Goal: Task Accomplishment & Management: Manage account settings

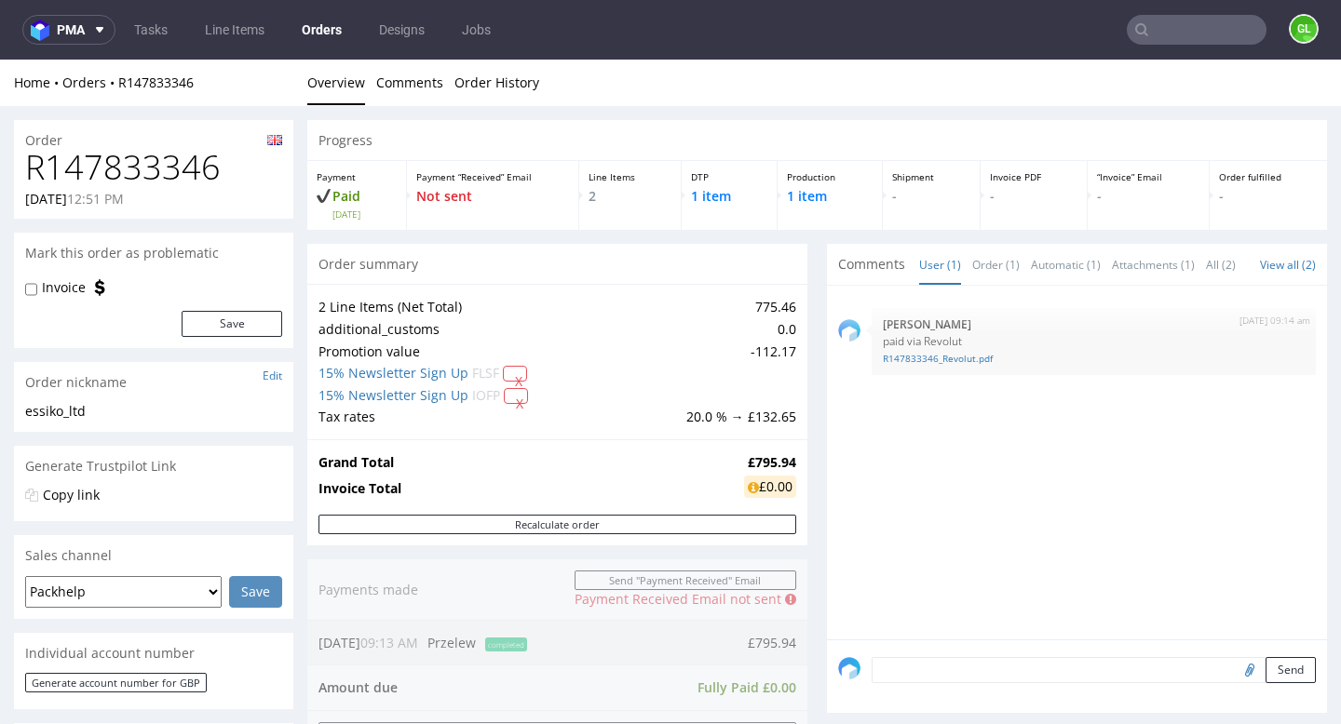
scroll to position [576, 0]
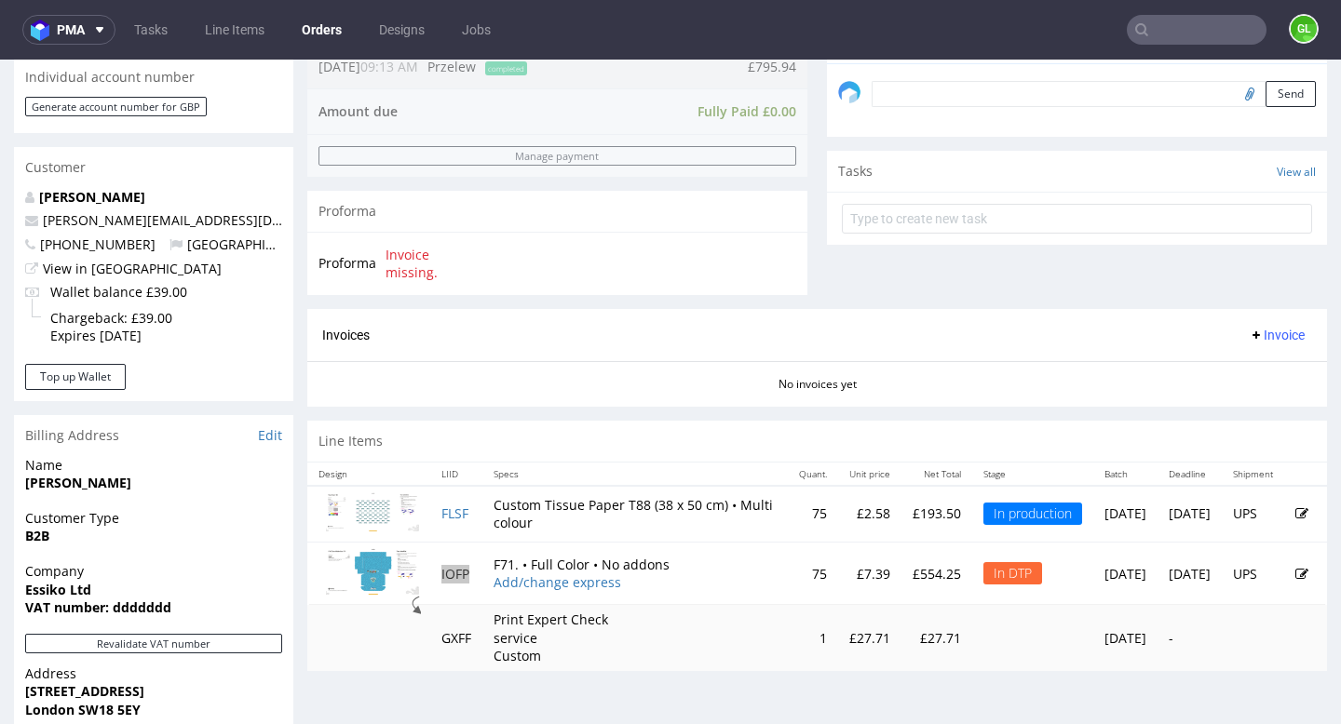
click at [1165, 33] on input "text" at bounding box center [1197, 30] width 140 height 30
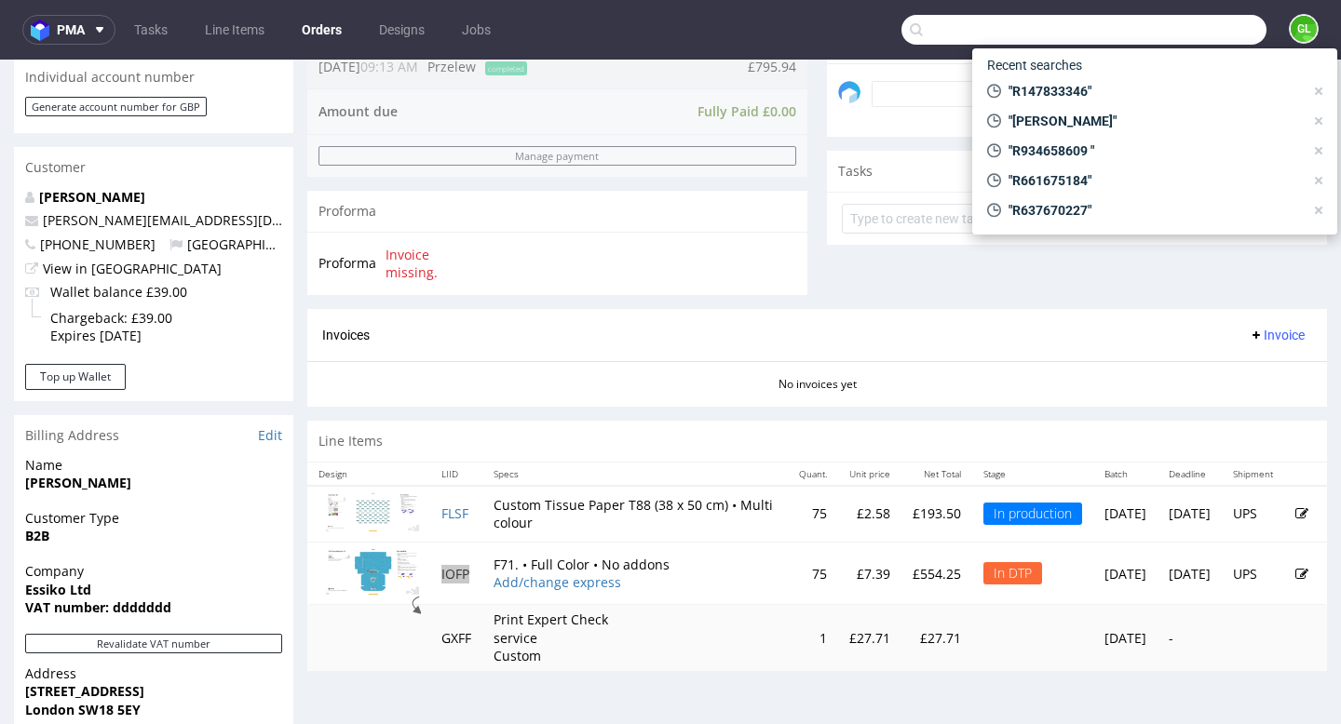
paste input "R147833346"
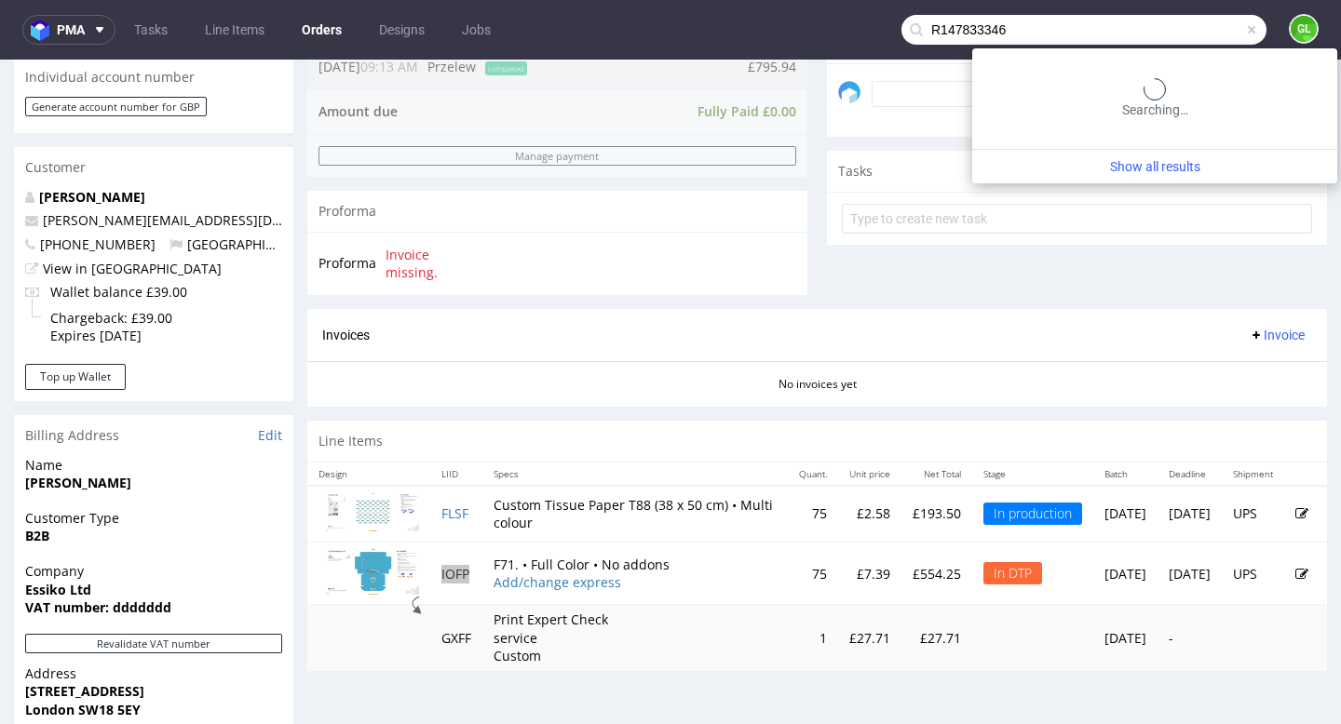
type input "R147833346"
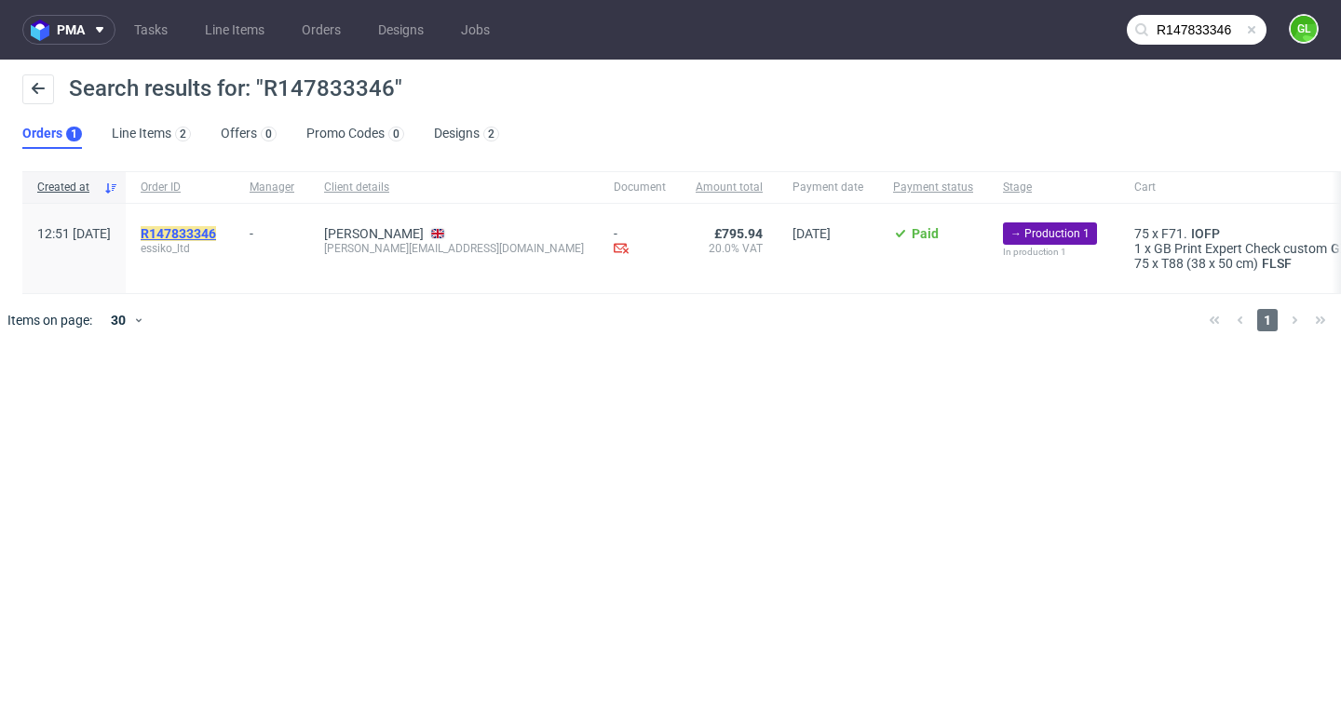
click at [216, 230] on mark "R147833346" at bounding box center [178, 233] width 75 height 15
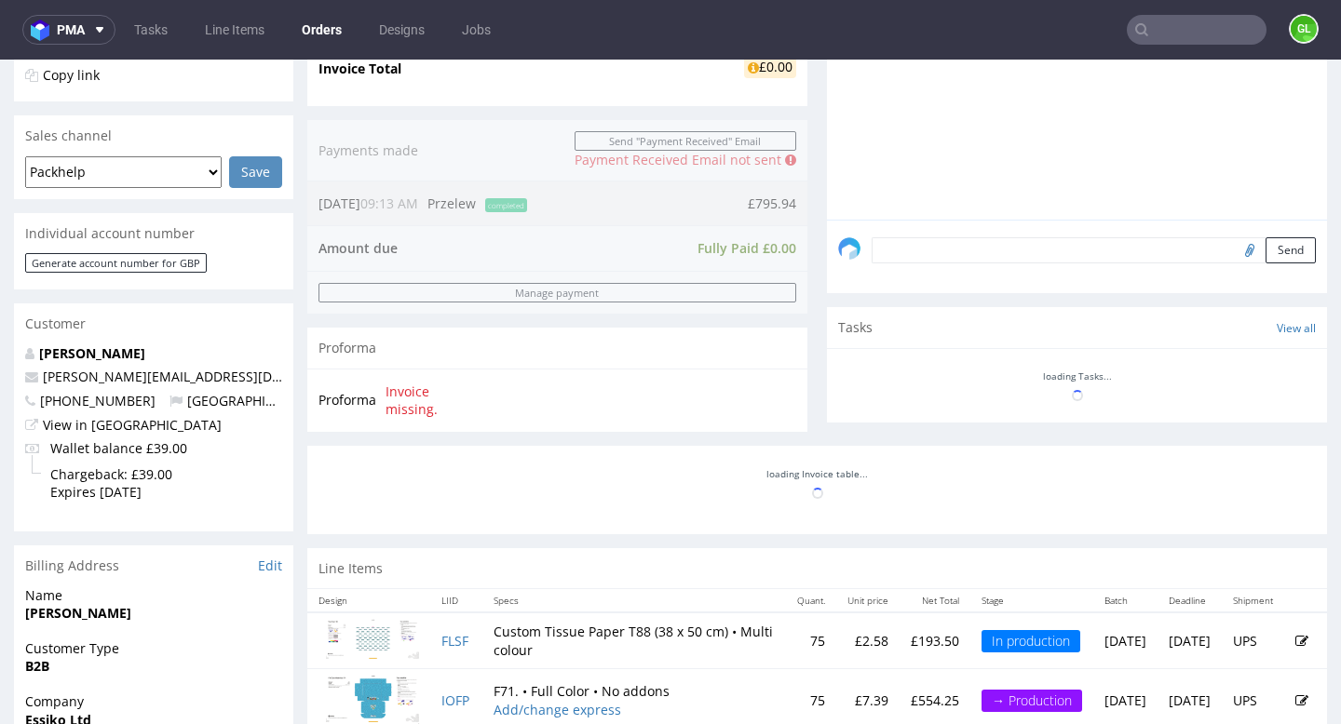
scroll to position [757, 0]
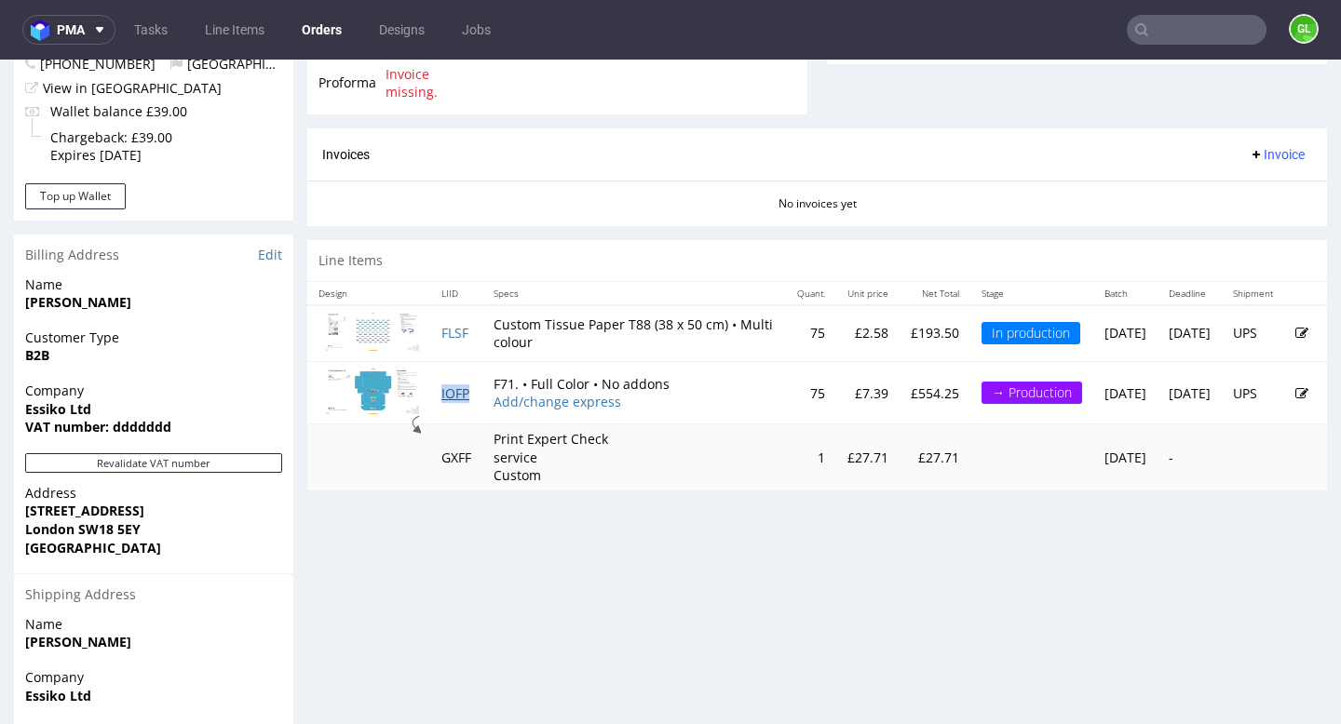
click at [455, 399] on link "IOFP" at bounding box center [455, 394] width 28 height 18
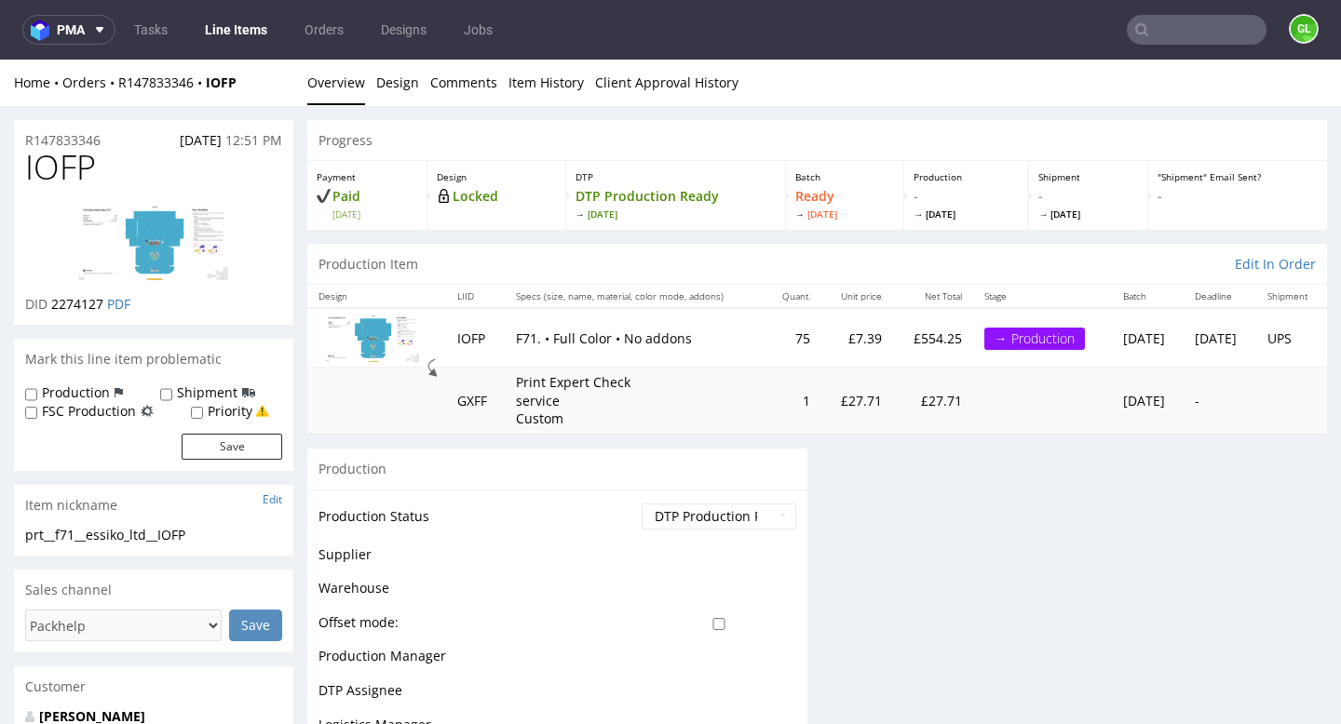
click at [162, 229] on img at bounding box center [153, 242] width 149 height 75
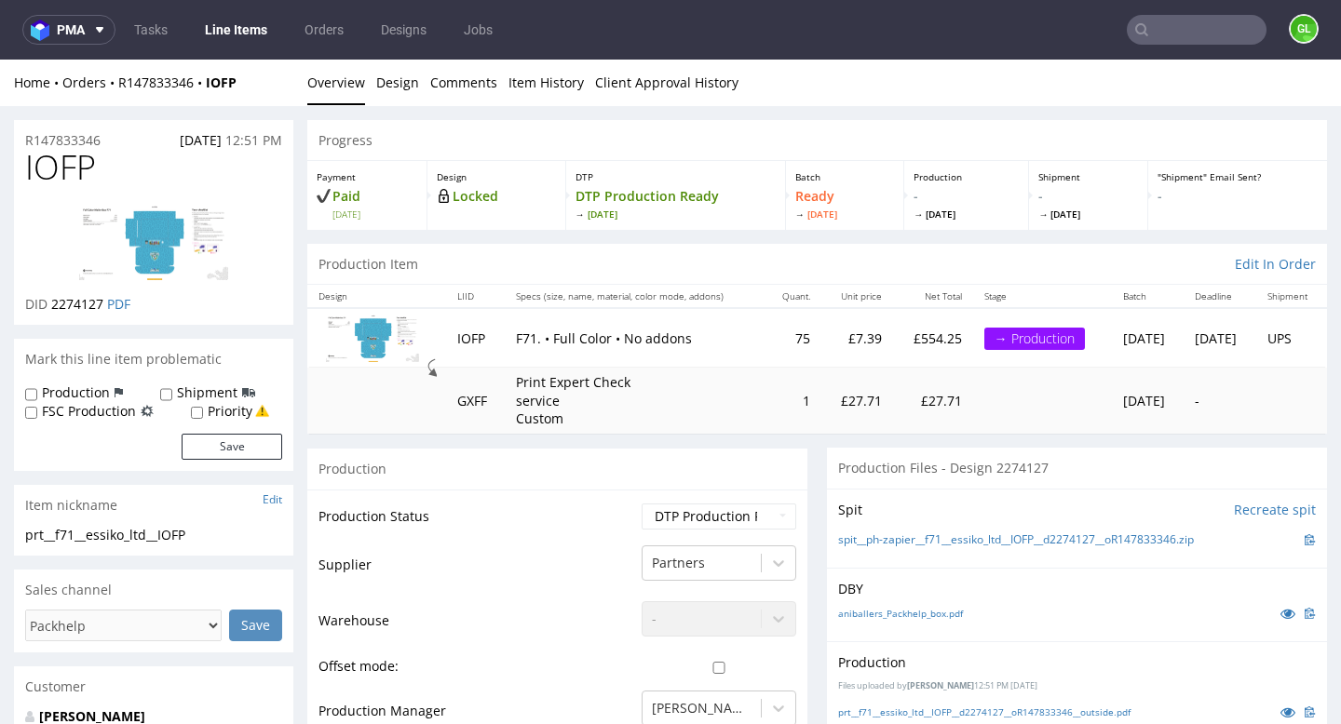
click at [1219, 42] on input "text" at bounding box center [1197, 30] width 140 height 30
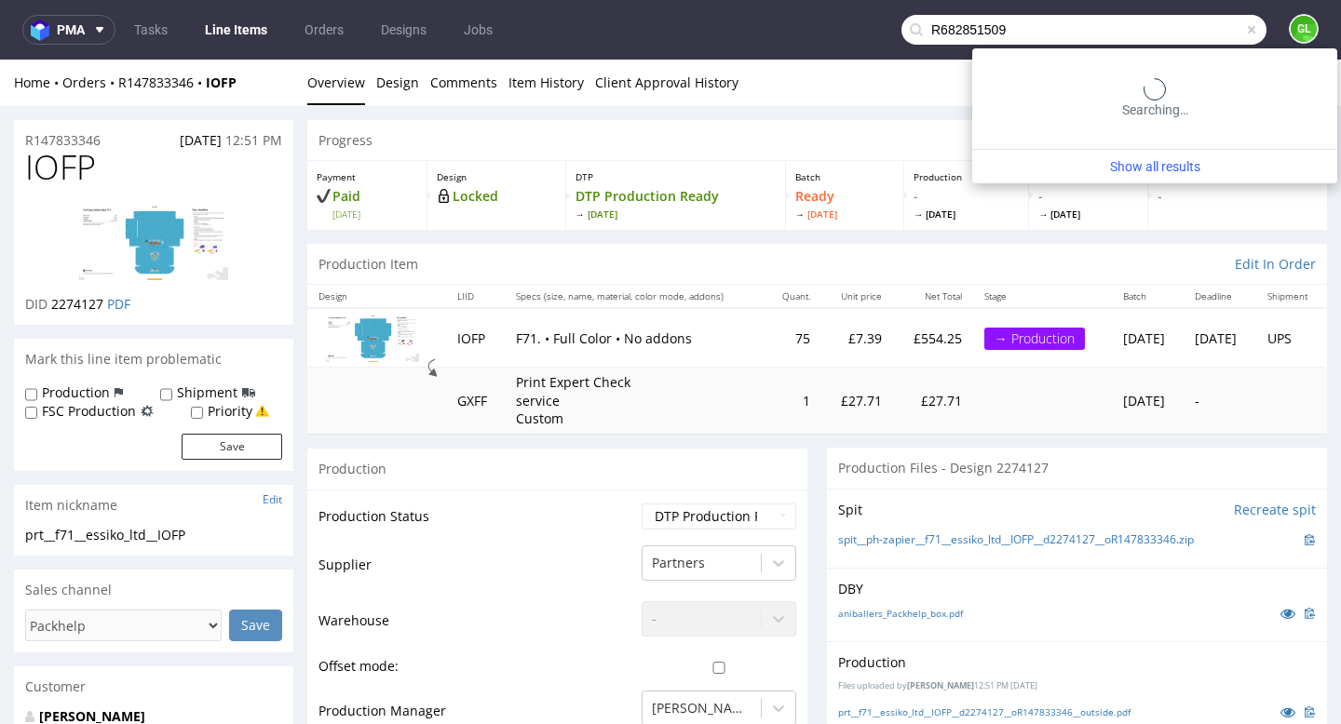
type input "R682851509"
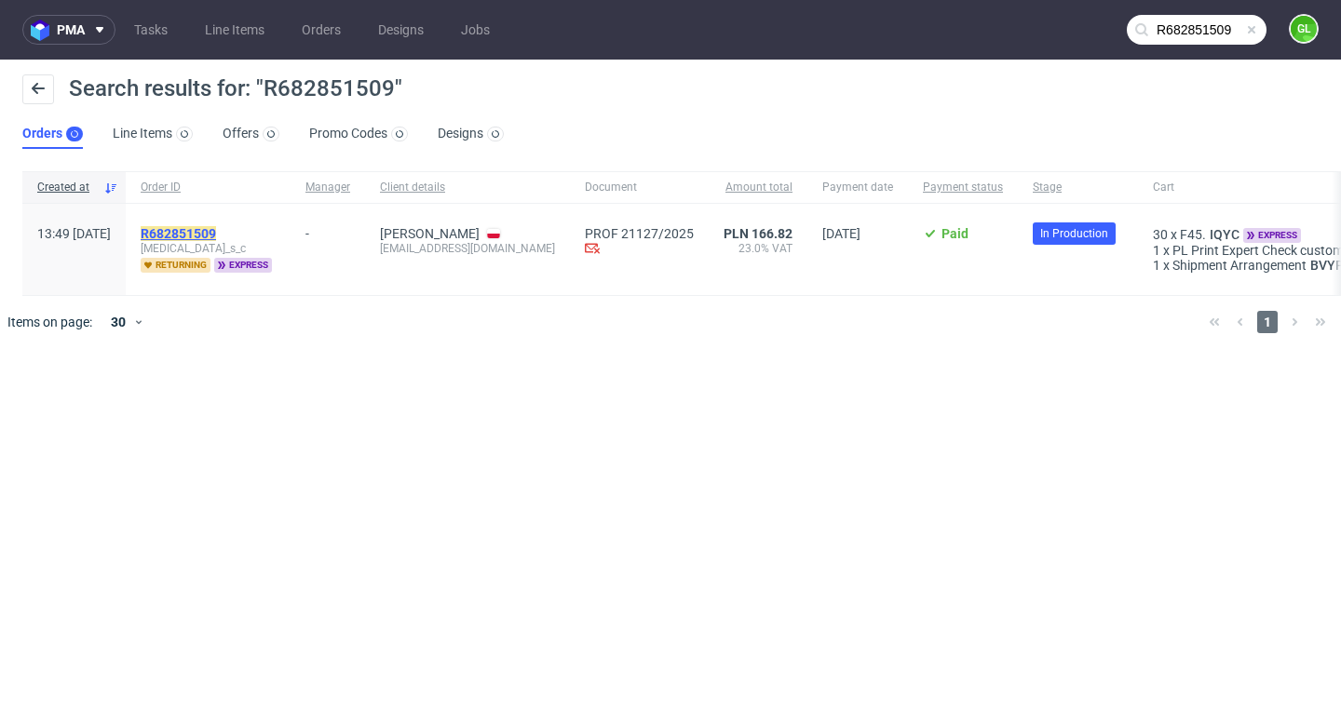
click at [216, 237] on mark "R682851509" at bounding box center [178, 233] width 75 height 15
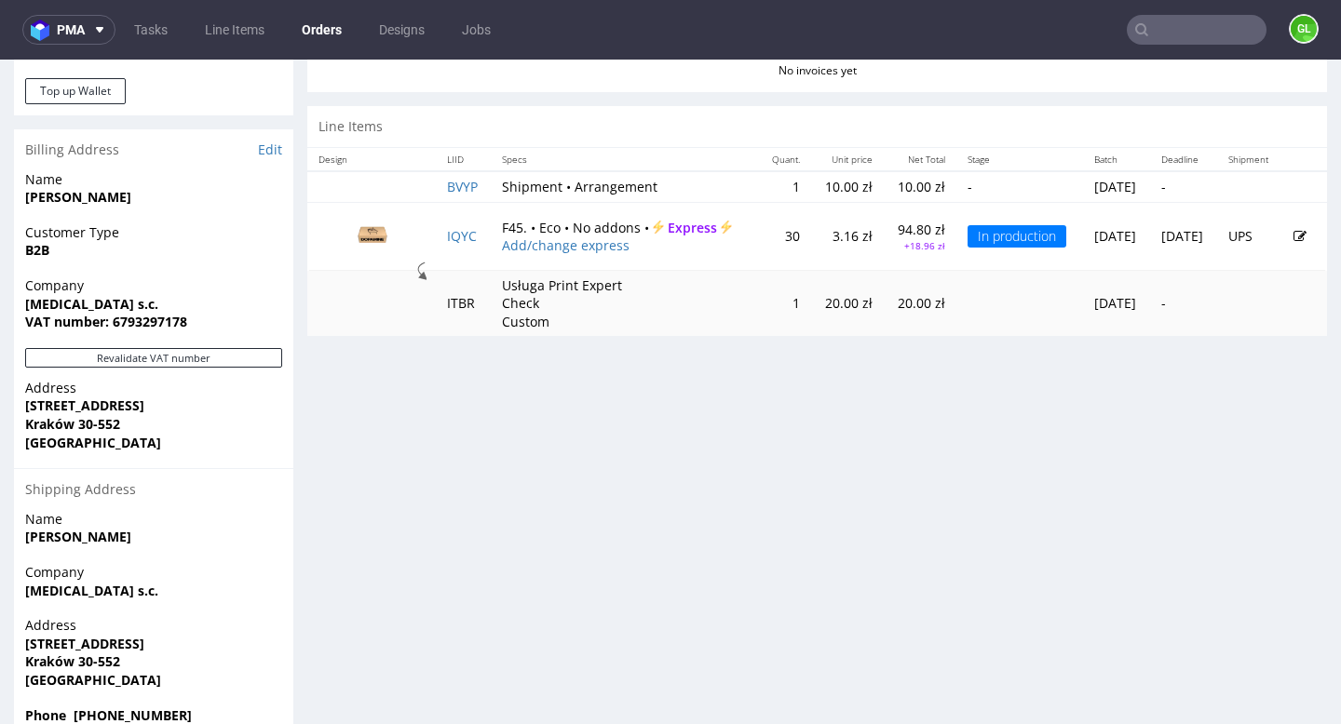
scroll to position [849, 0]
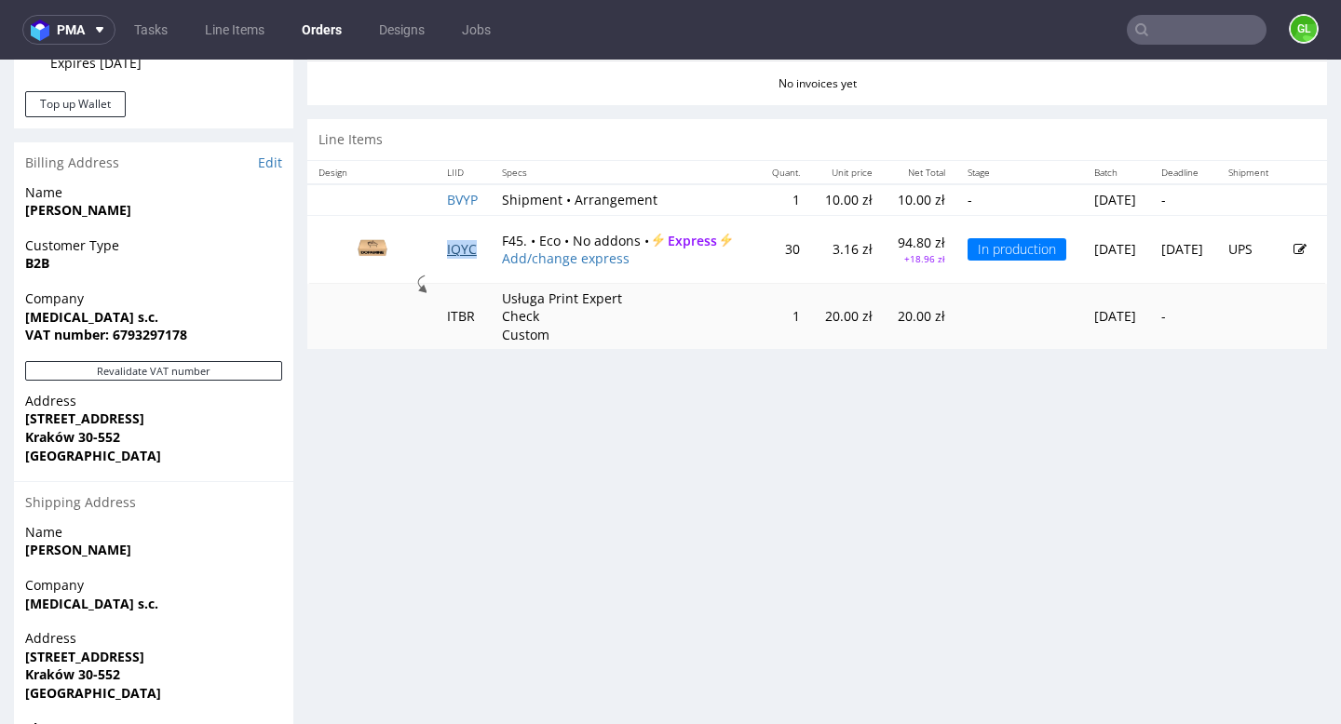
click at [458, 249] on link "IQYC" at bounding box center [462, 249] width 30 height 18
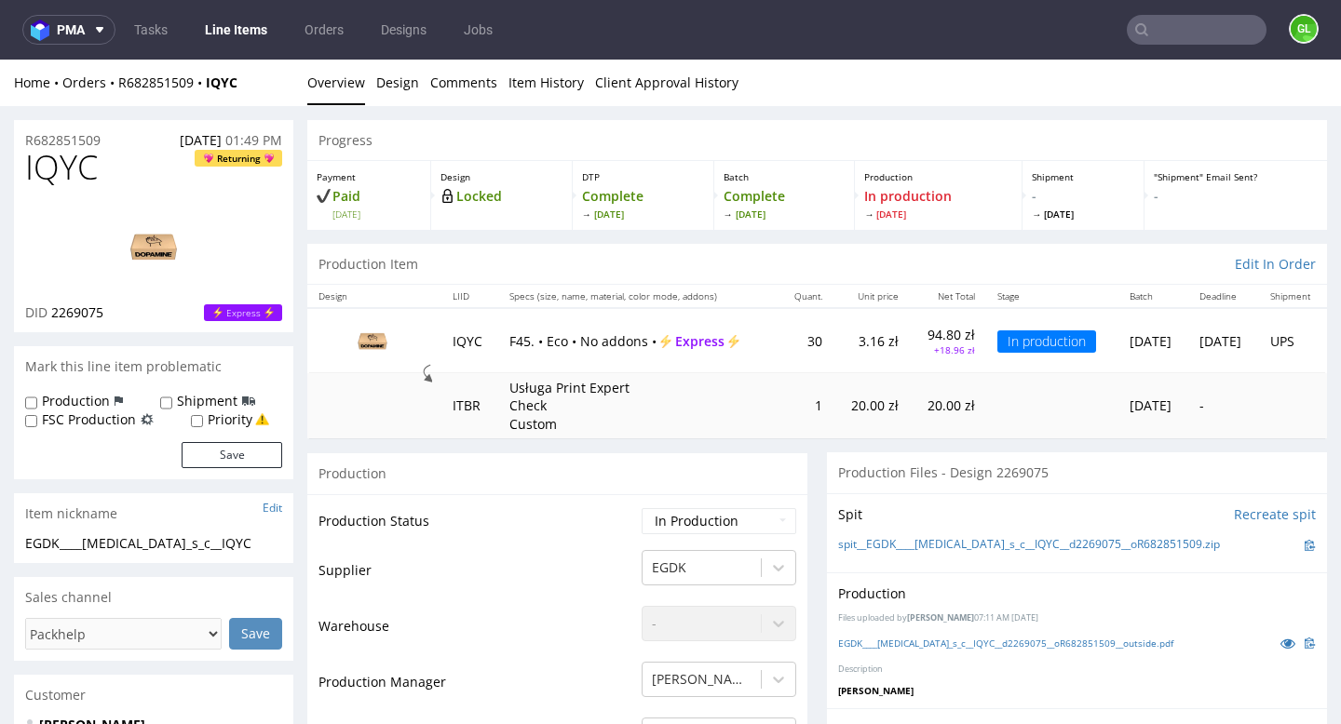
click at [665, 129] on div "Progress" at bounding box center [817, 140] width 1020 height 41
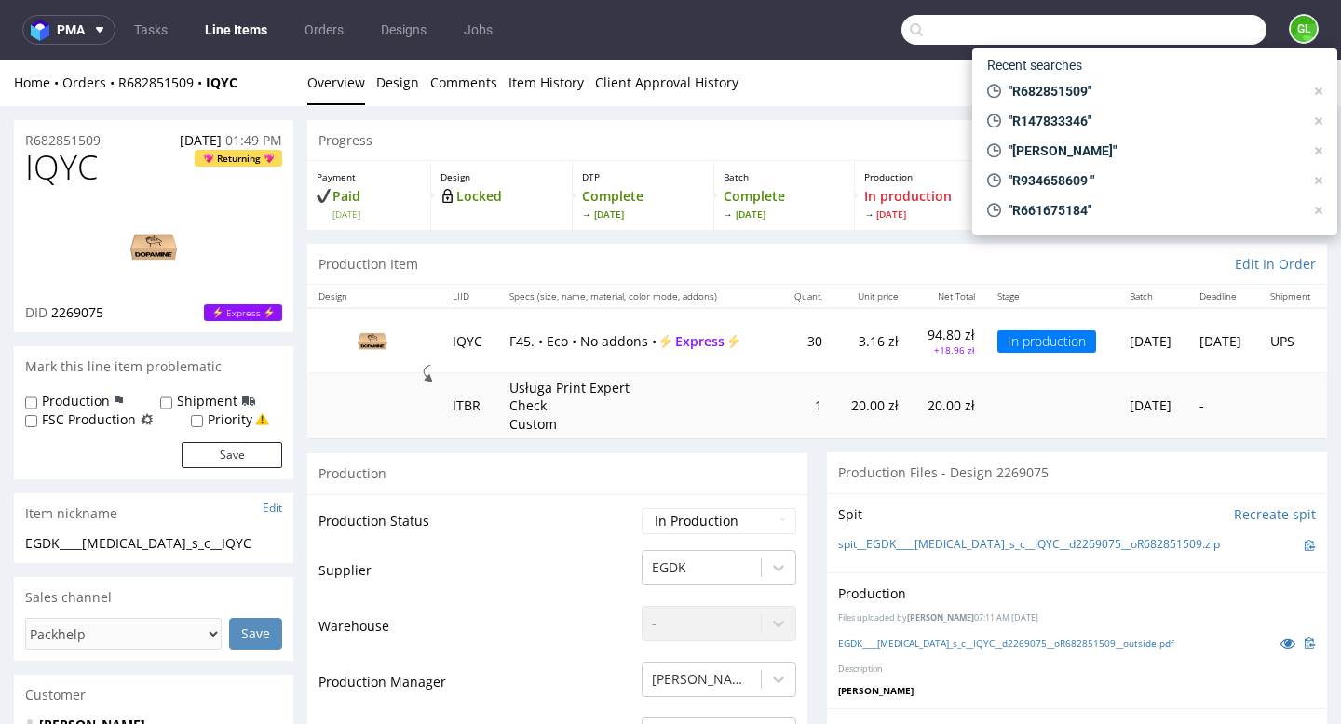
click at [1177, 35] on input "text" at bounding box center [1083, 30] width 365 height 30
click at [678, 43] on nav "pma Tasks Line Items Orders Designs Jobs GL" at bounding box center [670, 30] width 1341 height 60
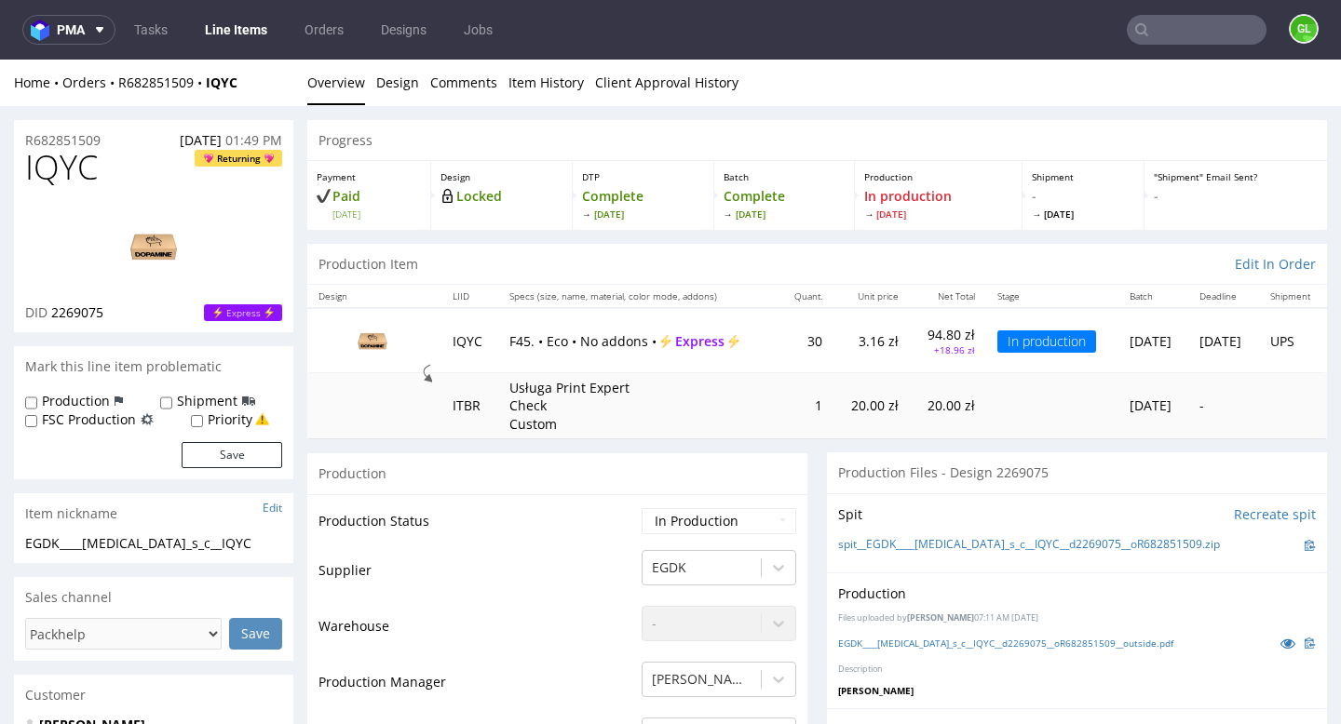
click at [1181, 50] on nav "pma Tasks Line Items Orders Designs Jobs GL" at bounding box center [670, 30] width 1341 height 60
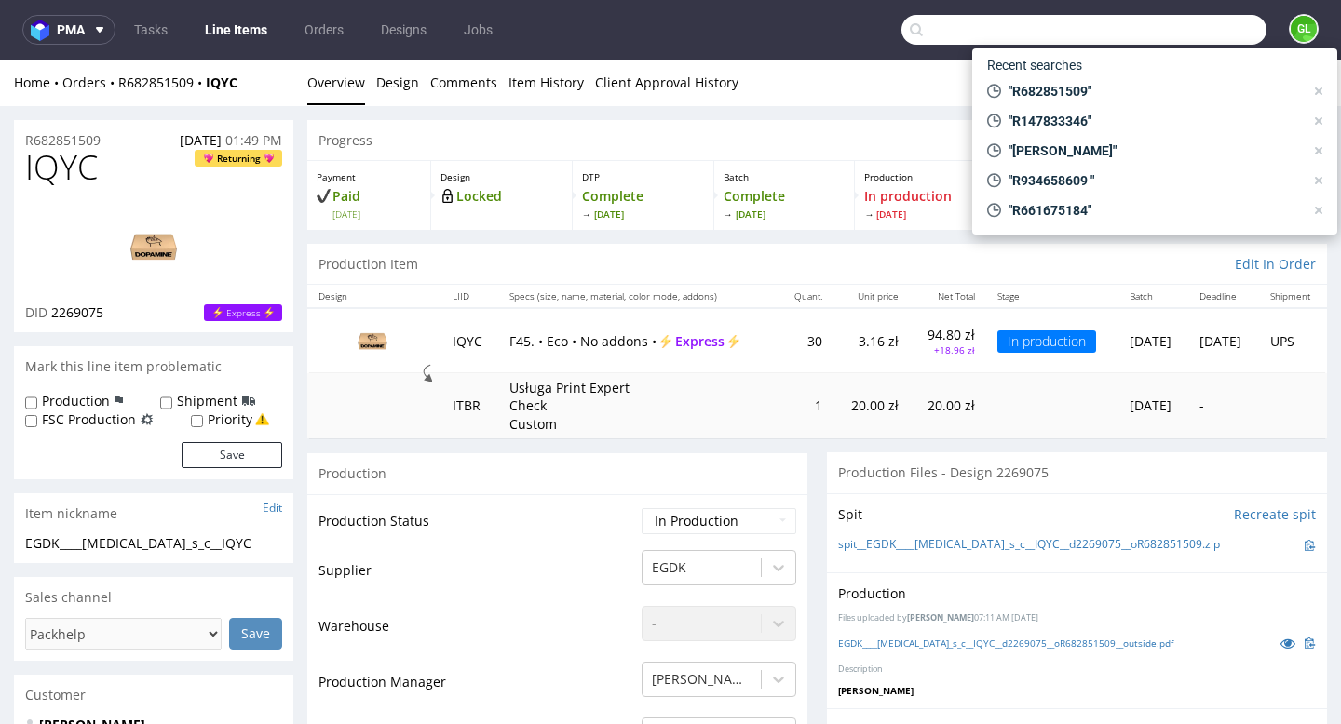
click at [1177, 37] on input "text" at bounding box center [1083, 30] width 365 height 30
paste input "R283162111"
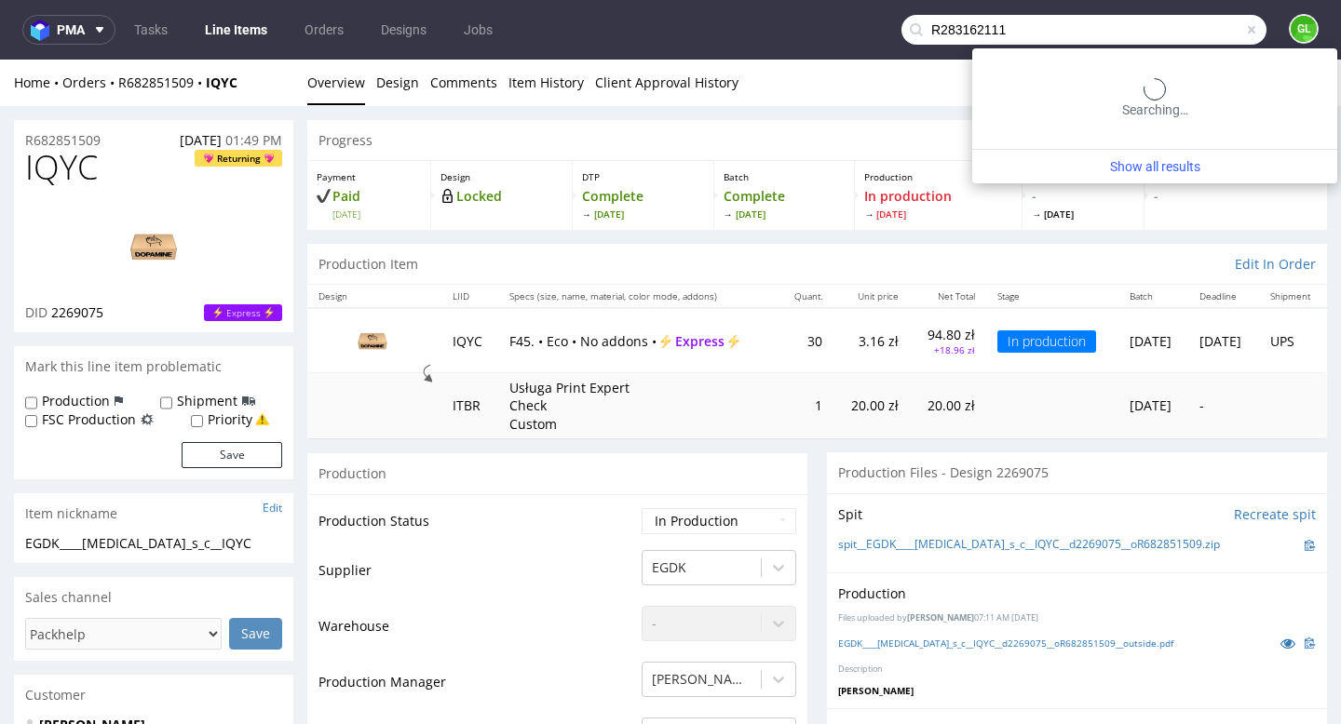
type input "R283162111"
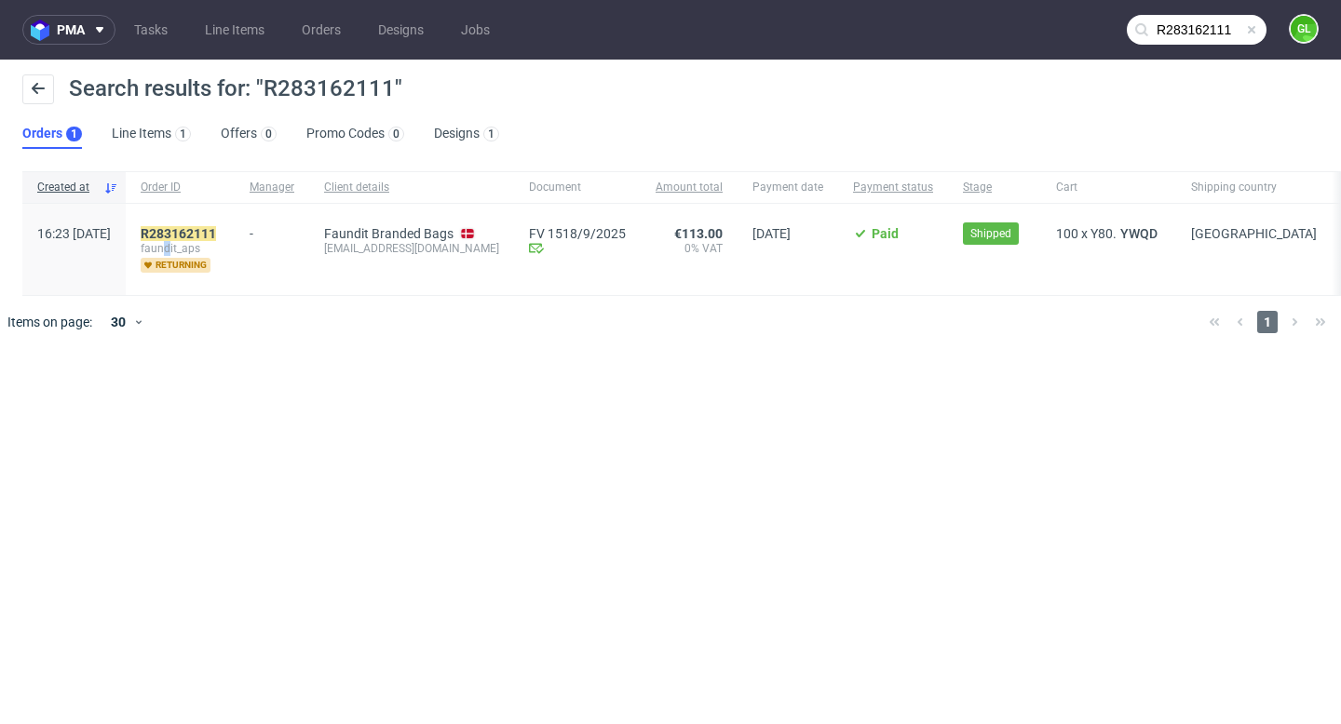
click at [219, 243] on span "faundit_aps" at bounding box center [180, 248] width 79 height 15
click at [216, 231] on mark "R283162111" at bounding box center [178, 233] width 75 height 15
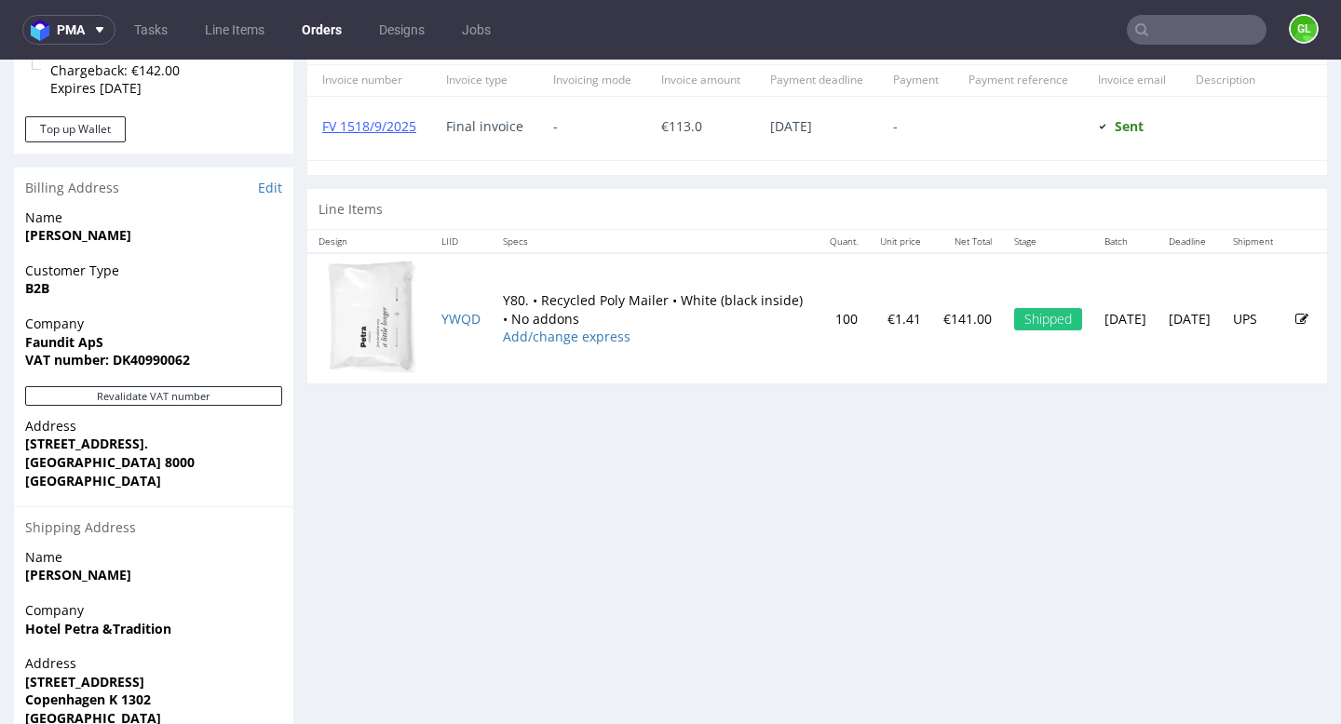
scroll to position [820, 0]
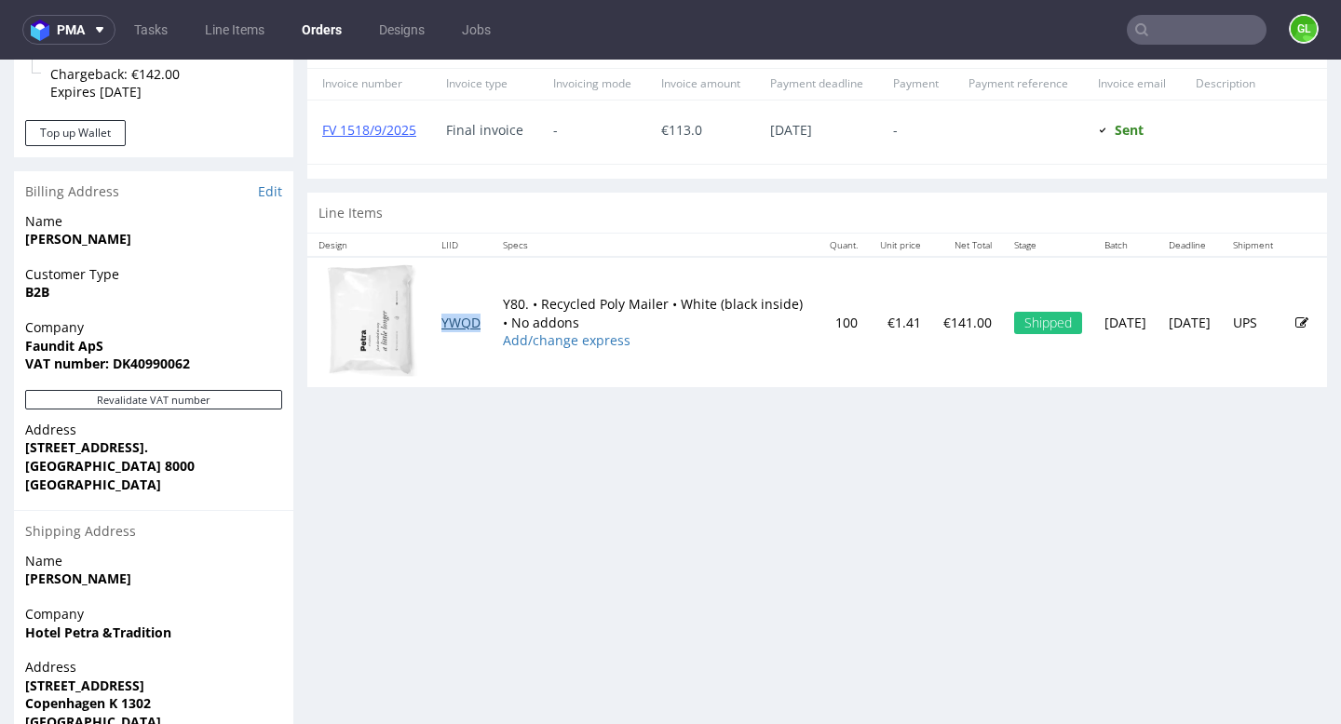
click at [464, 332] on link "YWQD" at bounding box center [460, 323] width 39 height 18
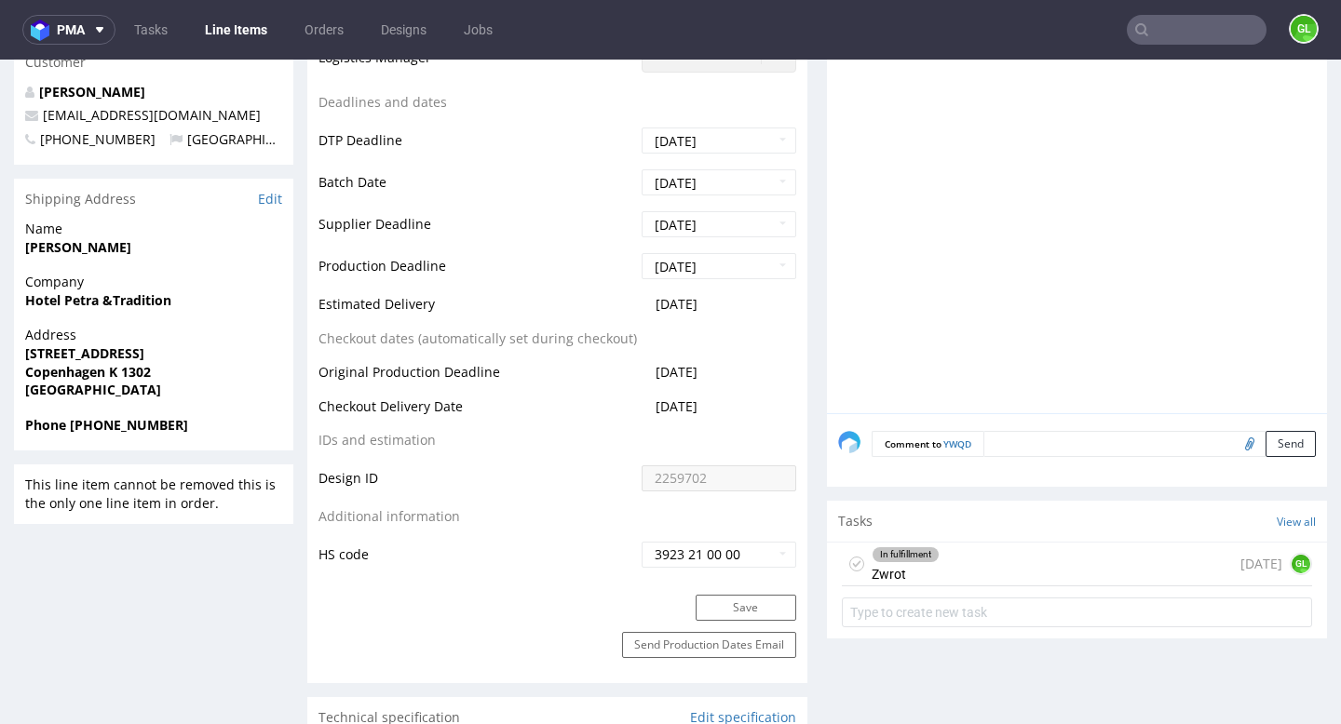
scroll to position [733, 0]
click at [993, 562] on div "In fulfillment Zwrot 2 days ago GL" at bounding box center [1077, 564] width 470 height 44
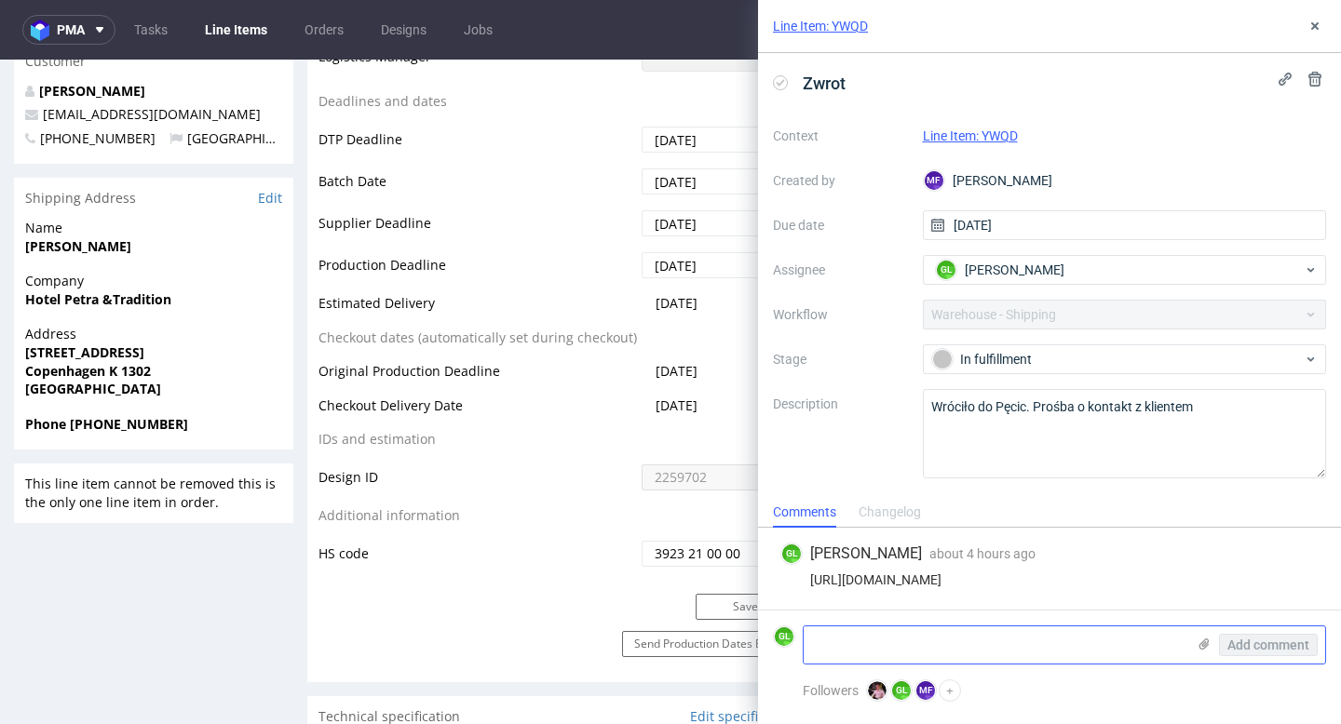
click at [927, 640] on textarea at bounding box center [995, 645] width 382 height 37
click at [906, 655] on textarea at bounding box center [995, 645] width 382 height 37
paste textarea "Faundit ApS Nørre Allé 70A, 1. 8000 Aarhus Denmark"
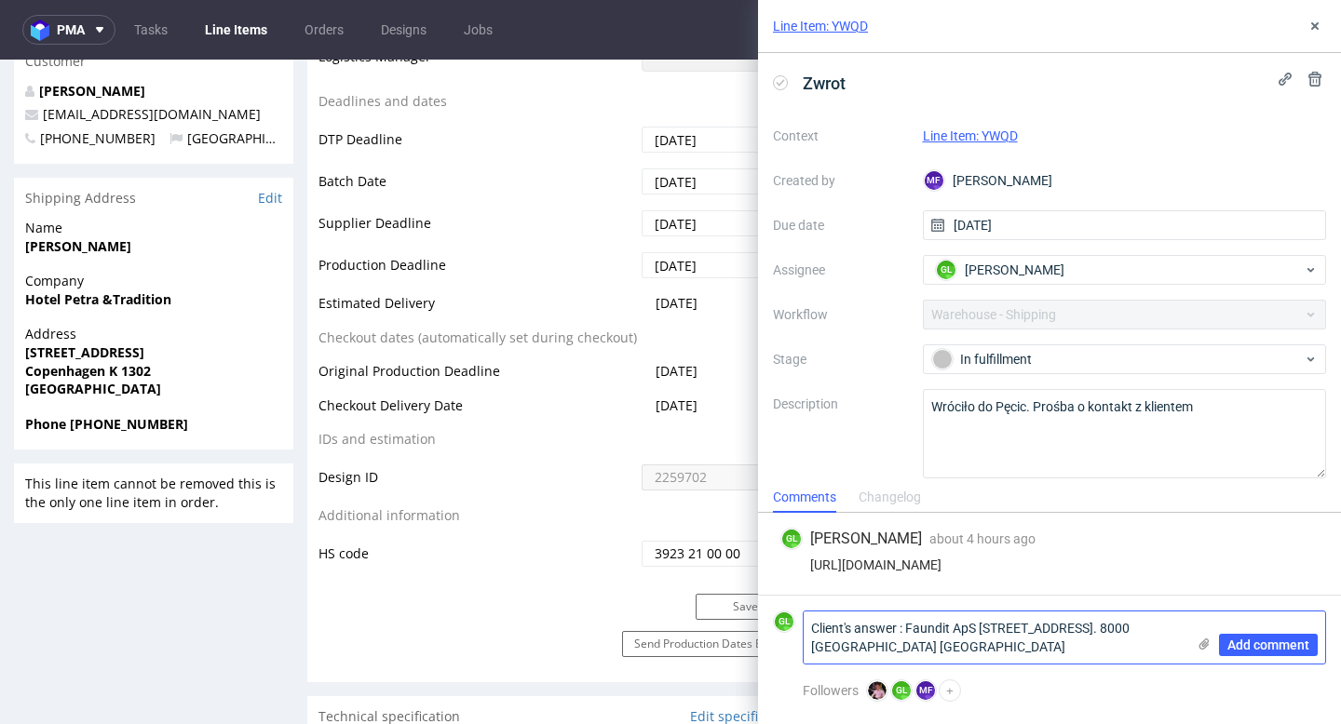
click at [908, 626] on textarea "Client's answer : Faundit ApS Nørre Allé 70A, 1. 8000 Aarhus Denmark" at bounding box center [995, 638] width 382 height 52
click at [989, 646] on textarea "Client's answer : Faundit ApS Nørre Allé 70A, 1. 8000 Aarhus Denmark" at bounding box center [995, 638] width 382 height 52
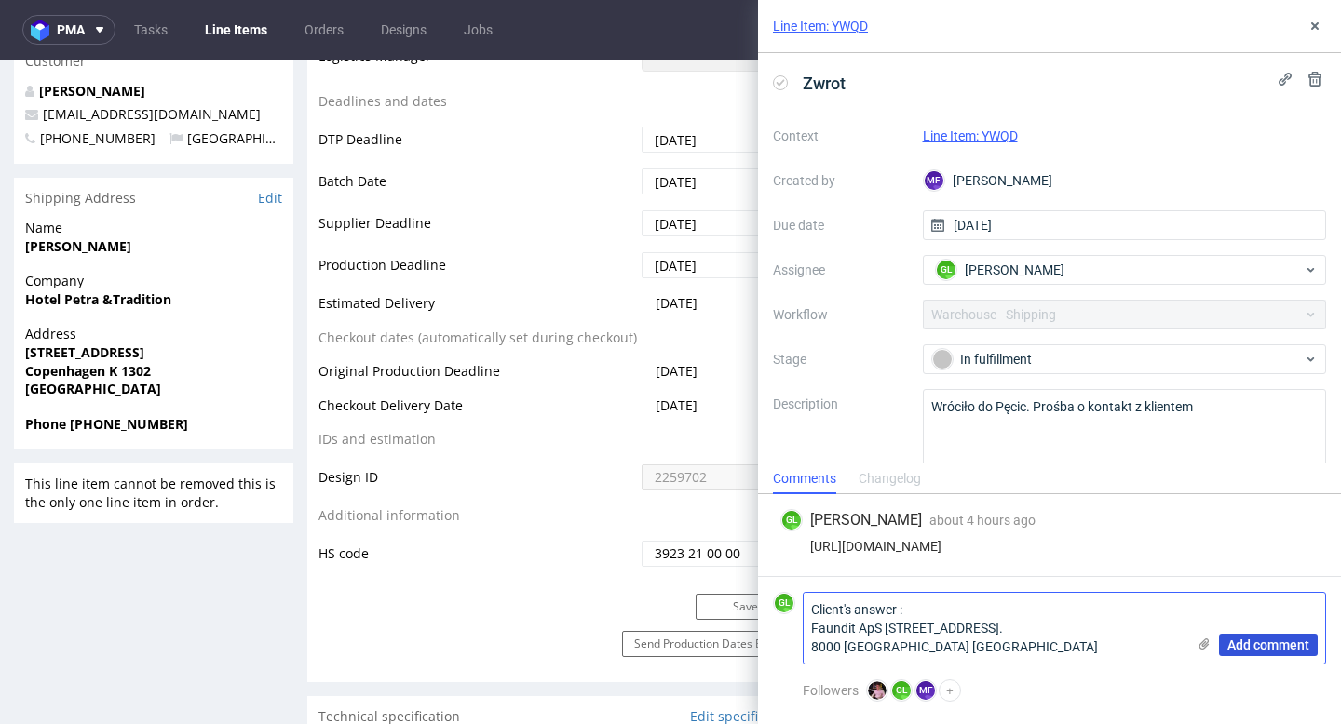
type textarea "Client's answer : Faundit ApS Nørre Allé 70A, 1. 8000 Aarhus Denmark"
click at [1257, 643] on span "Add comment" at bounding box center [1268, 645] width 82 height 13
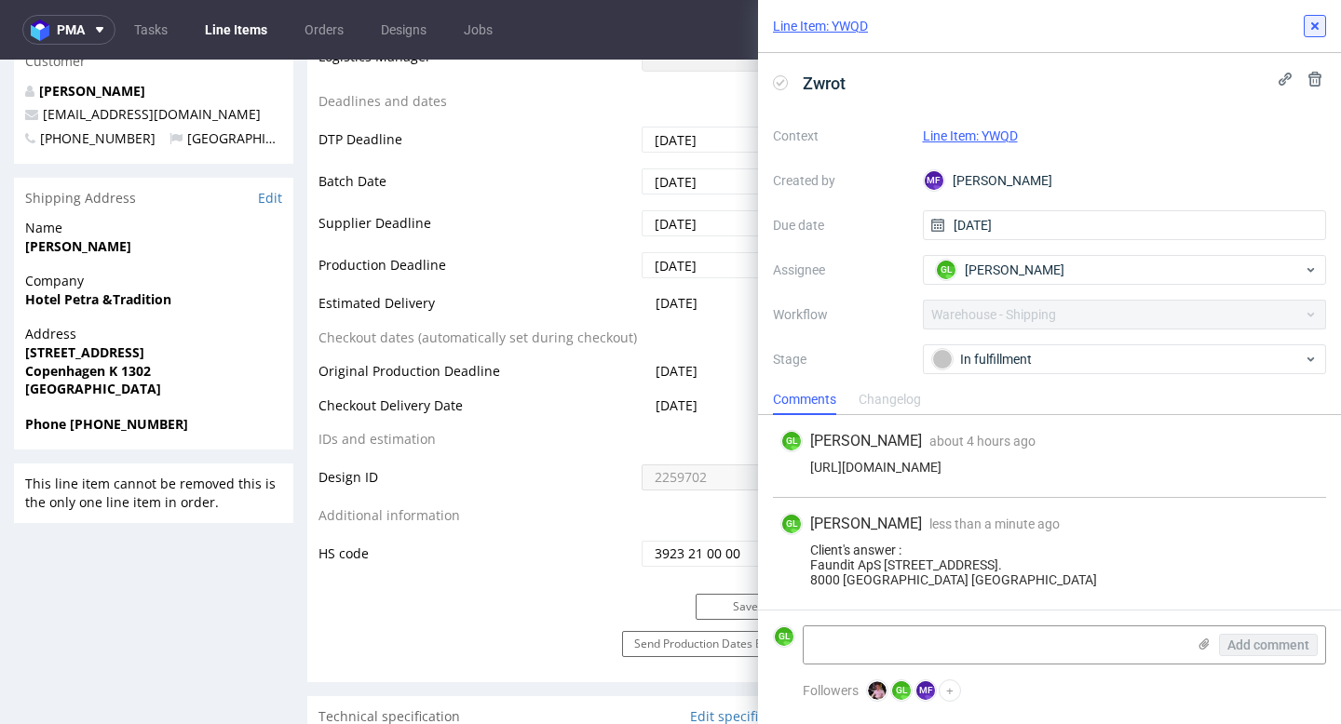
click at [1314, 28] on icon at bounding box center [1314, 26] width 15 height 15
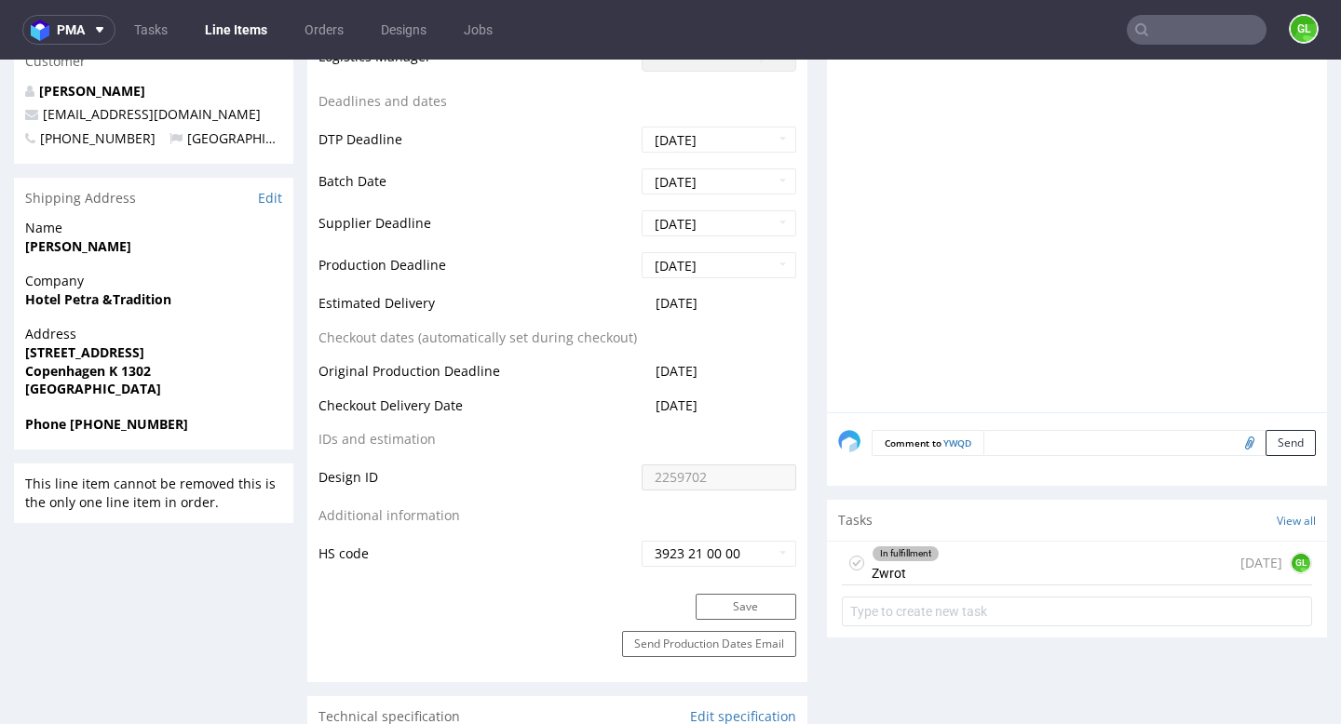
click at [963, 576] on div "In fulfillment Zwrot 2 days ago GL" at bounding box center [1077, 564] width 470 height 44
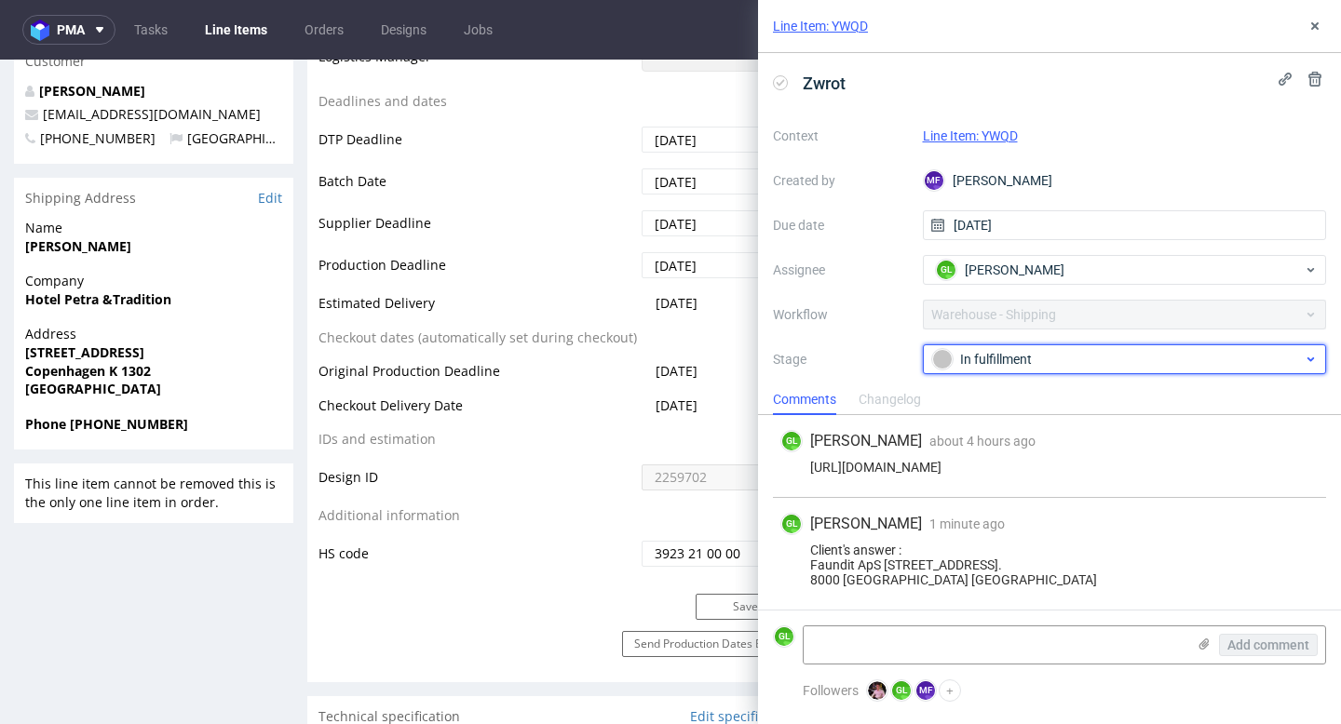
click at [1038, 362] on div "In fulfillment" at bounding box center [1117, 359] width 371 height 20
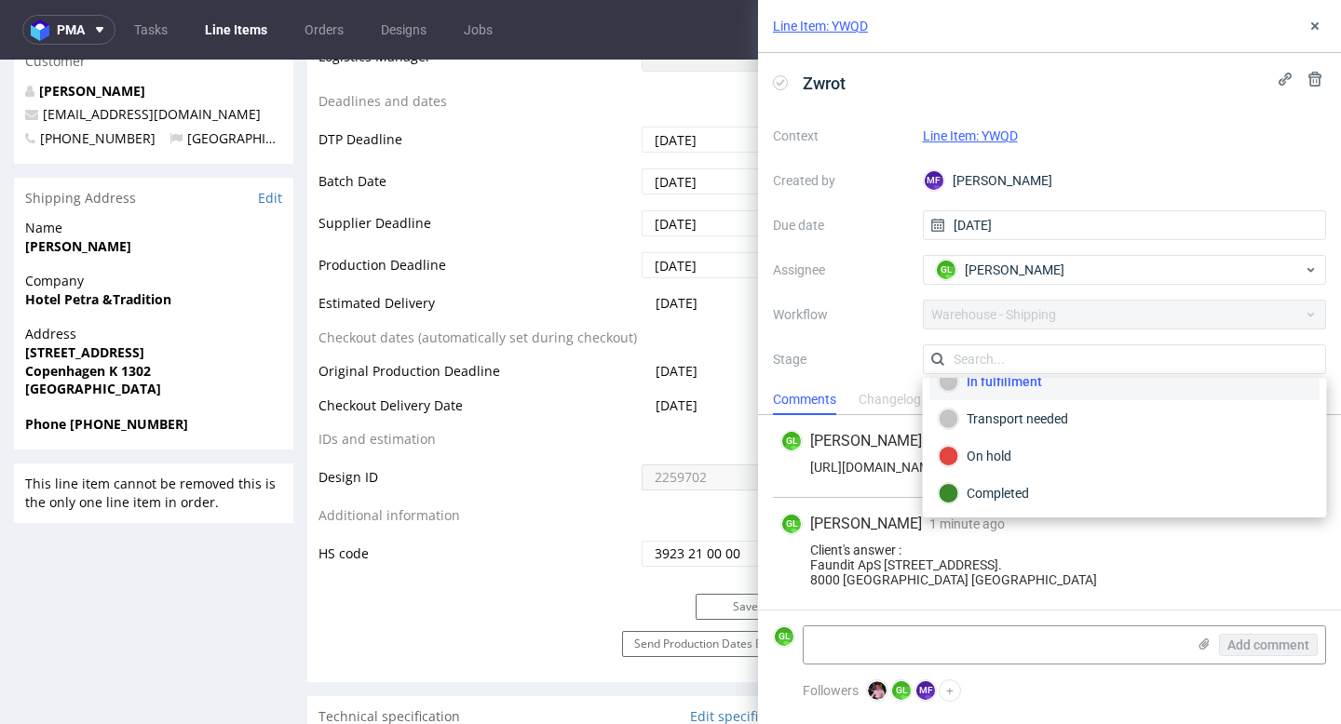
scroll to position [96, 0]
click at [997, 494] on div "Completed" at bounding box center [1125, 494] width 372 height 20
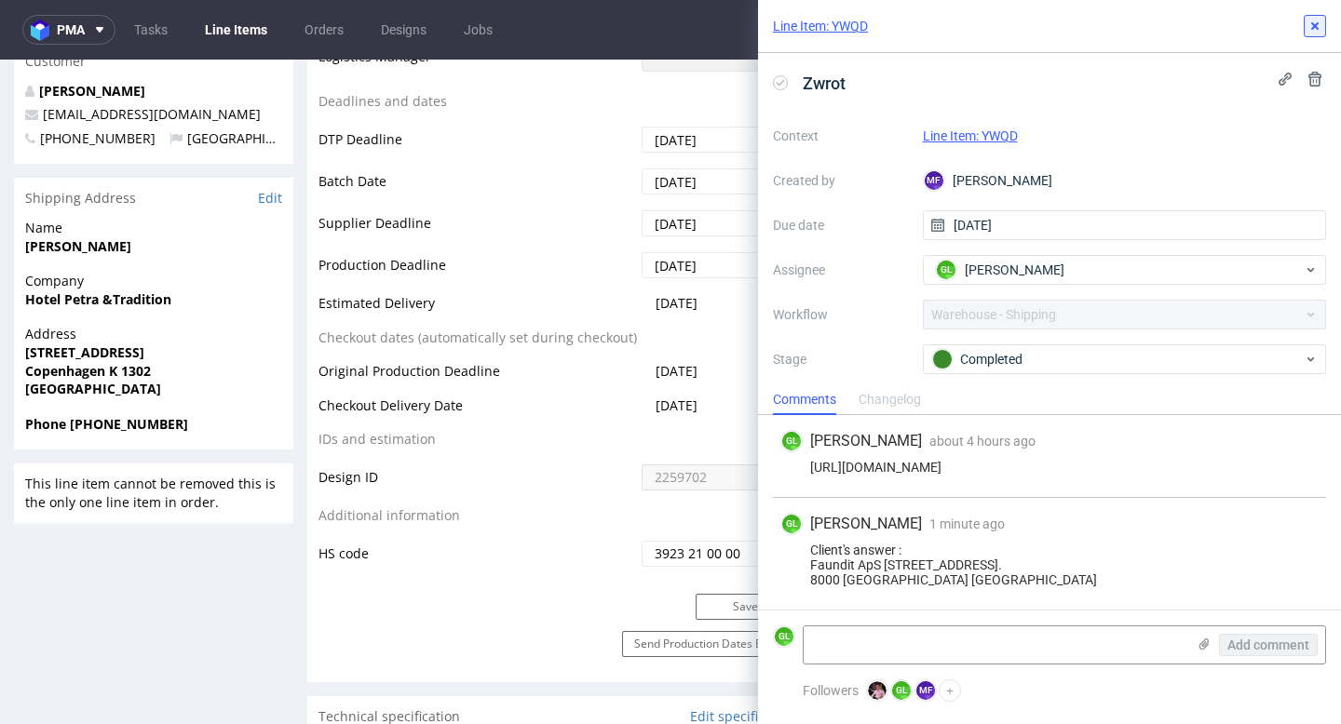
click at [1319, 26] on icon at bounding box center [1314, 26] width 15 height 15
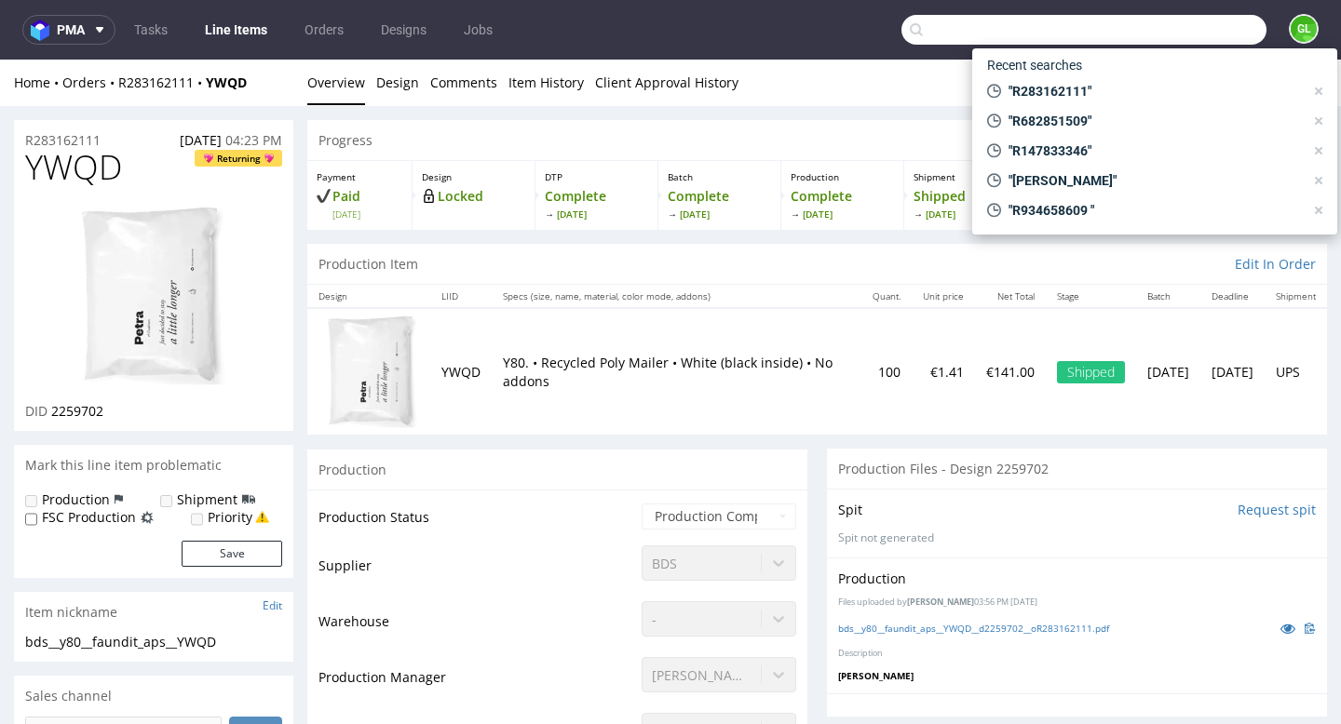
click at [1185, 35] on input "text" at bounding box center [1083, 30] width 365 height 30
paste input "R326998267"
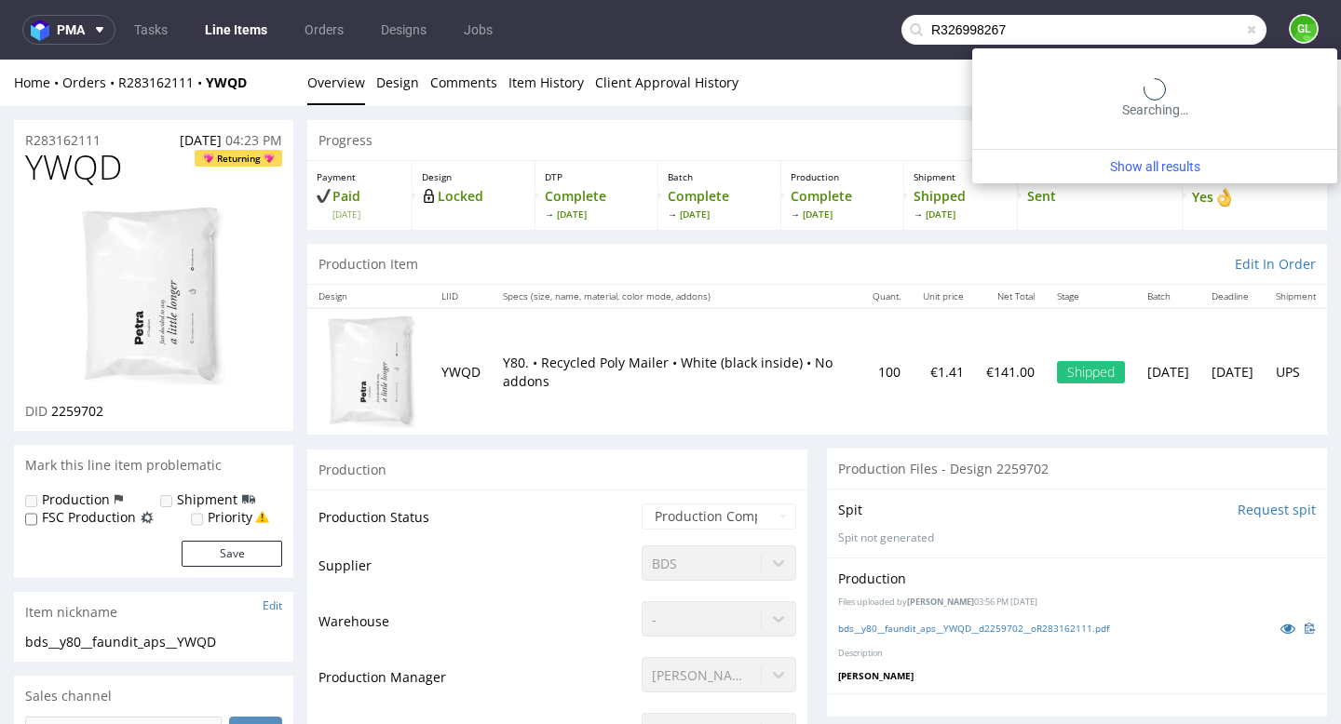
type input "R326998267"
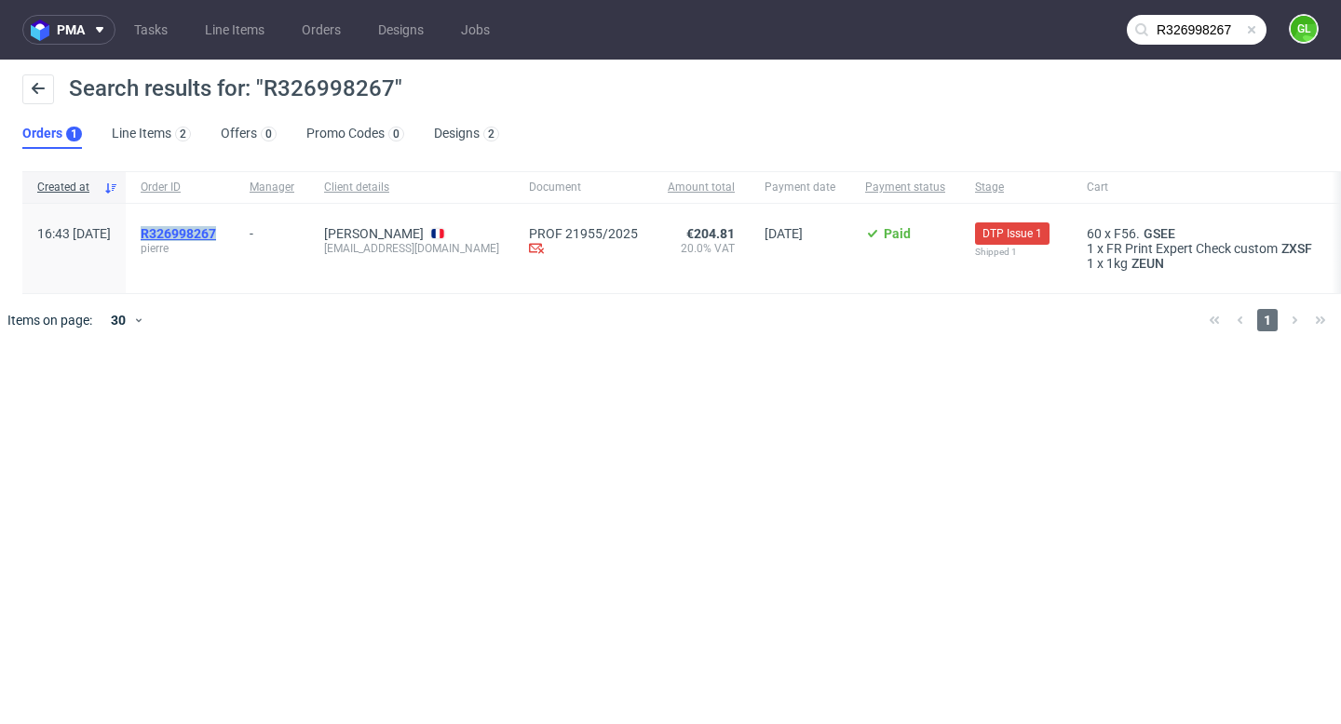
click at [216, 227] on mark "R326998267" at bounding box center [178, 233] width 75 height 15
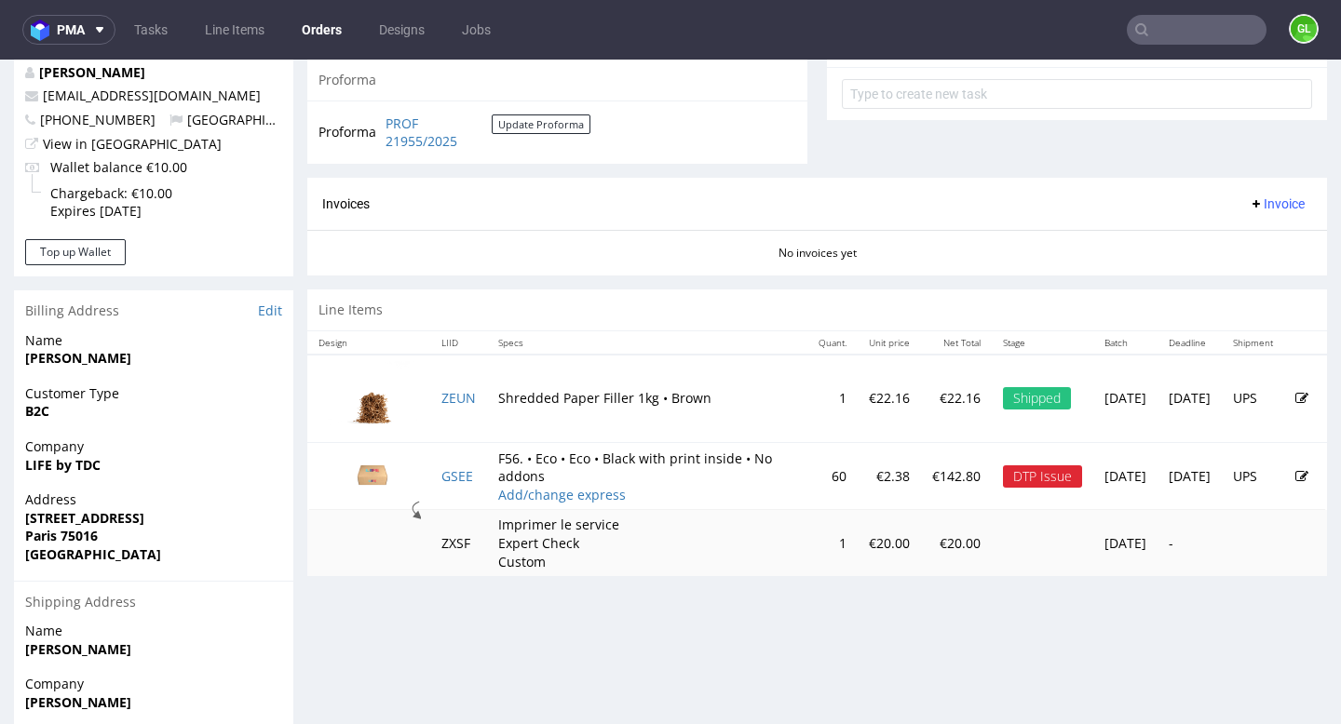
scroll to position [702, 0]
click at [1295, 474] on icon at bounding box center [1301, 475] width 13 height 13
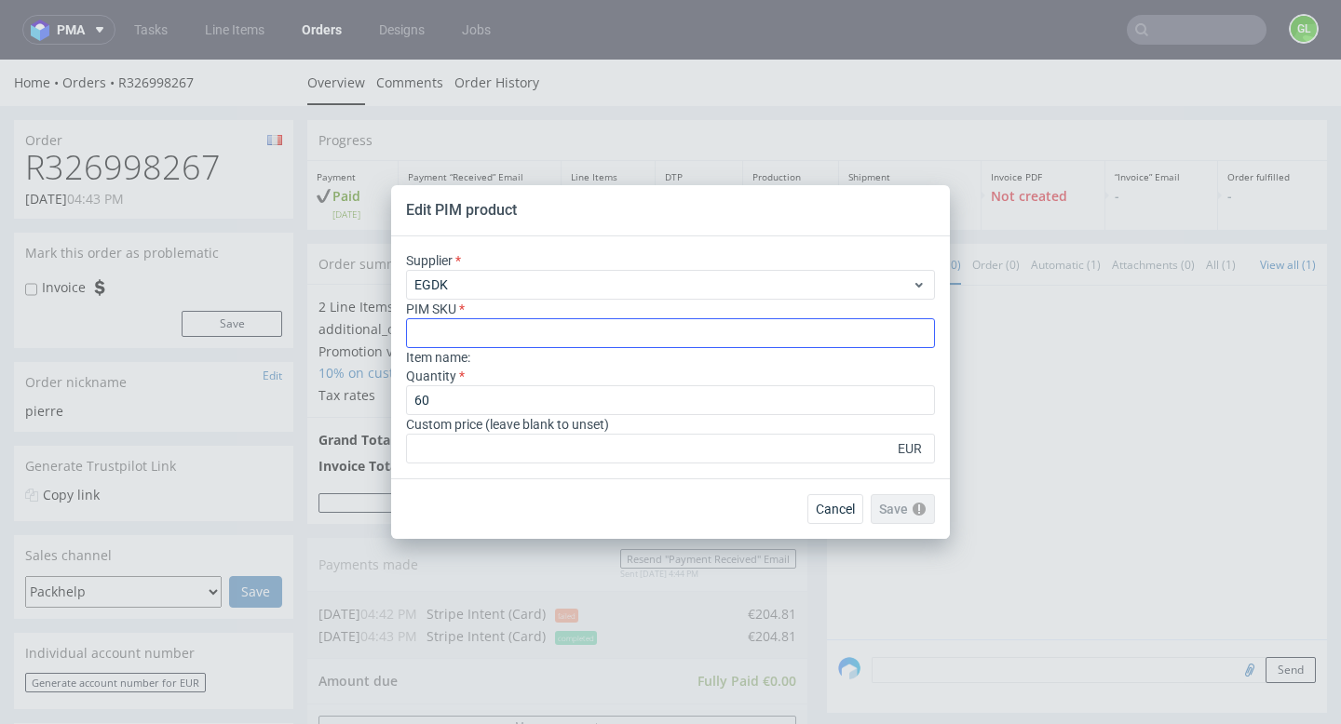
click at [638, 338] on input "text" at bounding box center [670, 333] width 529 height 30
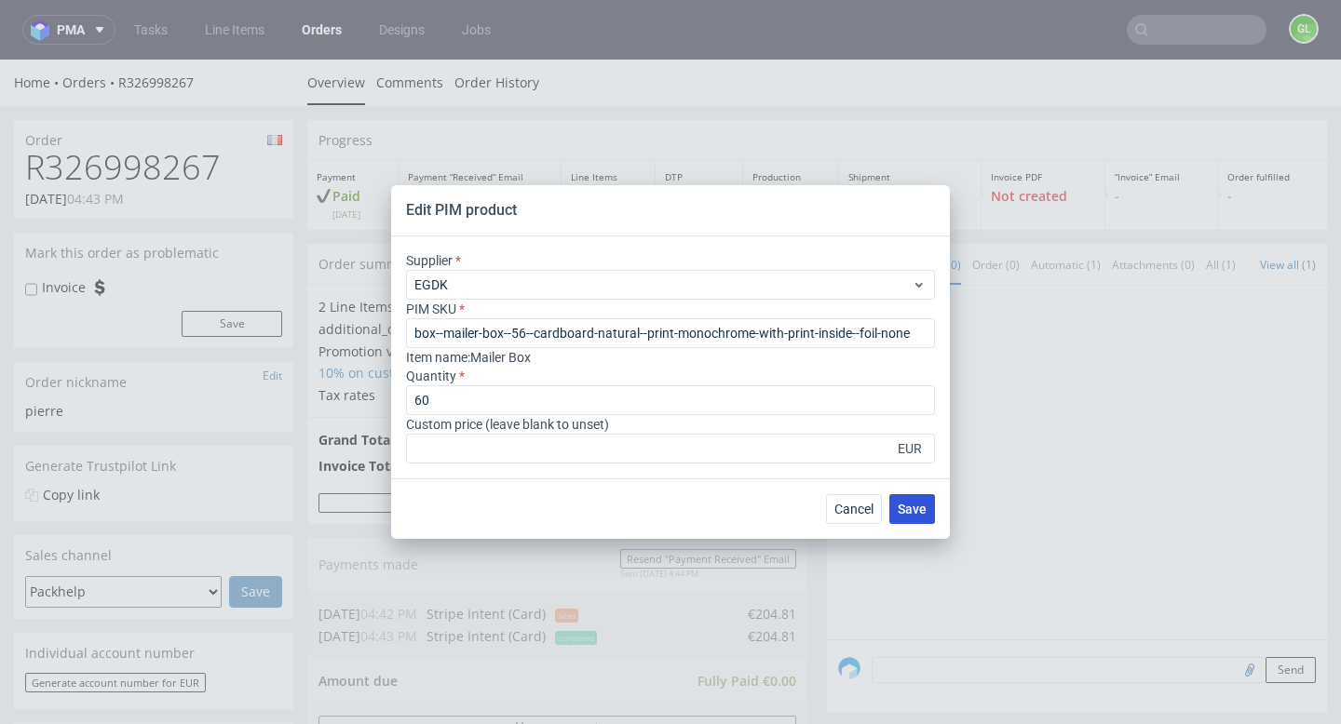
type input "box--mailer-box--56--cardboard-natural--print-monochrome-with-print-inside--foi…"
click at [927, 509] on button "Save" at bounding box center [912, 509] width 46 height 30
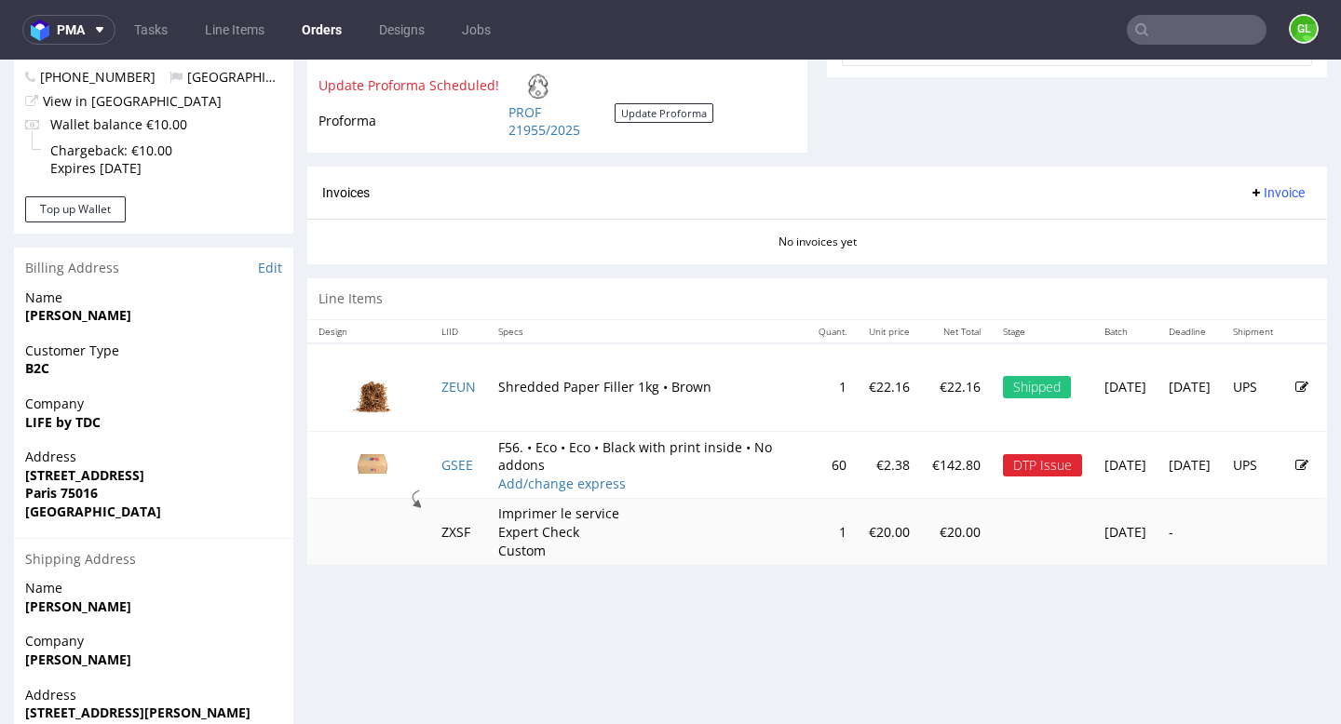
scroll to position [765, 0]
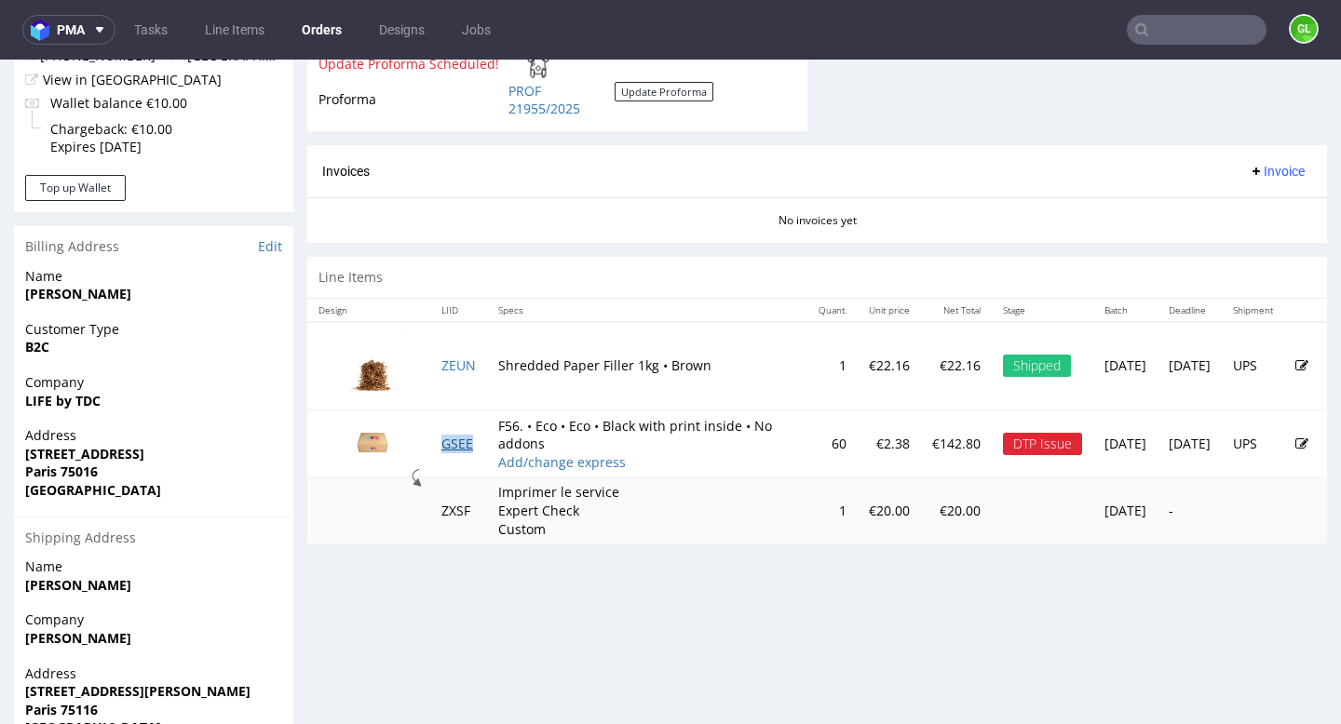
click at [467, 446] on link "GSEE" at bounding box center [457, 444] width 32 height 18
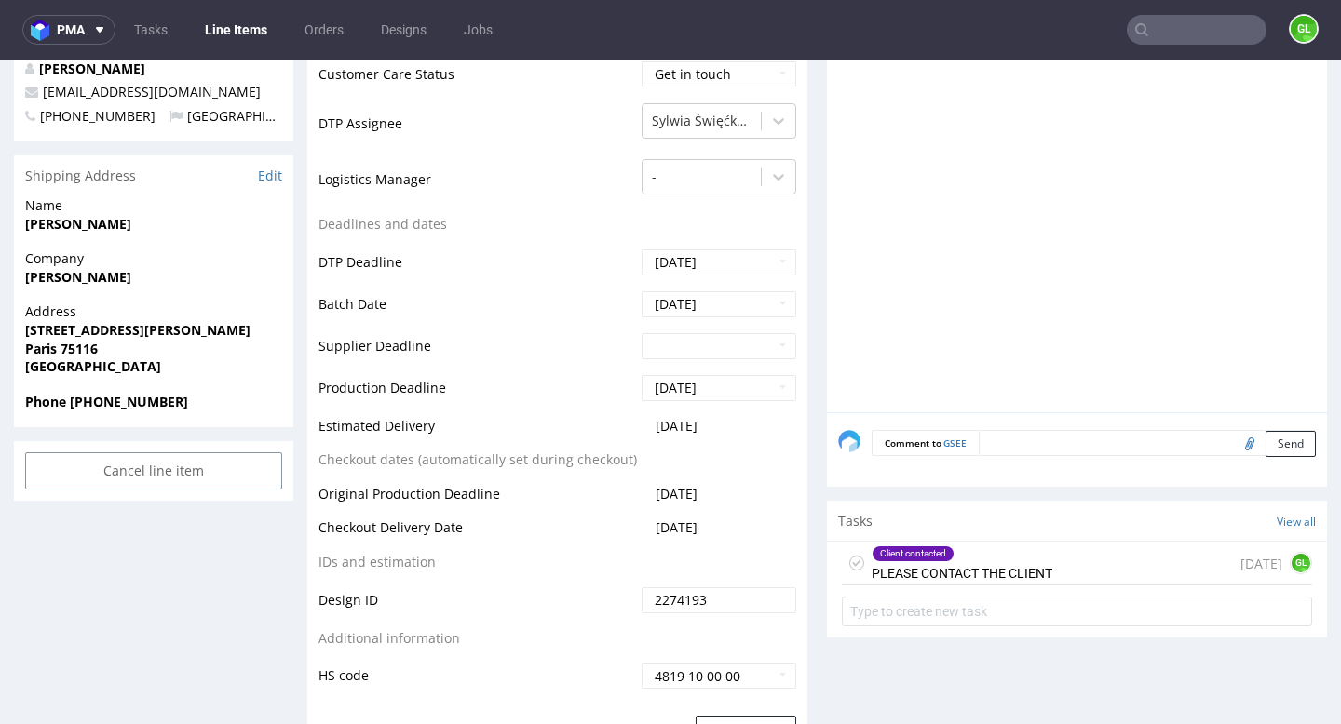
scroll to position [657, 0]
click at [1037, 564] on div "Client contacted PLEASE CONTACT THE CLIENT" at bounding box center [962, 562] width 181 height 43
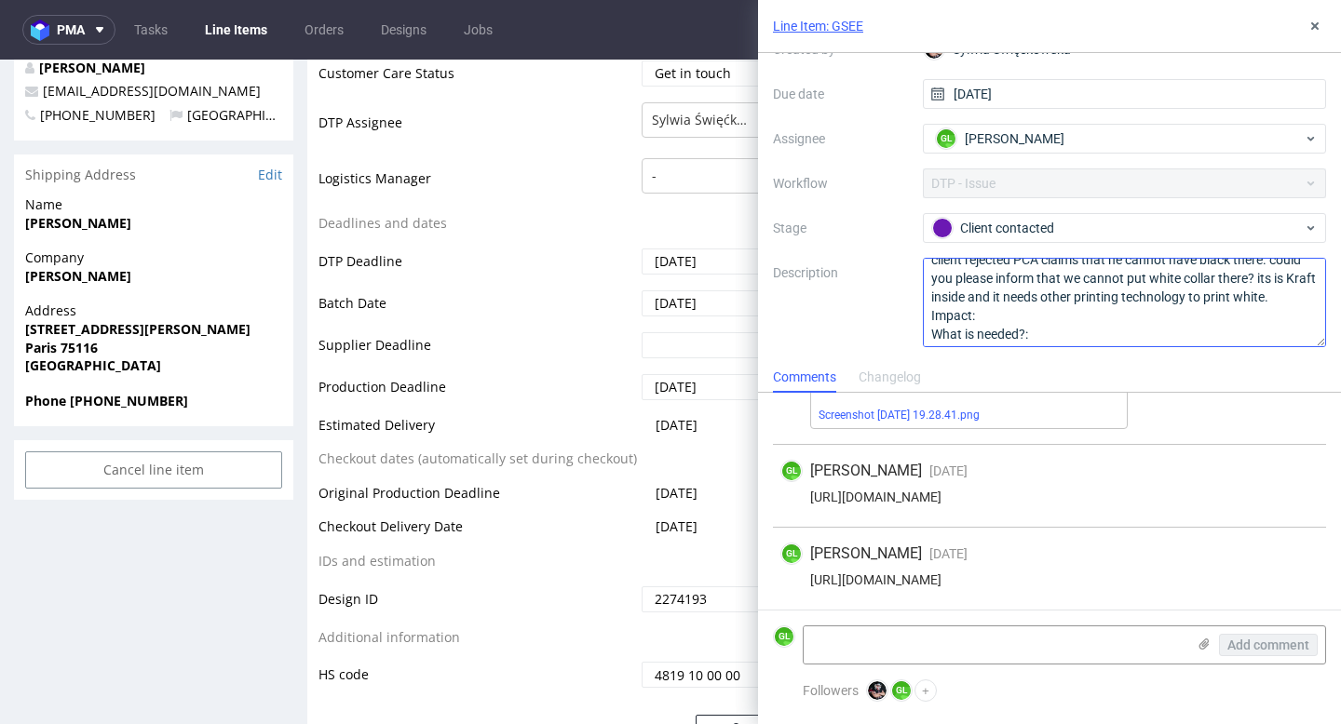
scroll to position [58, 0]
click at [919, 649] on textarea at bounding box center [995, 645] width 382 height 37
click at [561, 337] on td "Supplier Deadline" at bounding box center [477, 352] width 318 height 42
click at [1318, 21] on icon at bounding box center [1314, 26] width 15 height 15
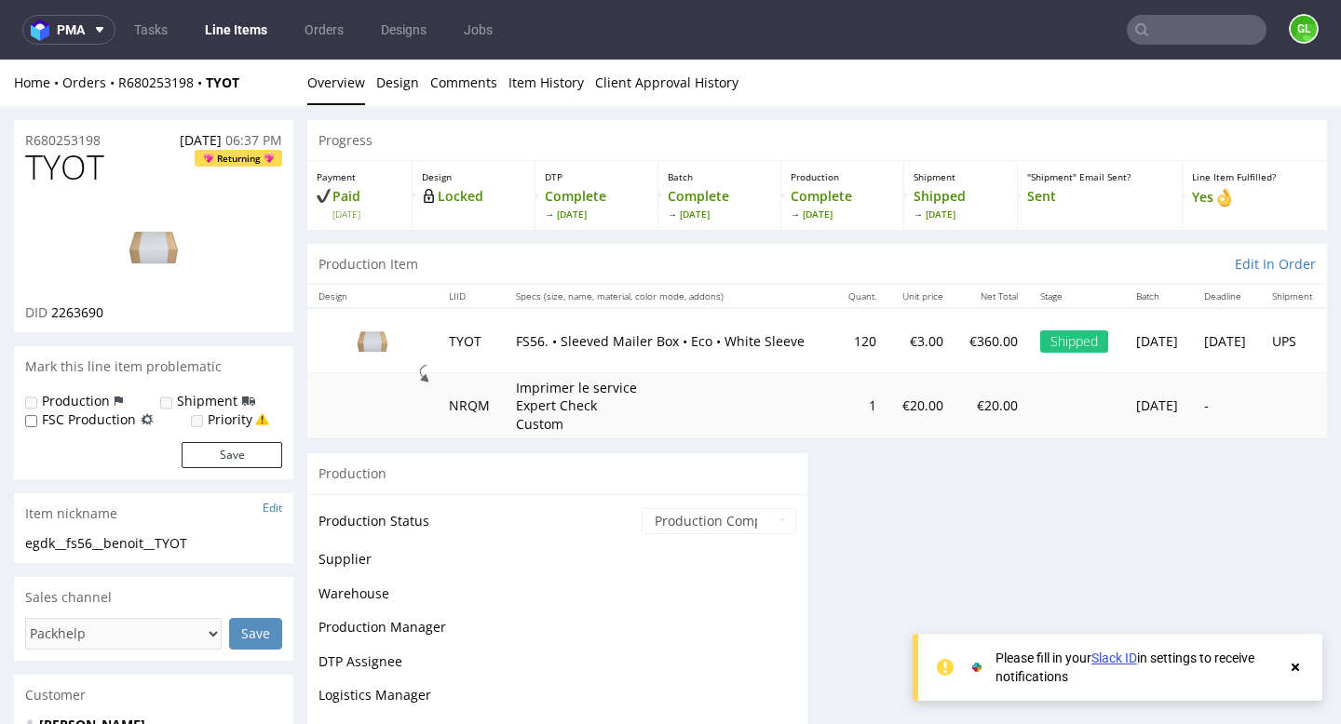
click at [1297, 670] on use at bounding box center [1295, 667] width 7 height 7
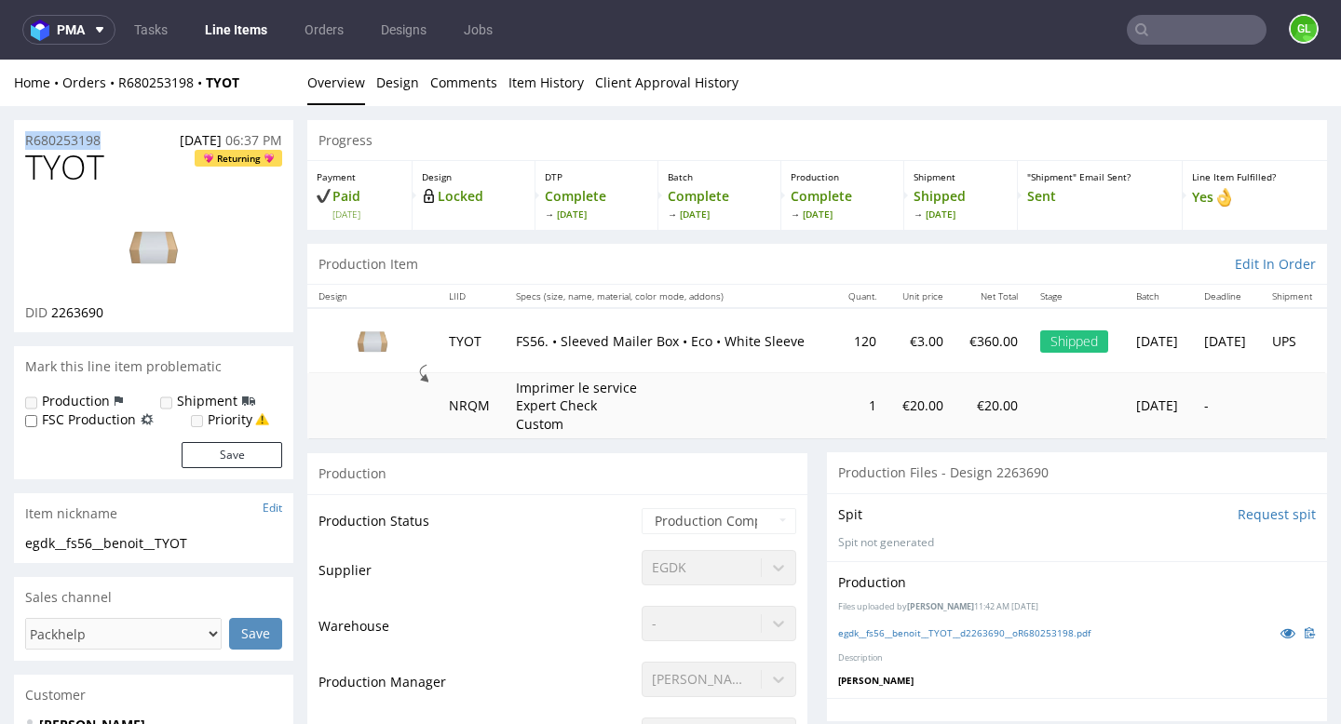
drag, startPoint x: 111, startPoint y: 136, endPoint x: 21, endPoint y: 135, distance: 89.4
click at [21, 135] on div "R680253198 19.09.2025 06:37 PM" at bounding box center [153, 135] width 279 height 30
copy p "R680253198"
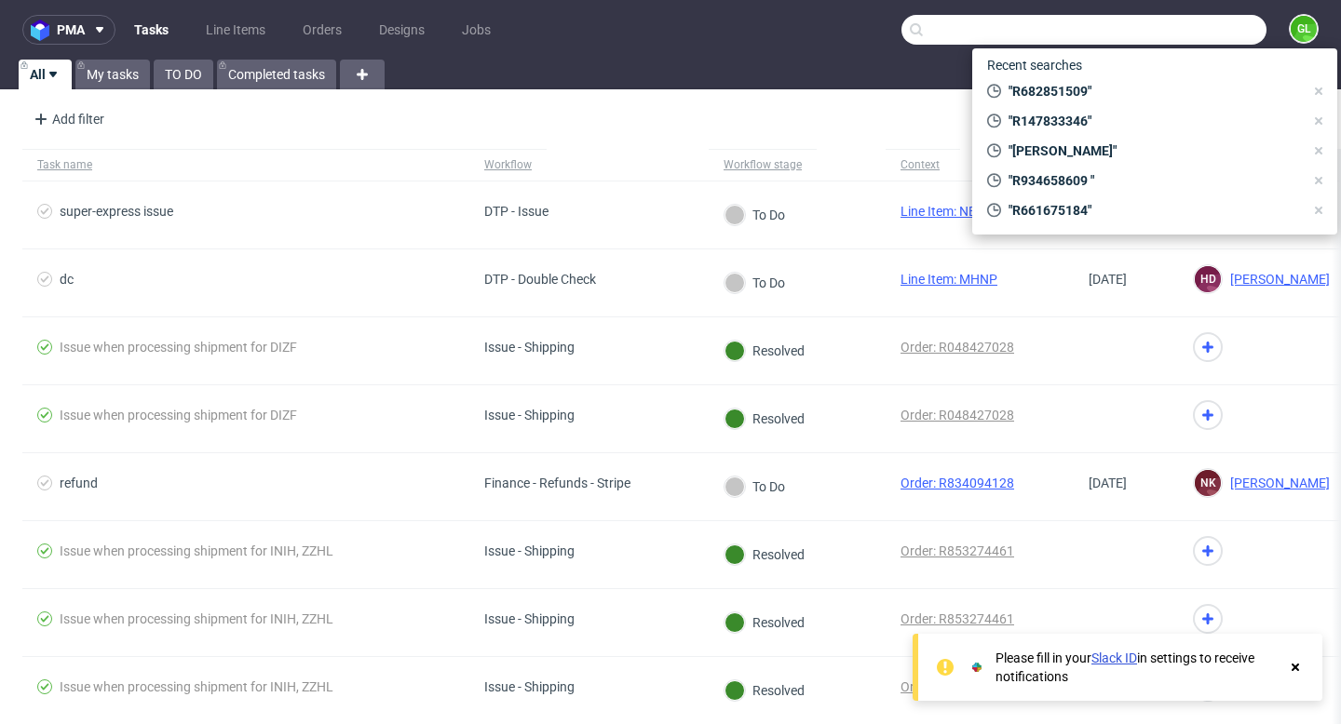
click at [1167, 39] on input "text" at bounding box center [1083, 30] width 365 height 30
paste input "R517531222"
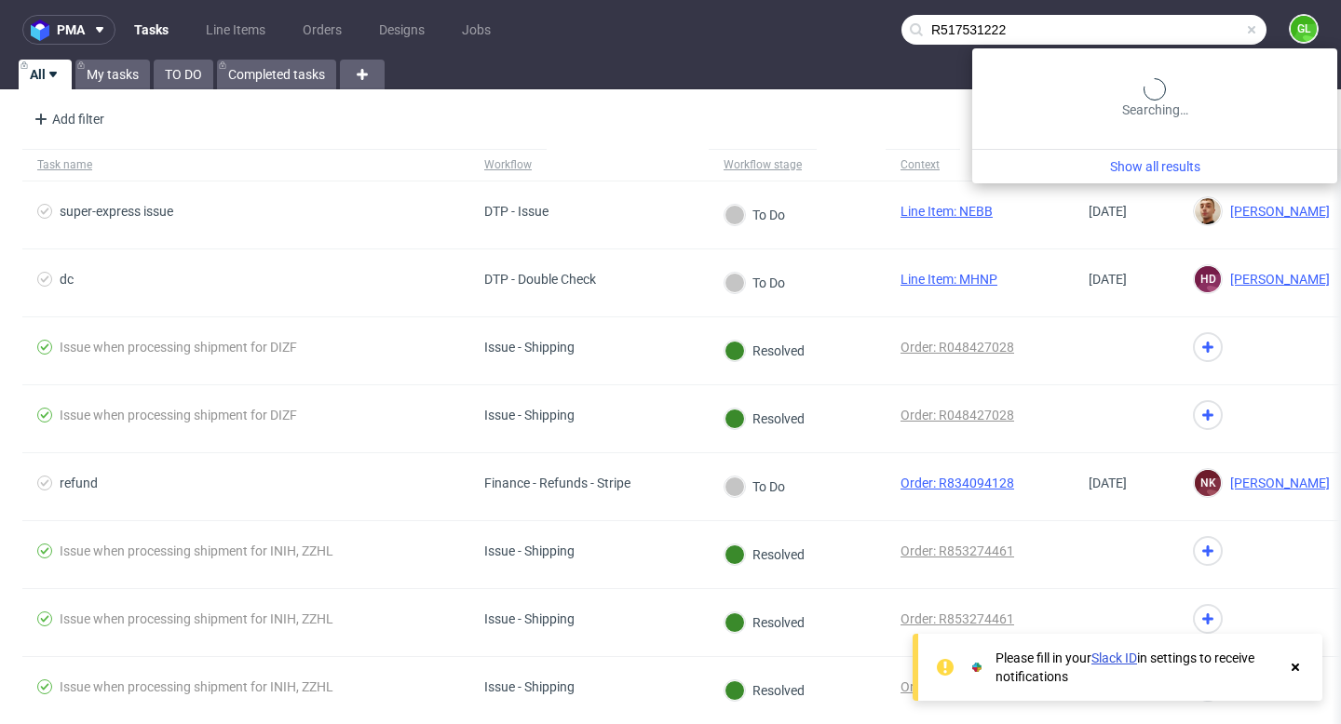
type input "R517531222"
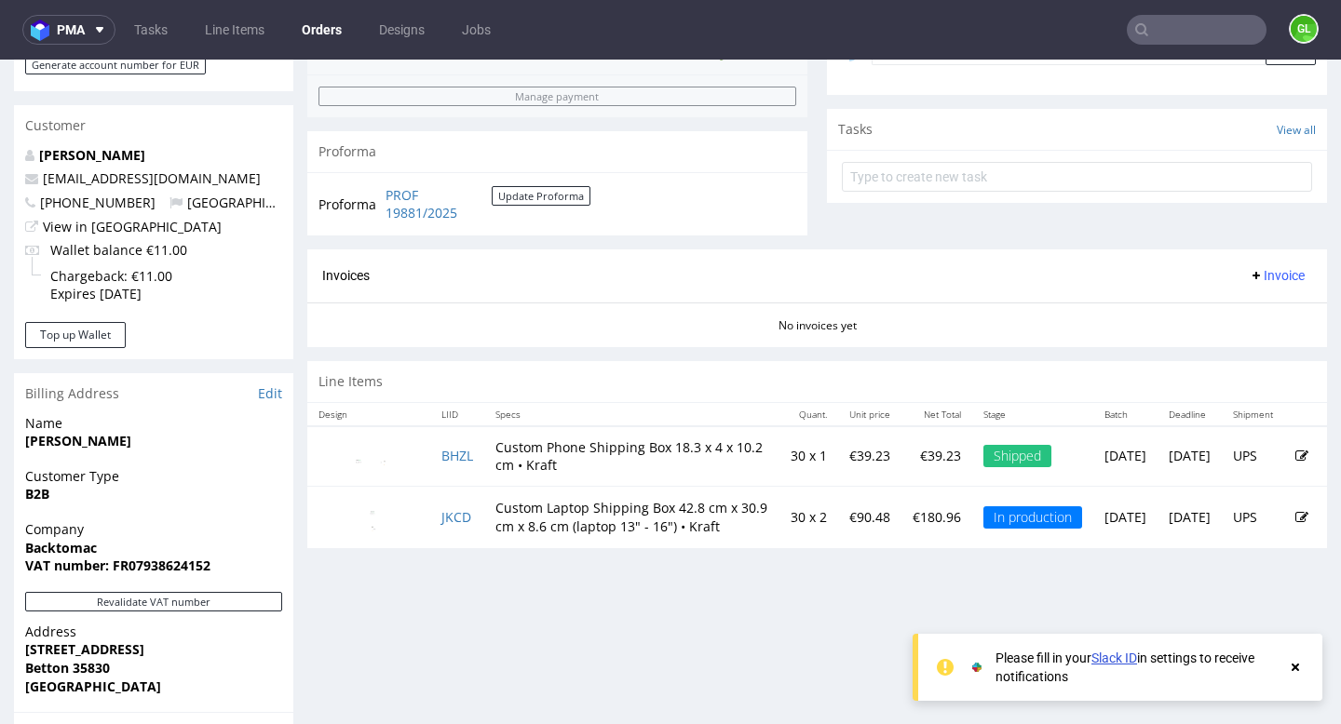
scroll to position [620, 0]
click at [461, 515] on link "JKCD" at bounding box center [456, 516] width 30 height 18
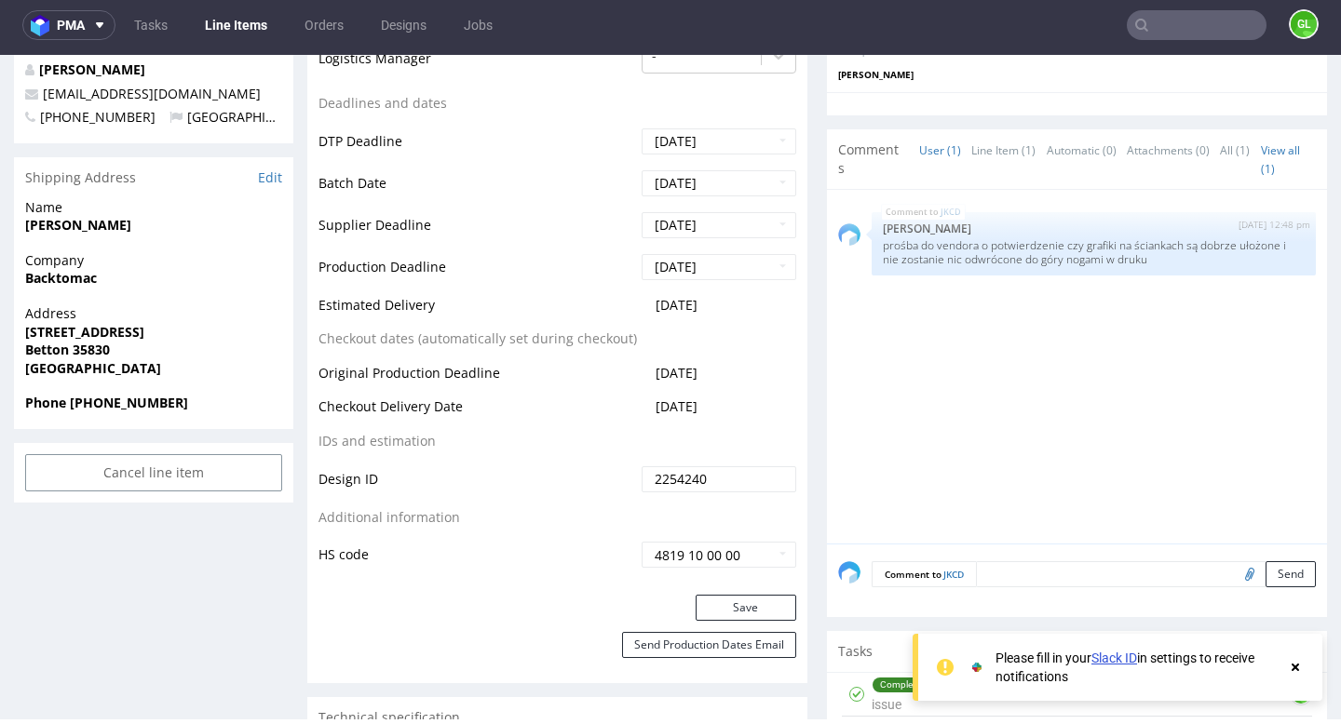
scroll to position [668, 0]
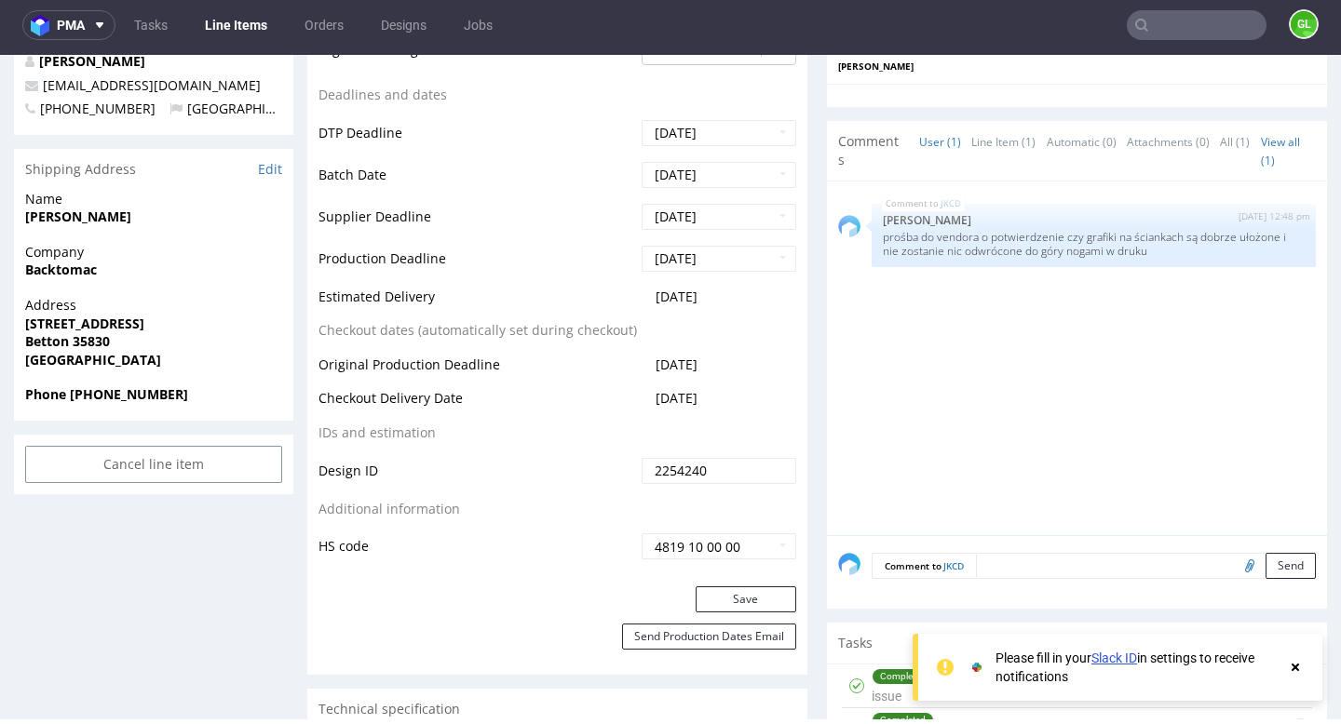
drag, startPoint x: 740, startPoint y: 297, endPoint x: 636, endPoint y: 299, distance: 104.3
click at [637, 299] on td "2025-10-23" at bounding box center [716, 303] width 159 height 34
click at [774, 325] on table "Production Status Waiting for Artwork Waiting for Diecut Waiting for Mockup Wai…" at bounding box center [557, 162] width 478 height 799
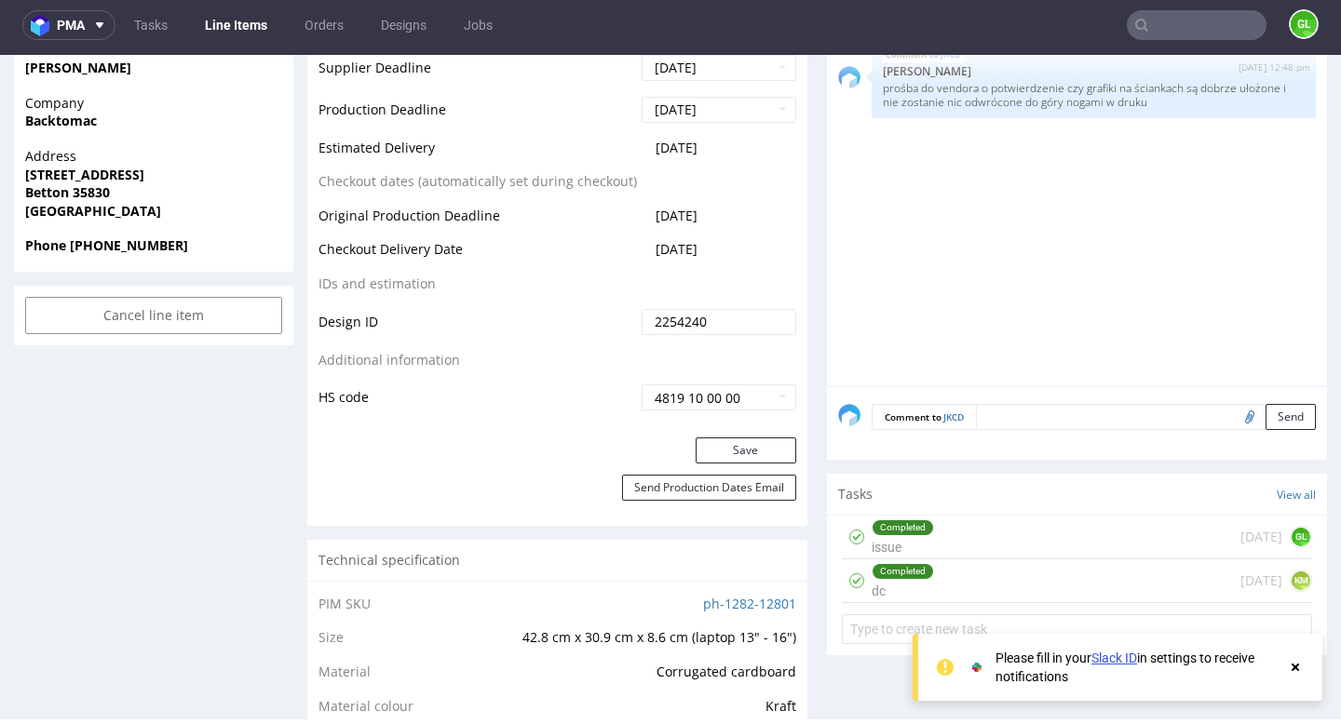
scroll to position [831, 0]
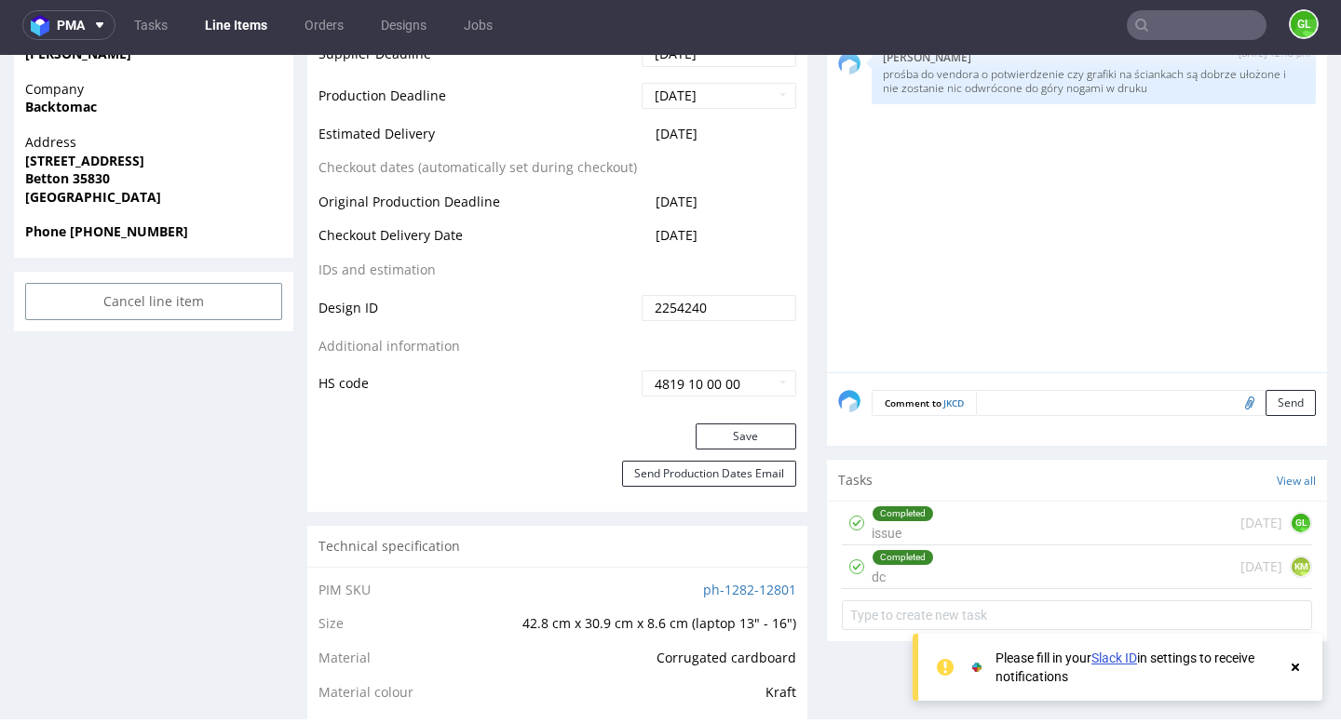
click at [1131, 565] on div "Completed dc 9 days ago KM" at bounding box center [1077, 568] width 470 height 44
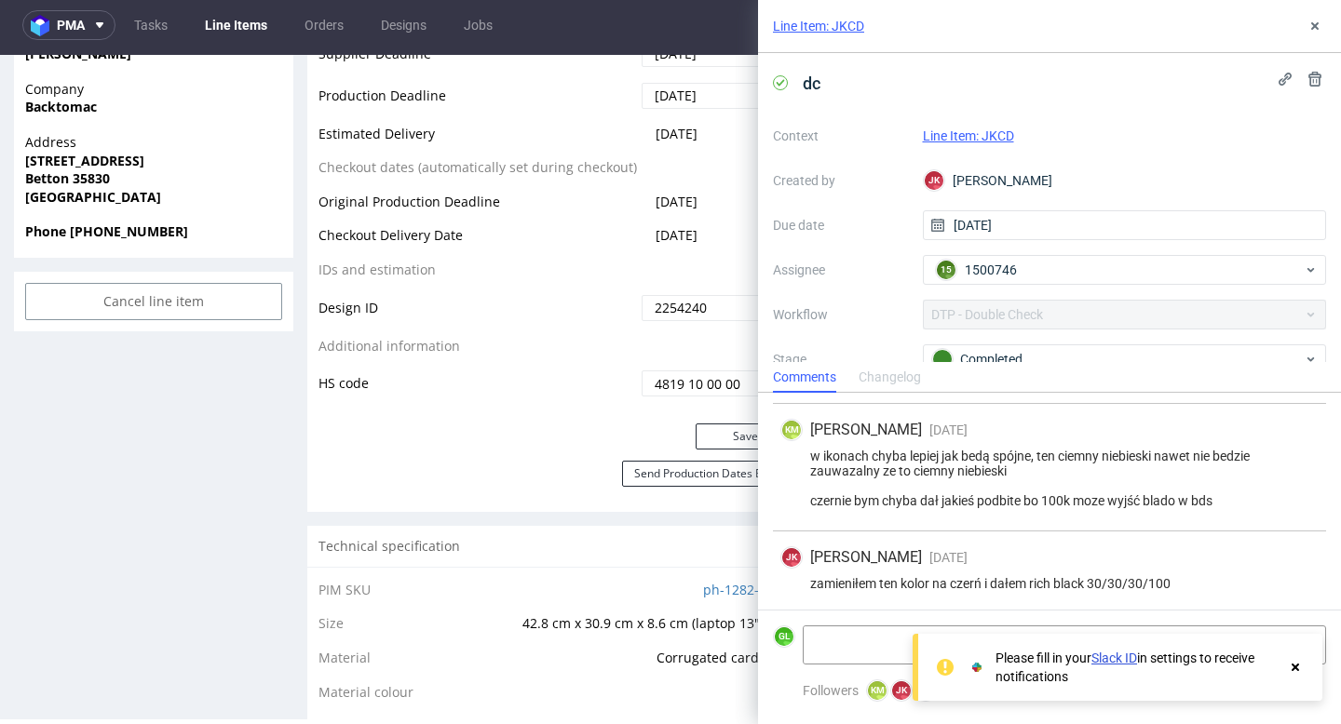
scroll to position [301, 0]
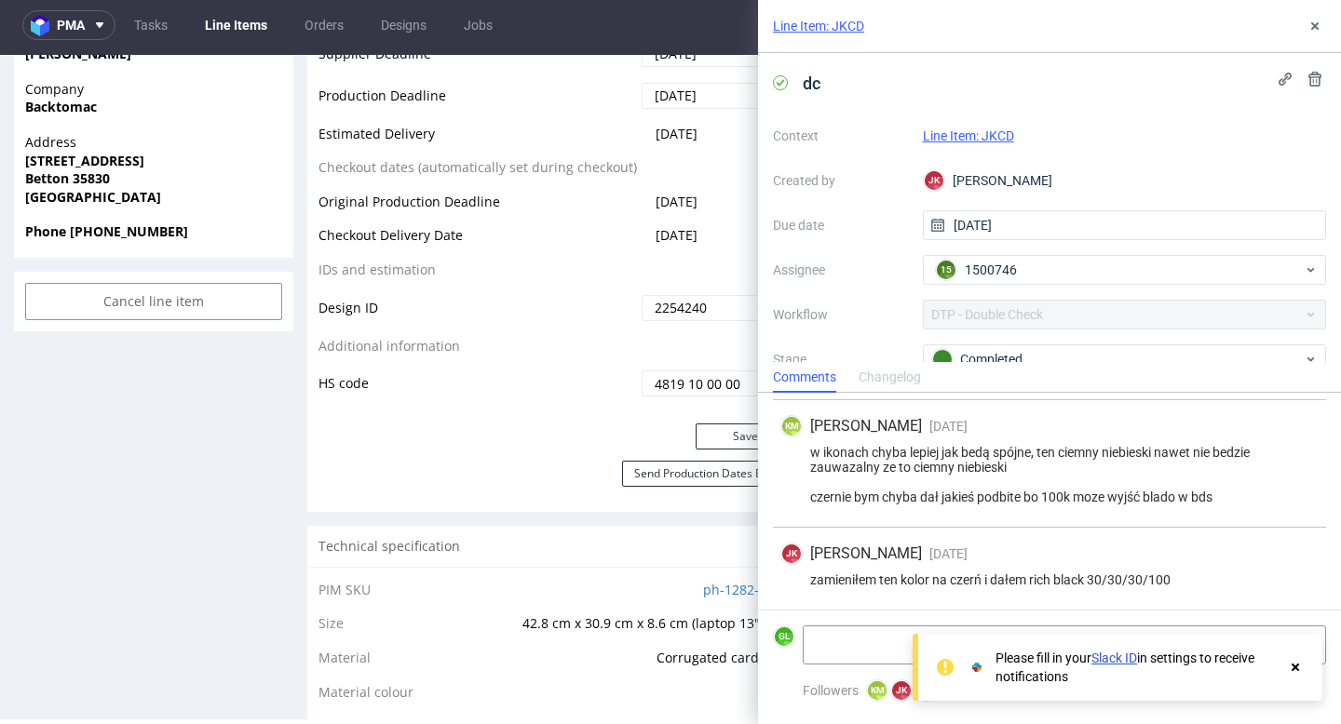
click at [1301, 670] on icon at bounding box center [1295, 667] width 17 height 15
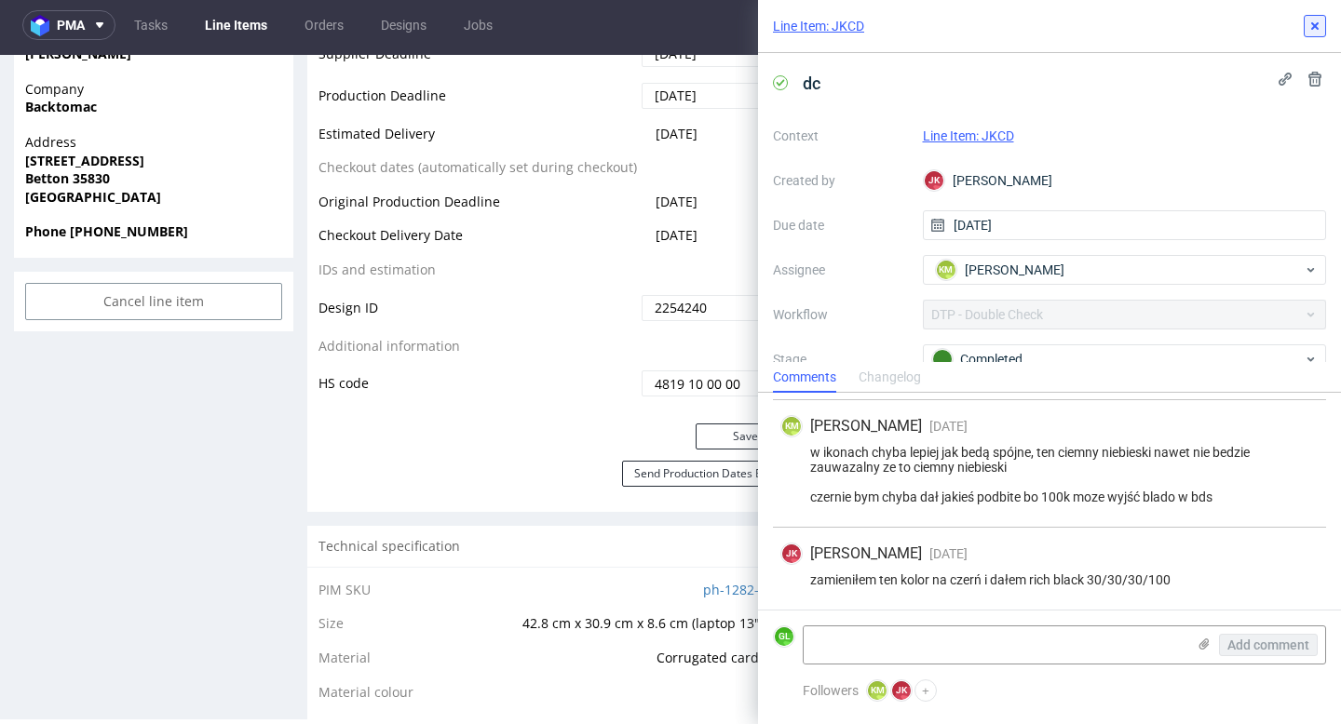
click at [1317, 29] on use at bounding box center [1314, 25] width 7 height 7
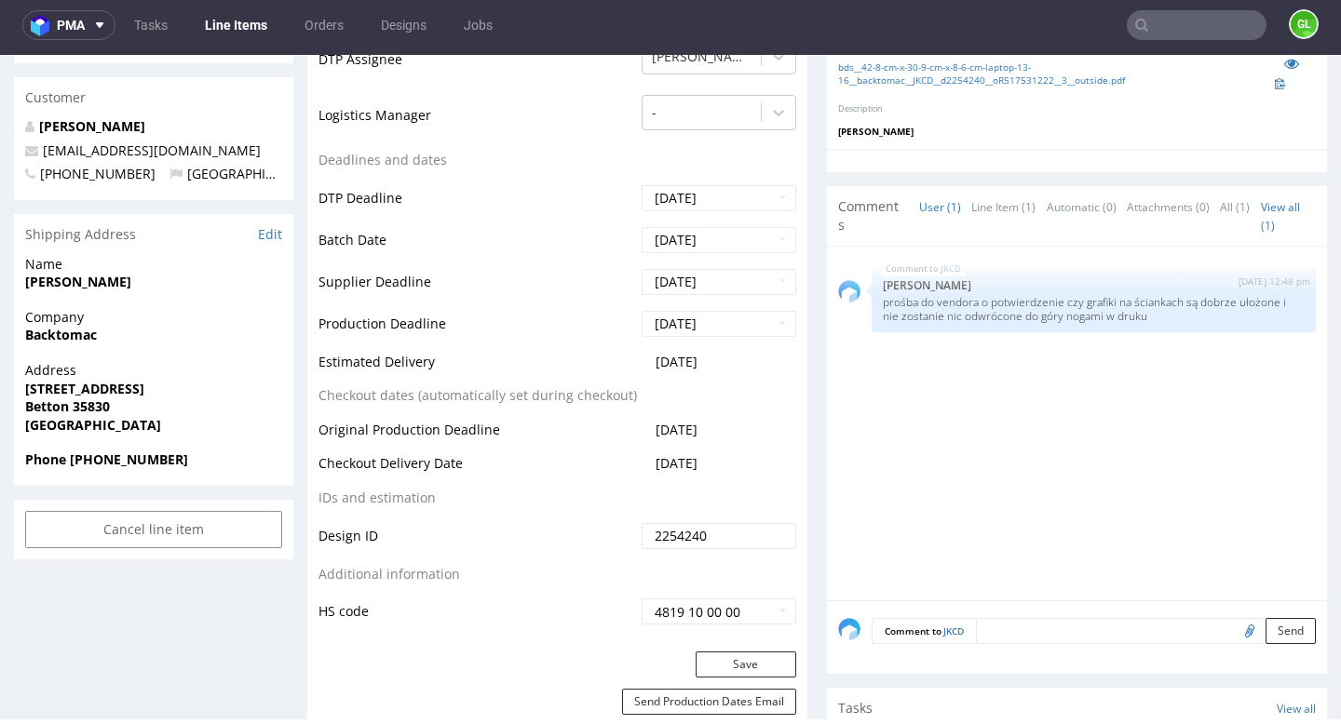
scroll to position [1116, 0]
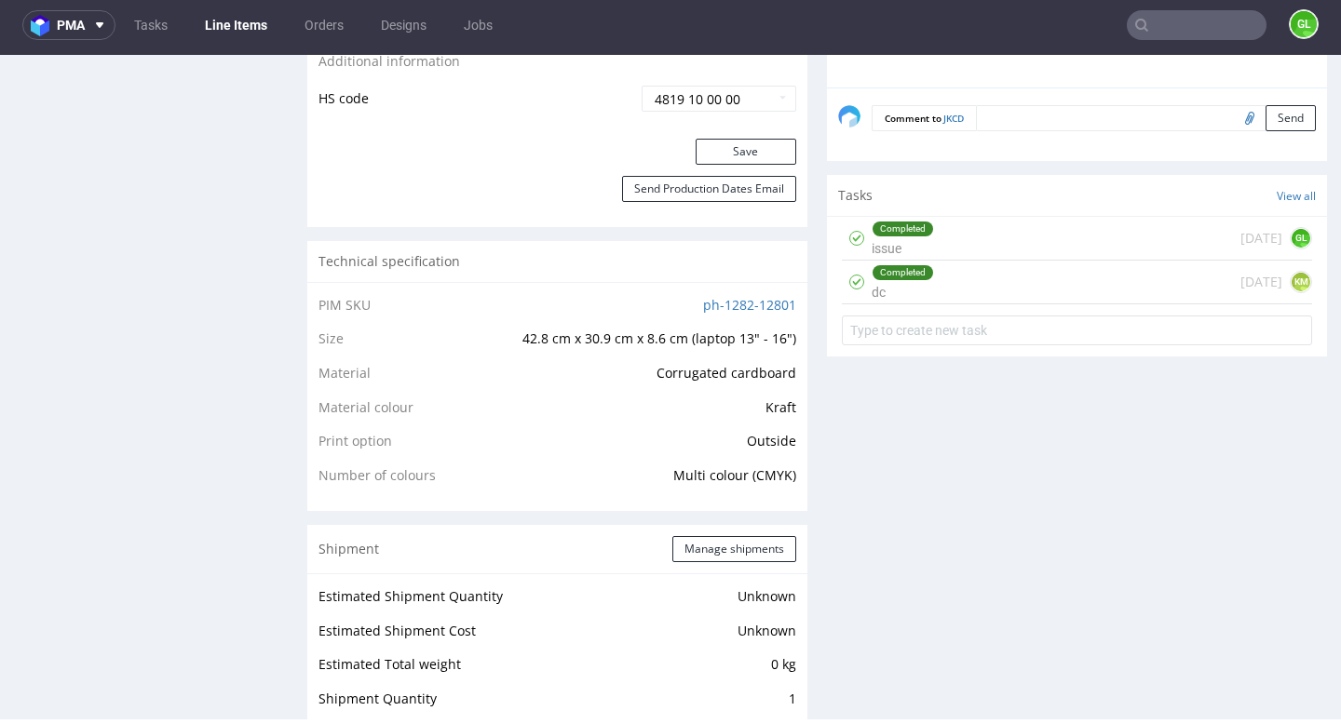
click at [1039, 237] on div "Completed issue 19 days ago GL" at bounding box center [1077, 239] width 470 height 44
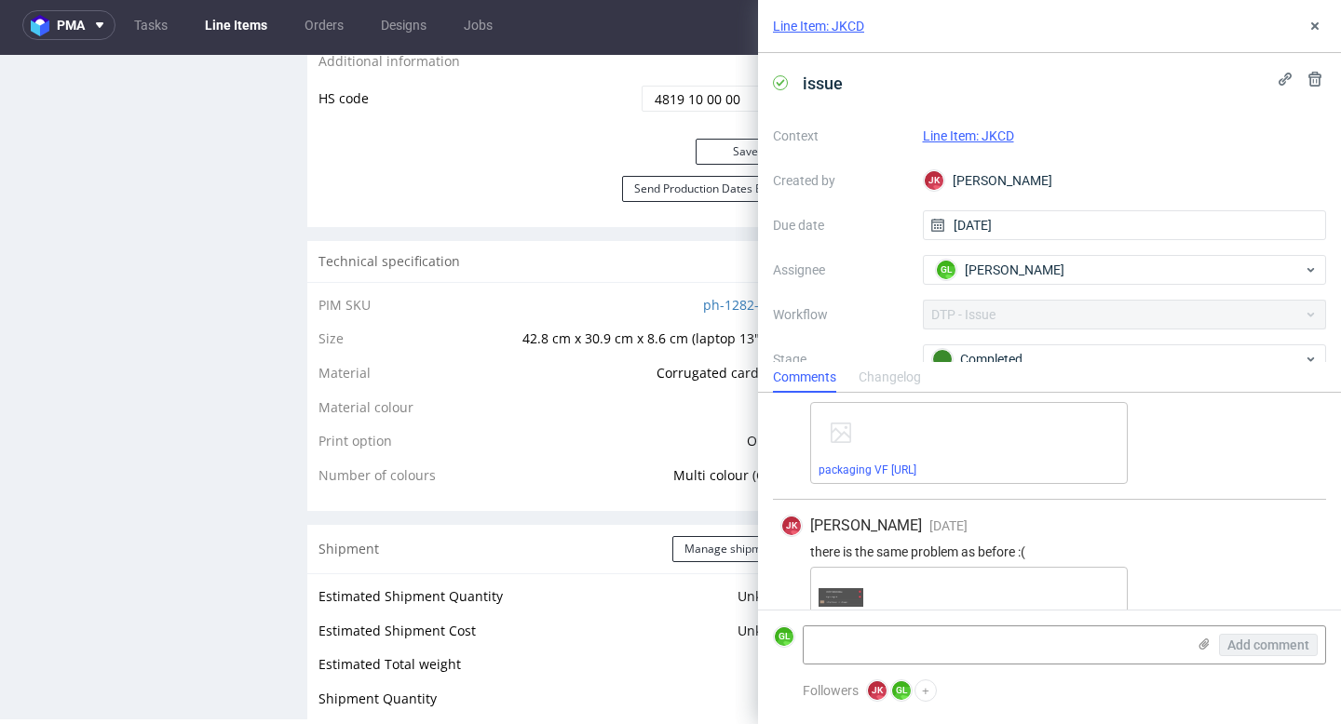
scroll to position [622, 0]
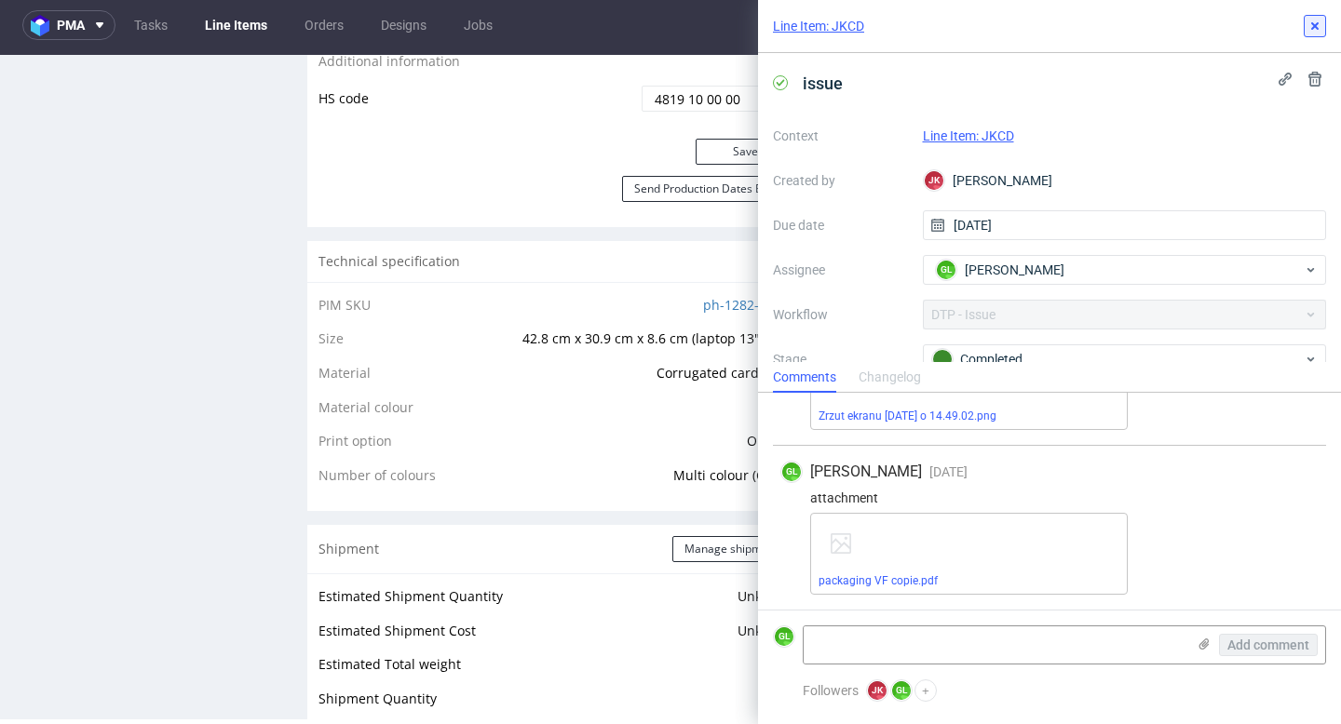
click at [1317, 28] on use at bounding box center [1314, 25] width 7 height 7
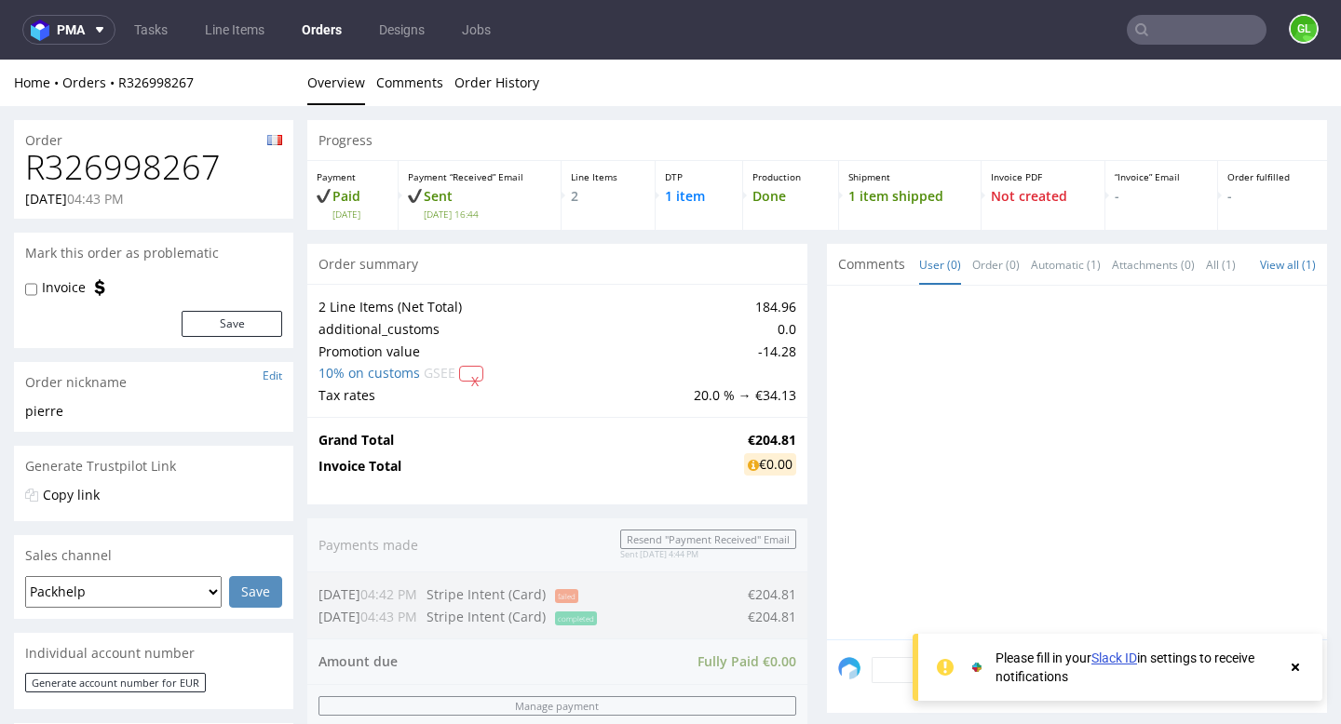
click at [1297, 661] on icon at bounding box center [1295, 667] width 17 height 15
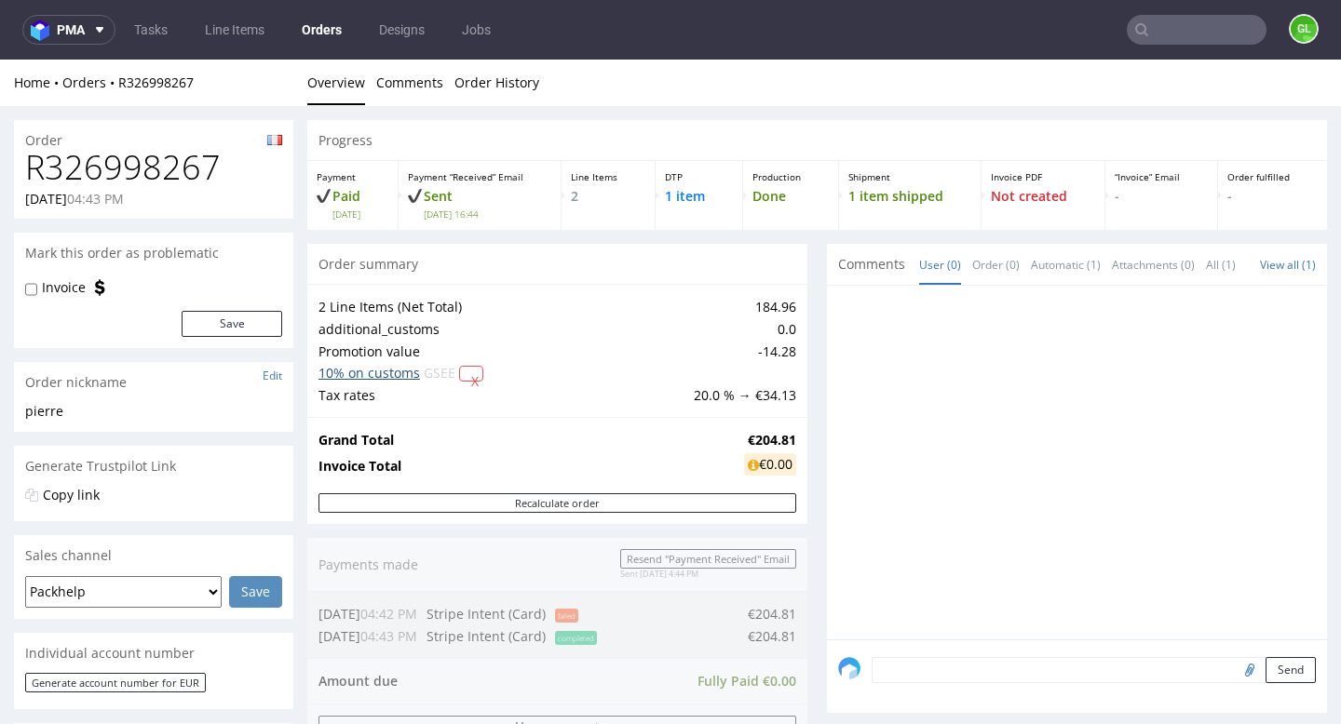
click at [367, 377] on link "10% on customs" at bounding box center [369, 373] width 102 height 18
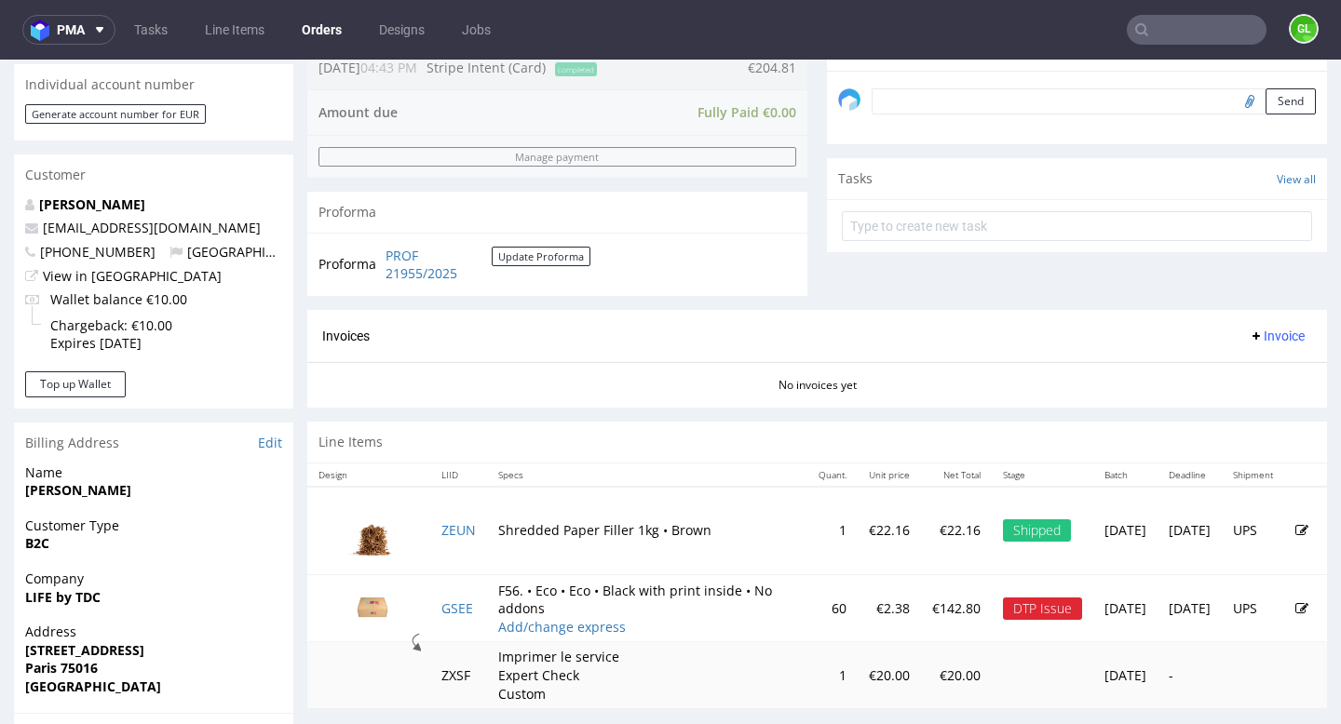
scroll to position [573, 0]
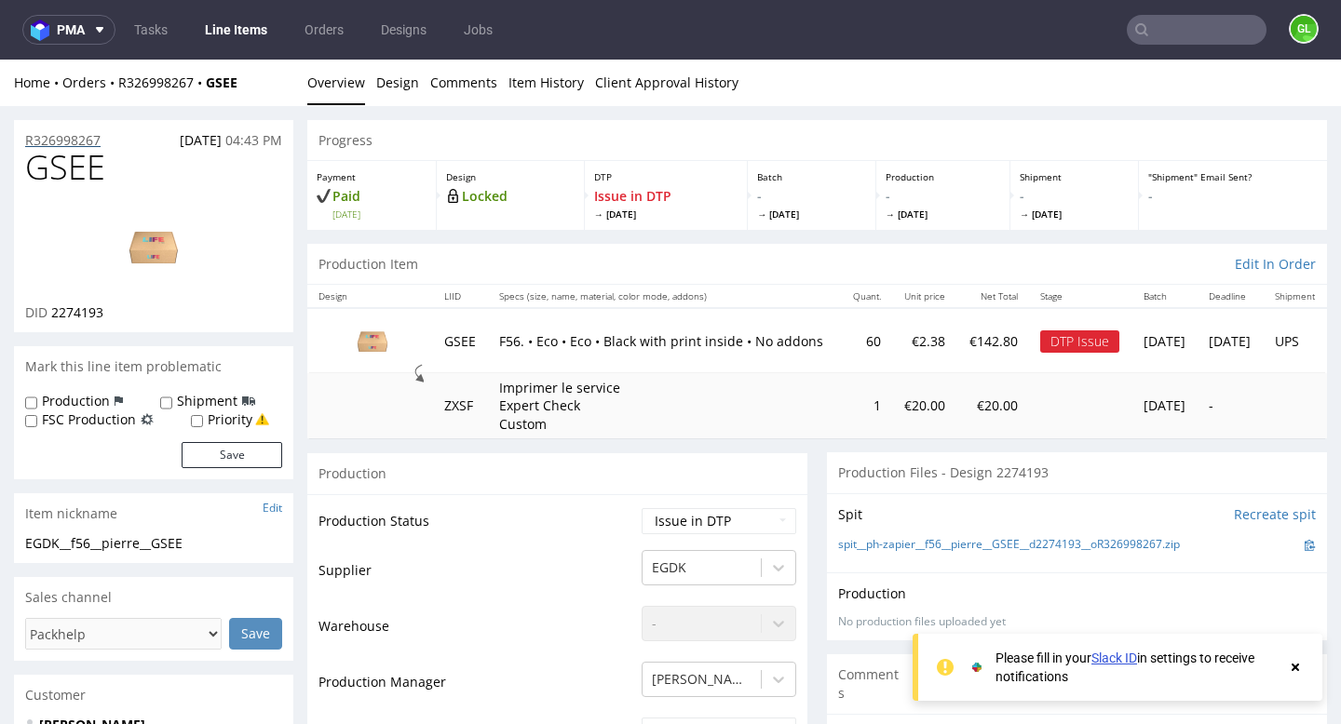
click at [92, 139] on p "R326998267" at bounding box center [62, 140] width 75 height 19
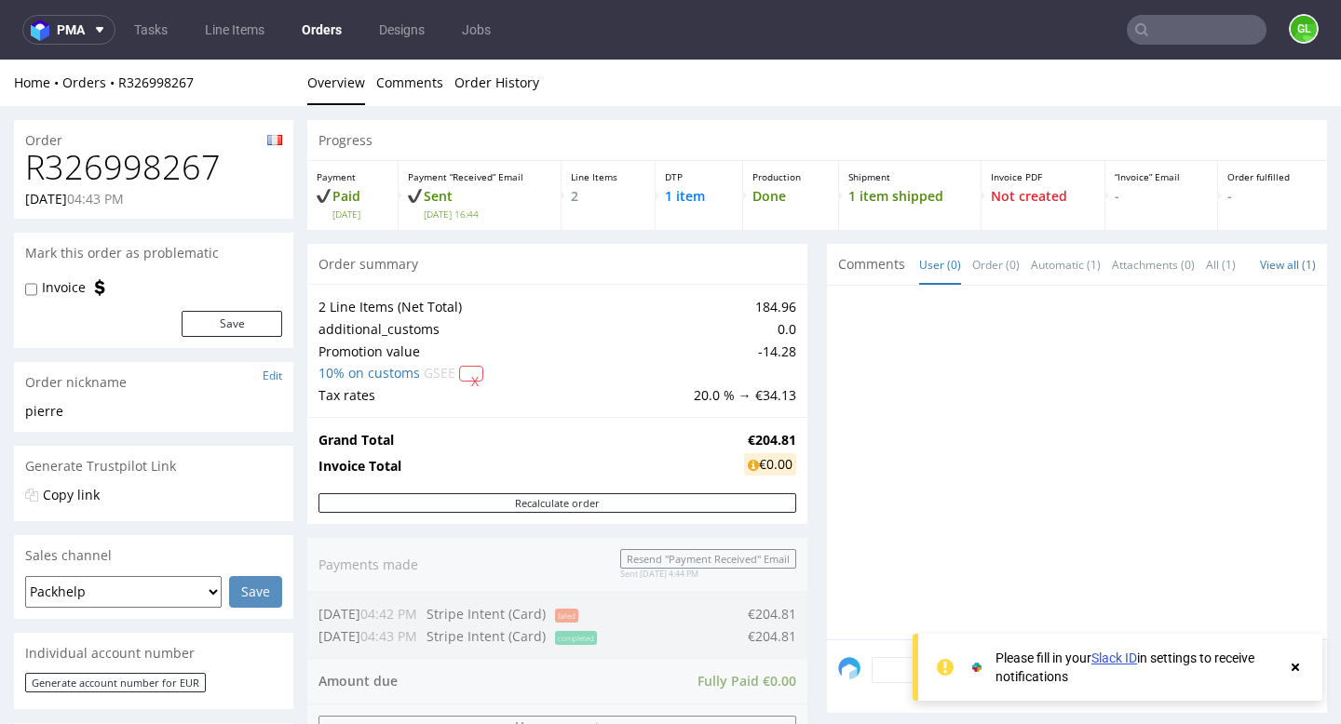
click at [1293, 671] on icon at bounding box center [1295, 667] width 17 height 15
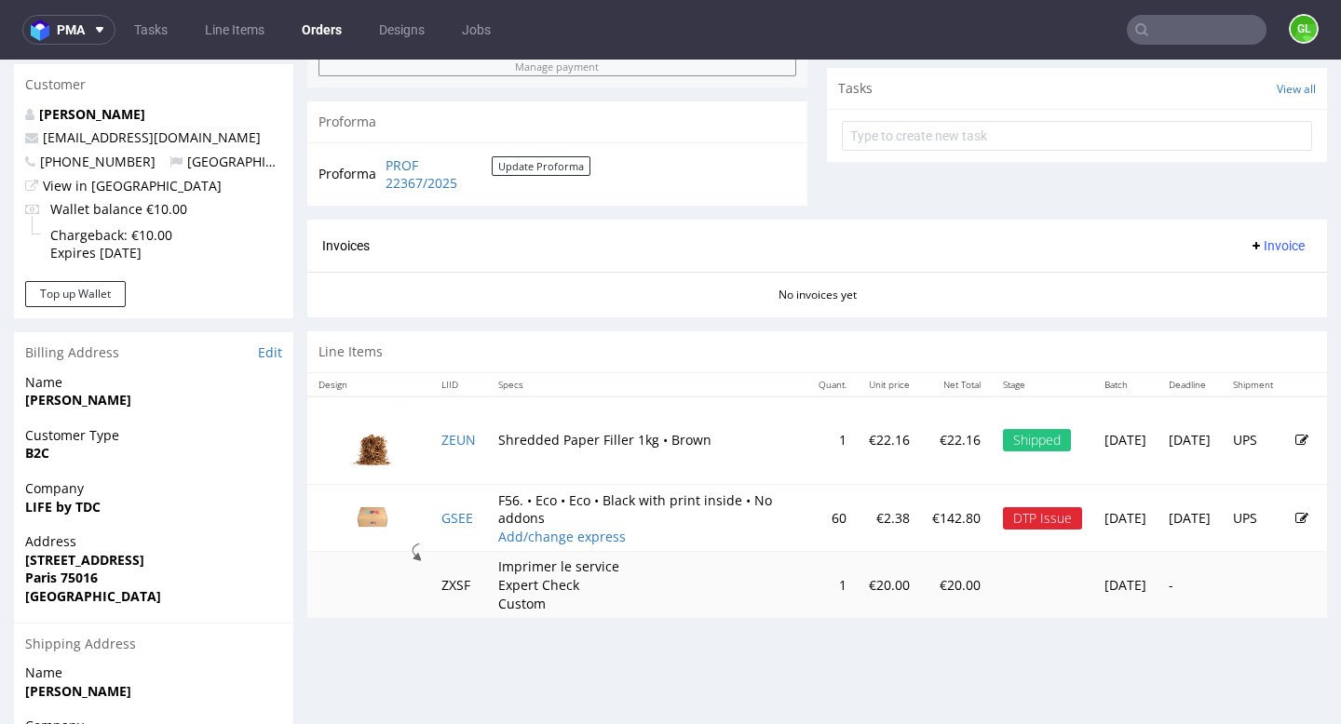
scroll to position [689, 0]
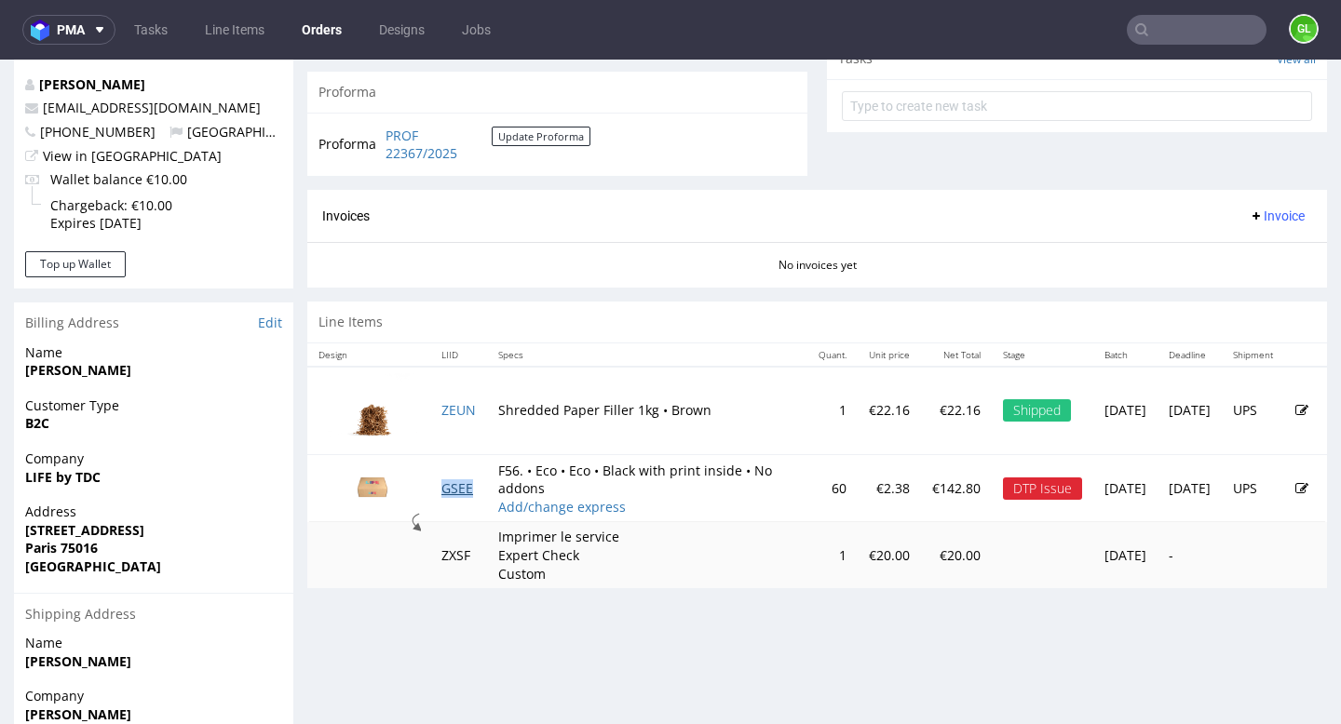
click at [460, 491] on link "GSEE" at bounding box center [457, 489] width 32 height 18
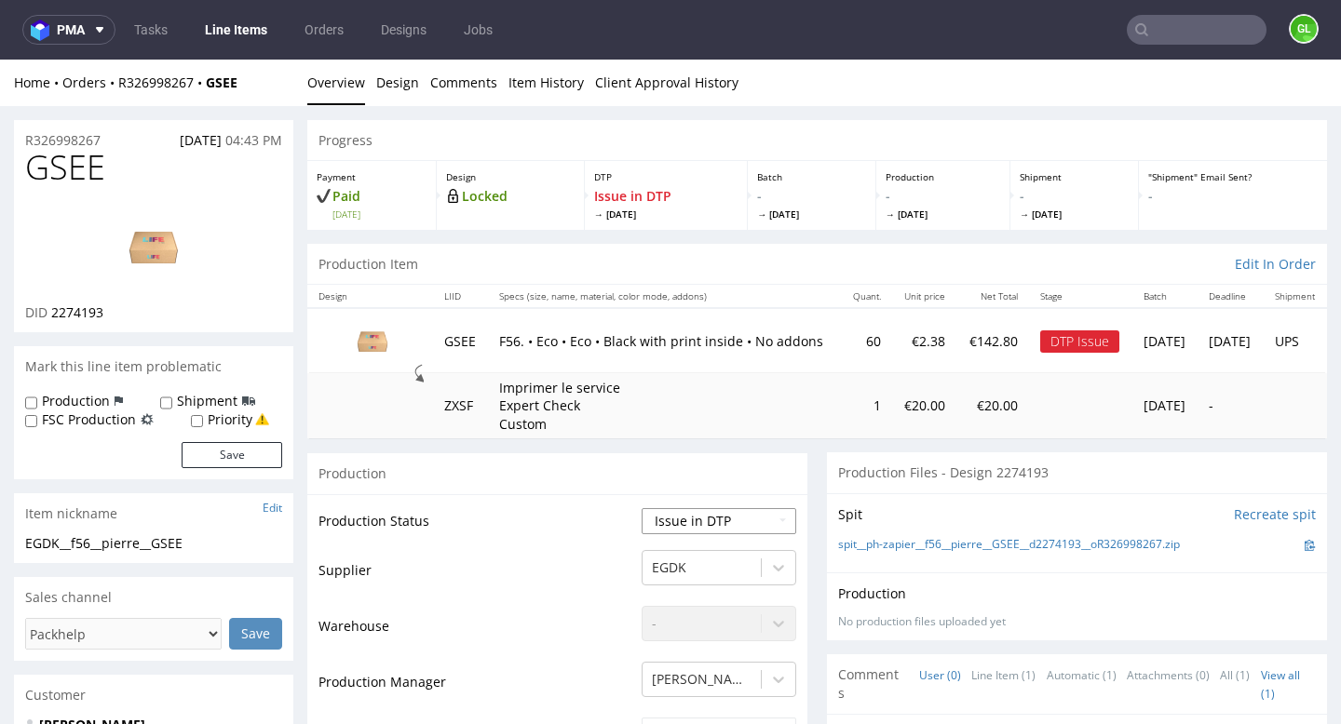
click at [730, 525] on select "Waiting for Artwork Waiting for Diecut Waiting for Mockup Waiting for DTP Waiti…" at bounding box center [719, 521] width 155 height 26
select select "back_for_dtp"
click at [642, 508] on select "Waiting for Artwork Waiting for Diecut Waiting for Mockup Waiting for DTP Waiti…" at bounding box center [719, 521] width 155 height 26
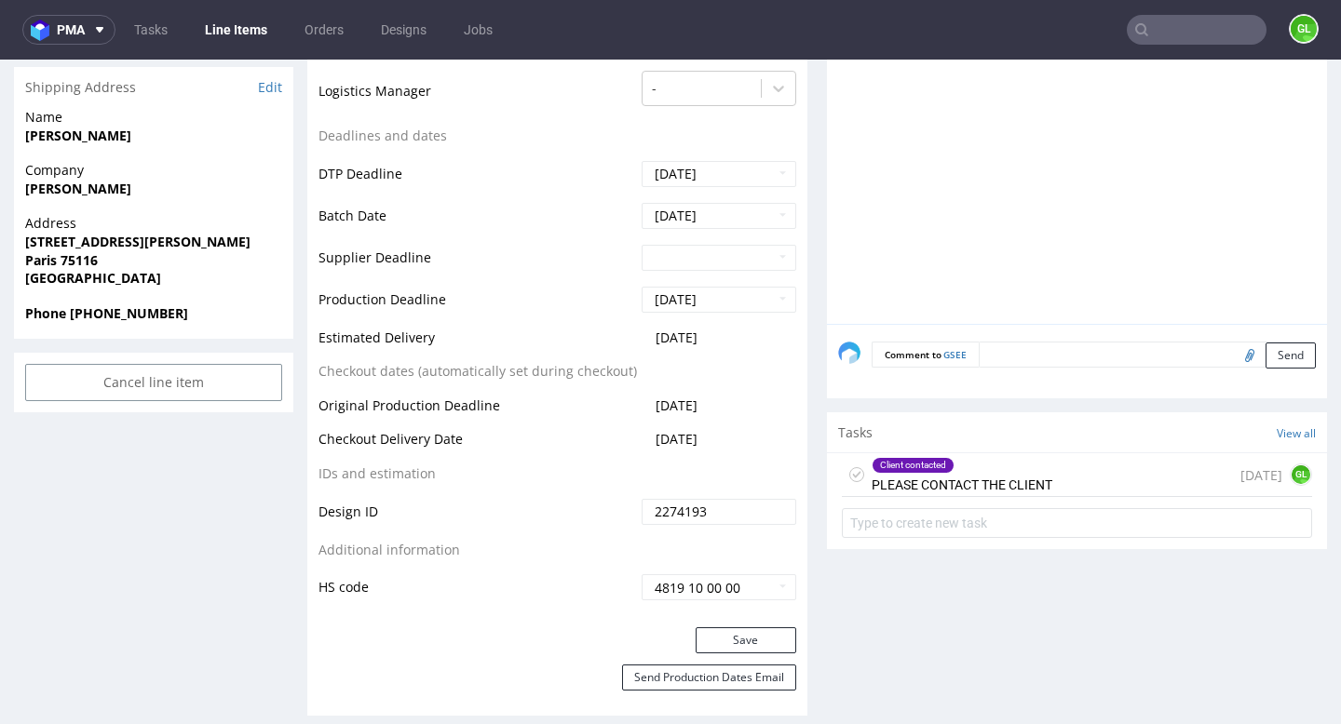
scroll to position [1139, 0]
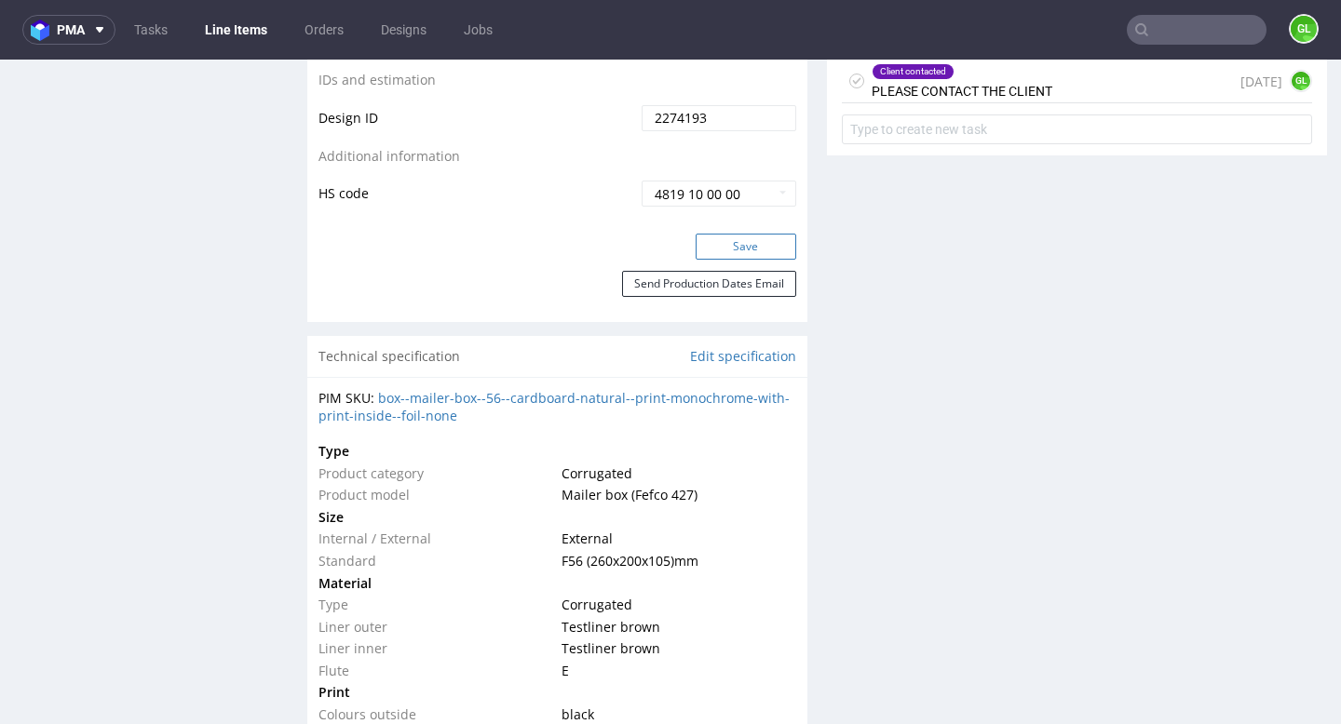
click at [765, 245] on button "Save" at bounding box center [746, 247] width 101 height 26
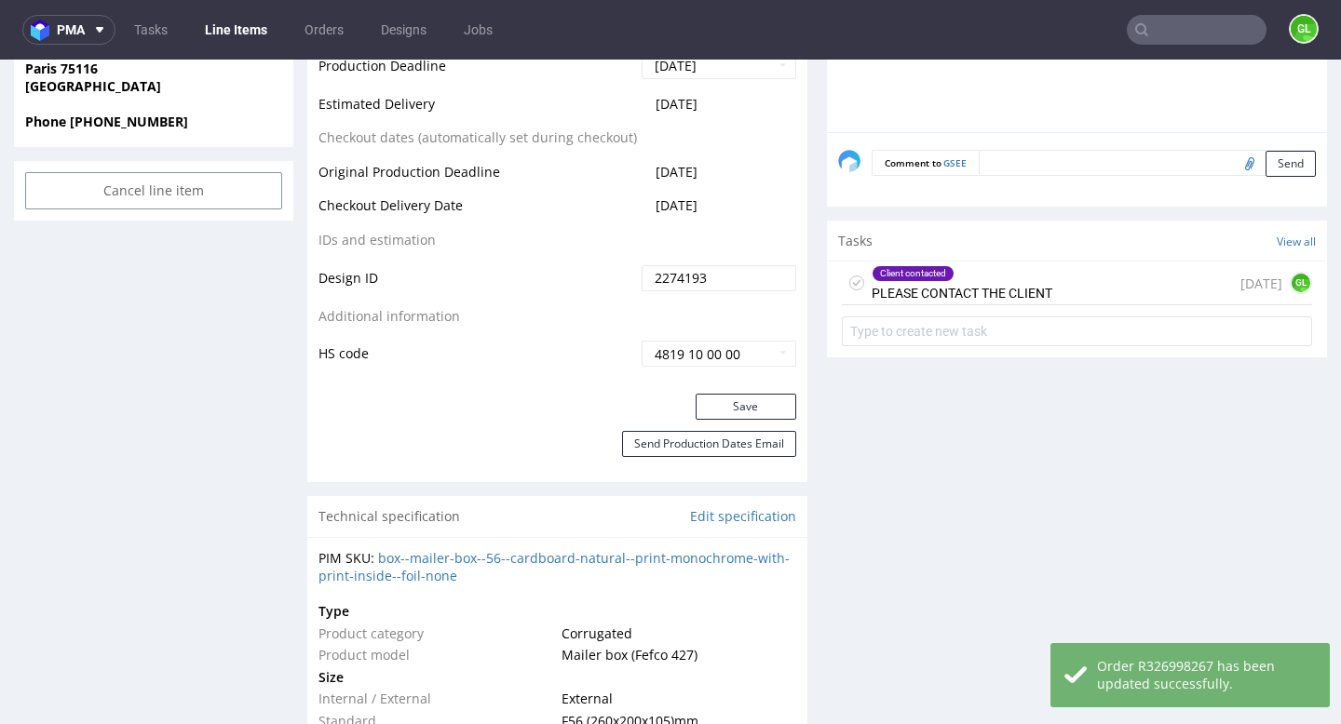
scroll to position [931, 0]
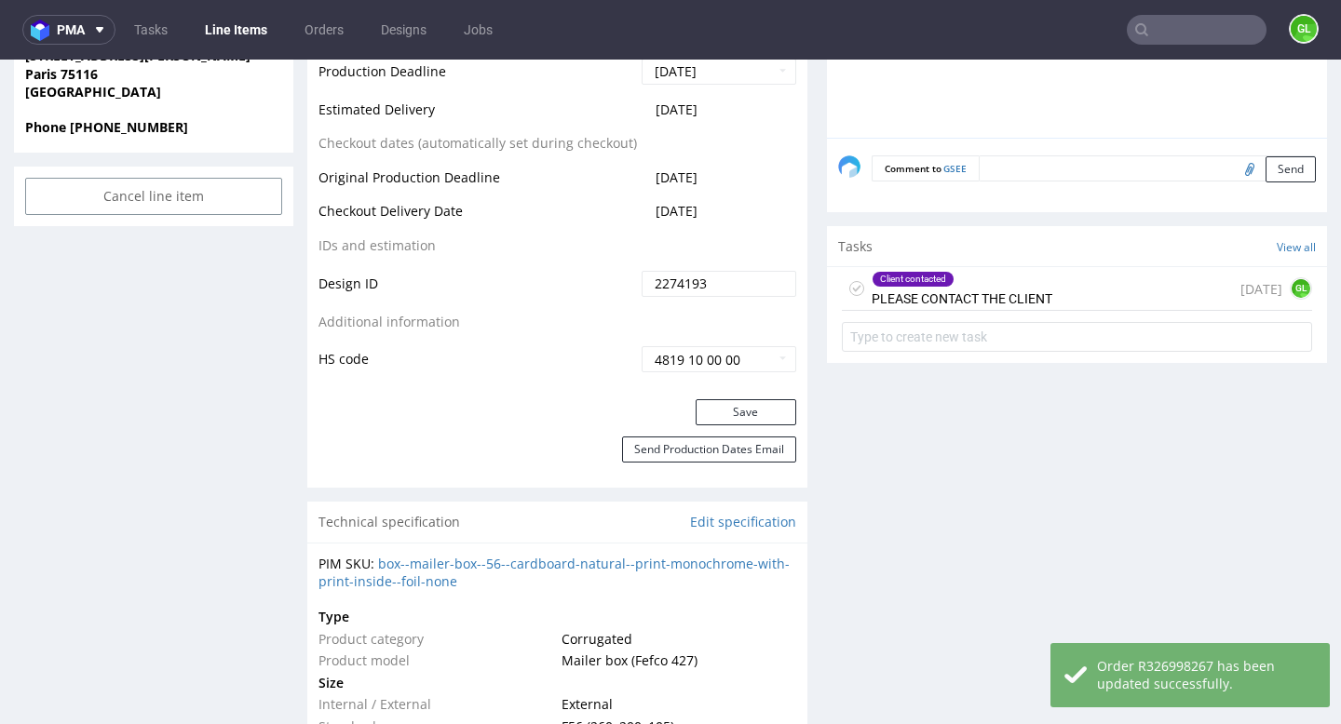
click at [1026, 283] on div "Client contacted" at bounding box center [962, 279] width 179 height 15
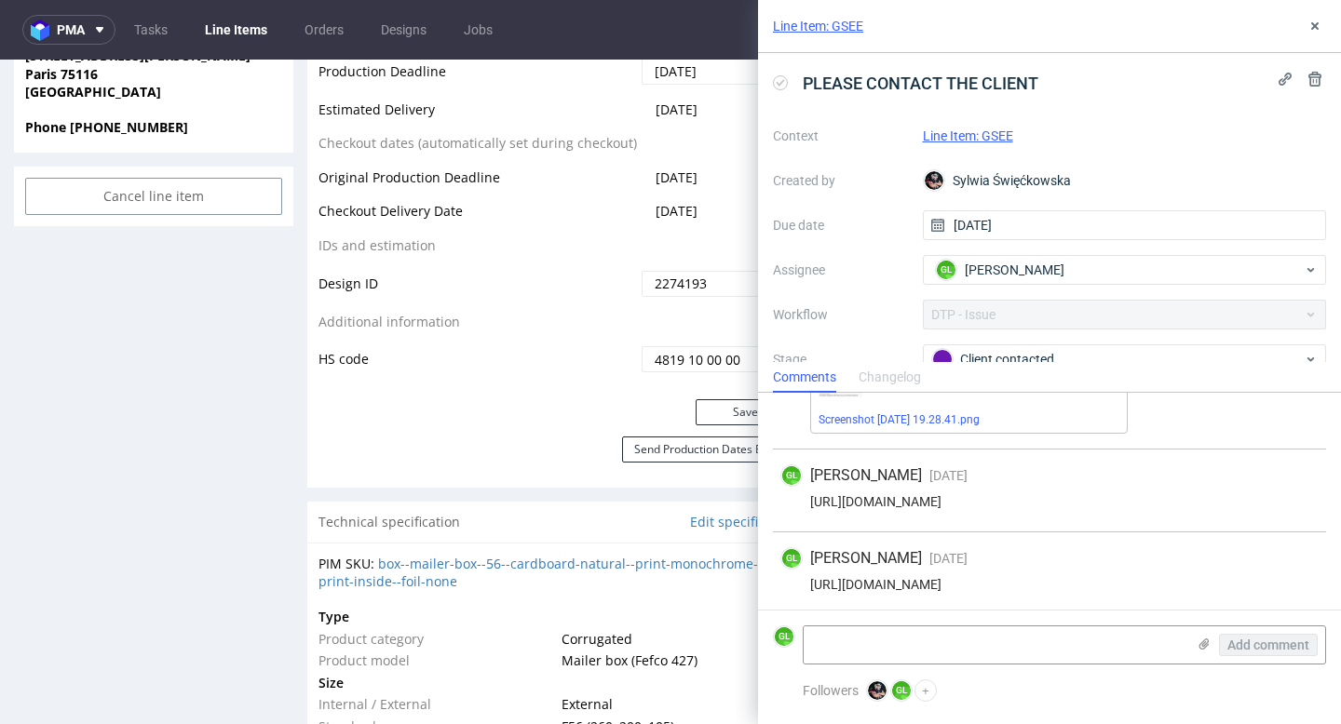
scroll to position [113, 0]
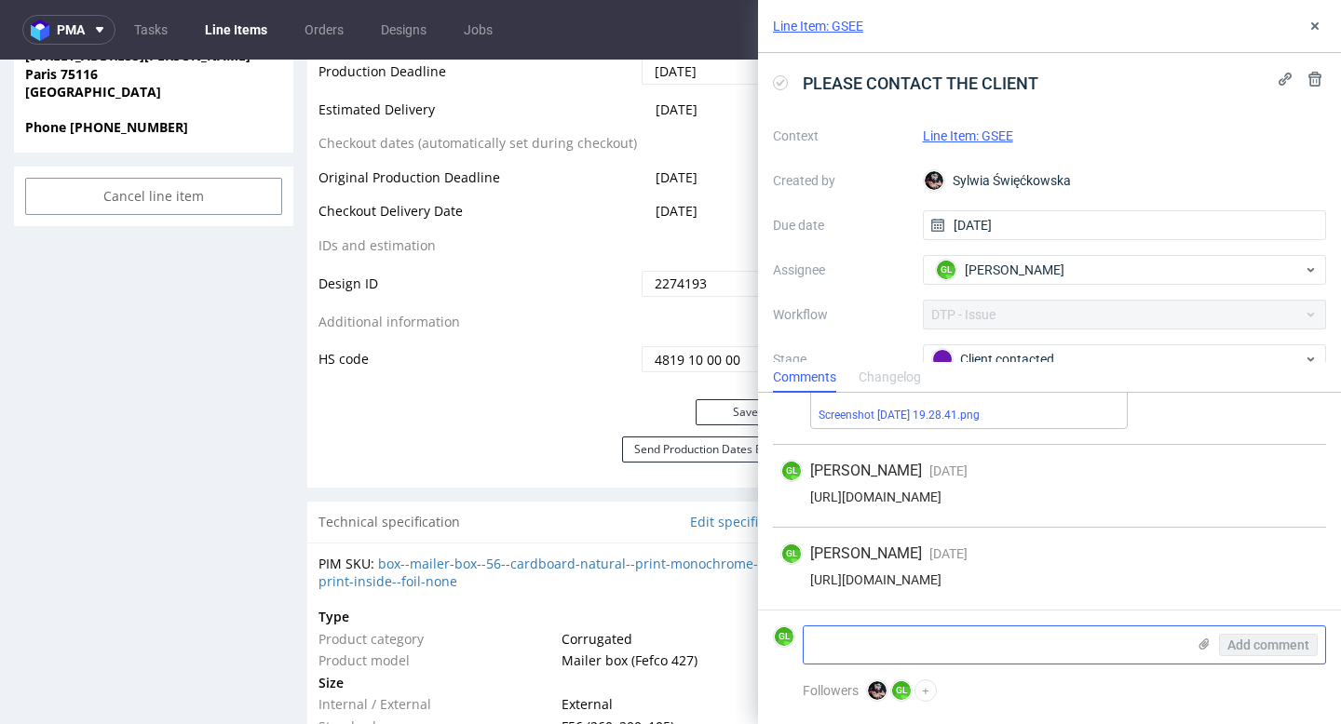
click at [935, 645] on textarea at bounding box center [995, 645] width 382 height 37
type textarea "Client contacted and asked me to chnage SKU as needed."
click at [1260, 652] on span "Add comment" at bounding box center [1268, 645] width 82 height 13
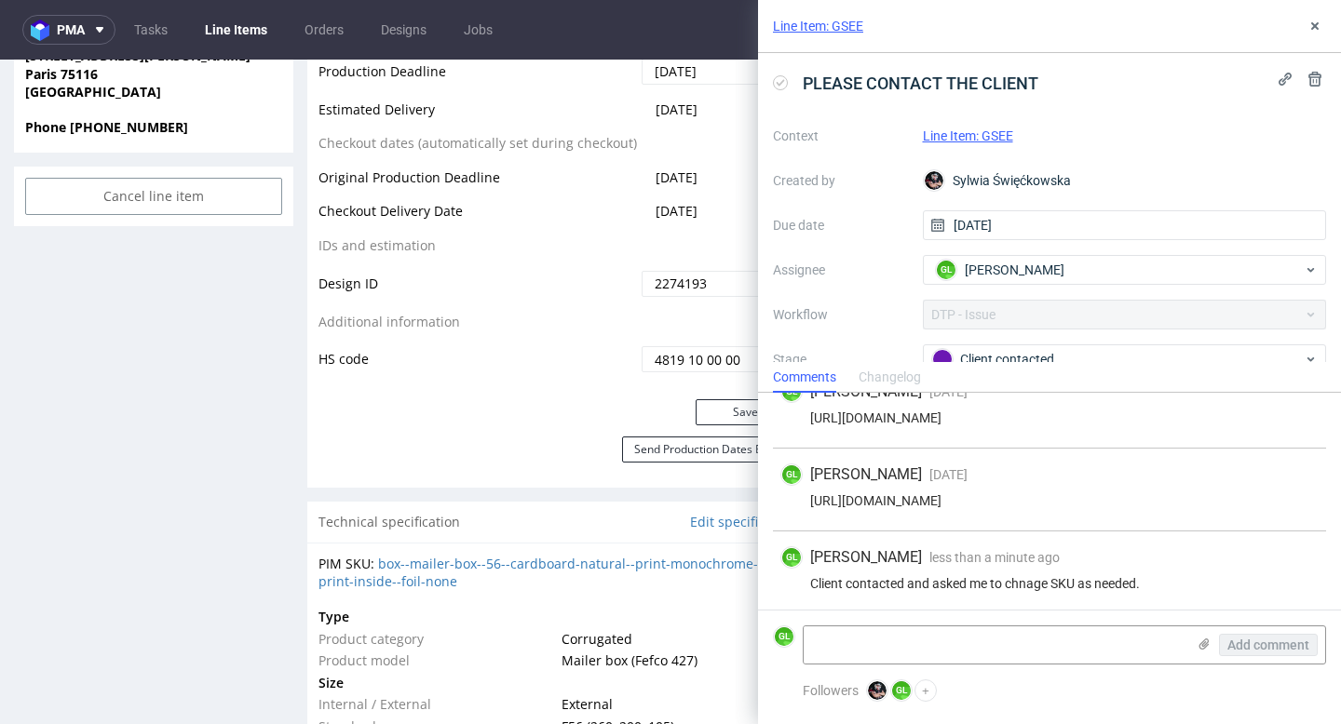
scroll to position [196, 0]
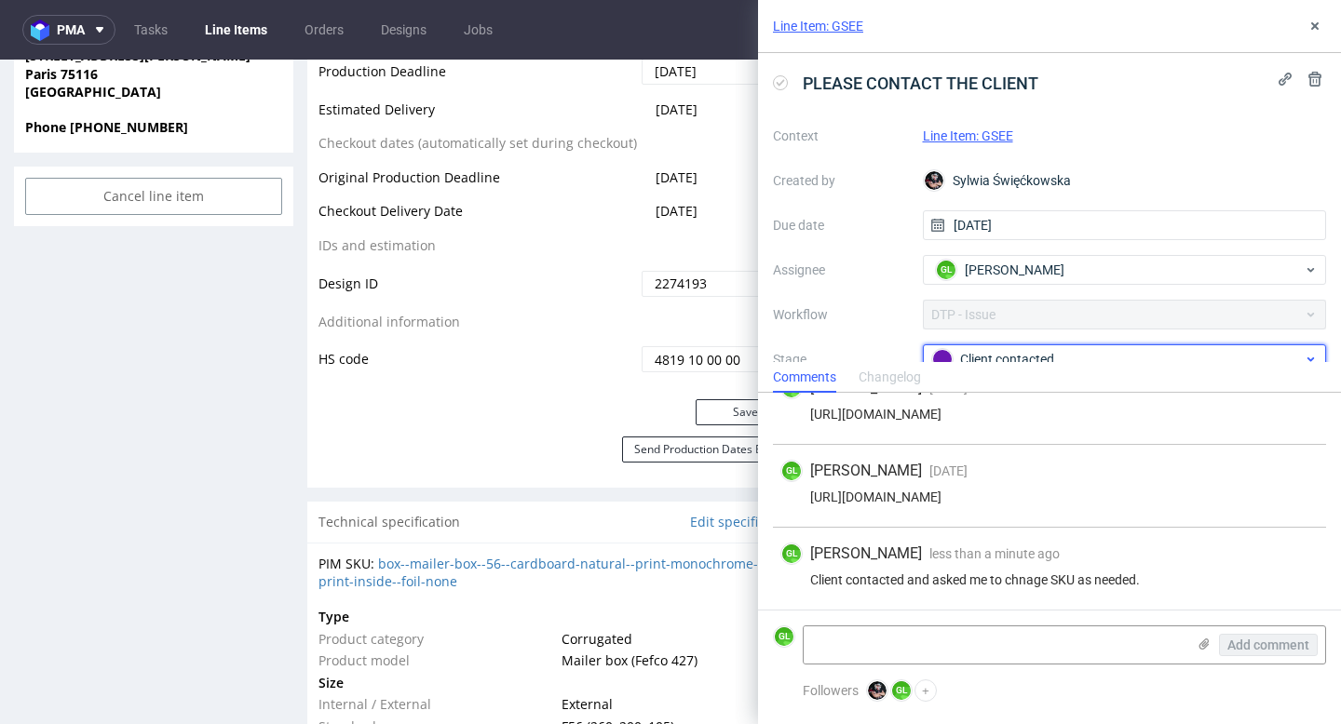
click at [1011, 359] on div "Client contacted" at bounding box center [1117, 359] width 371 height 20
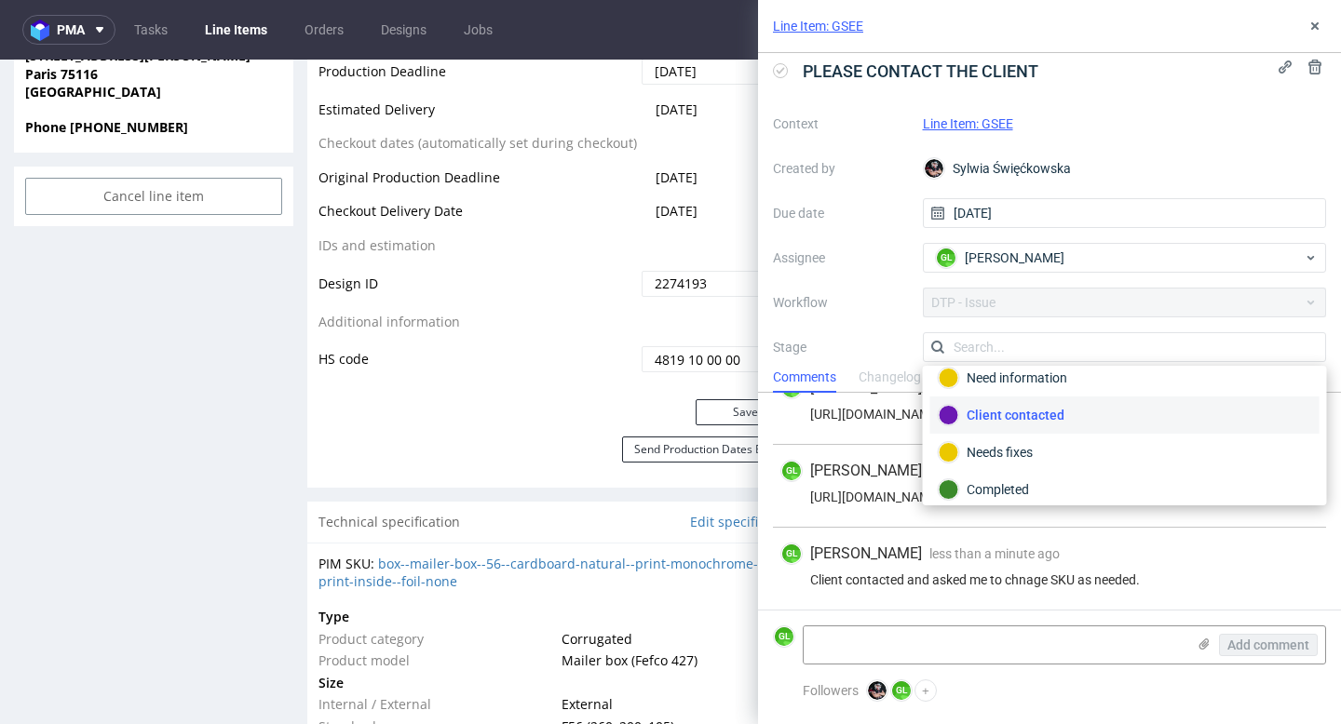
scroll to position [136, 0]
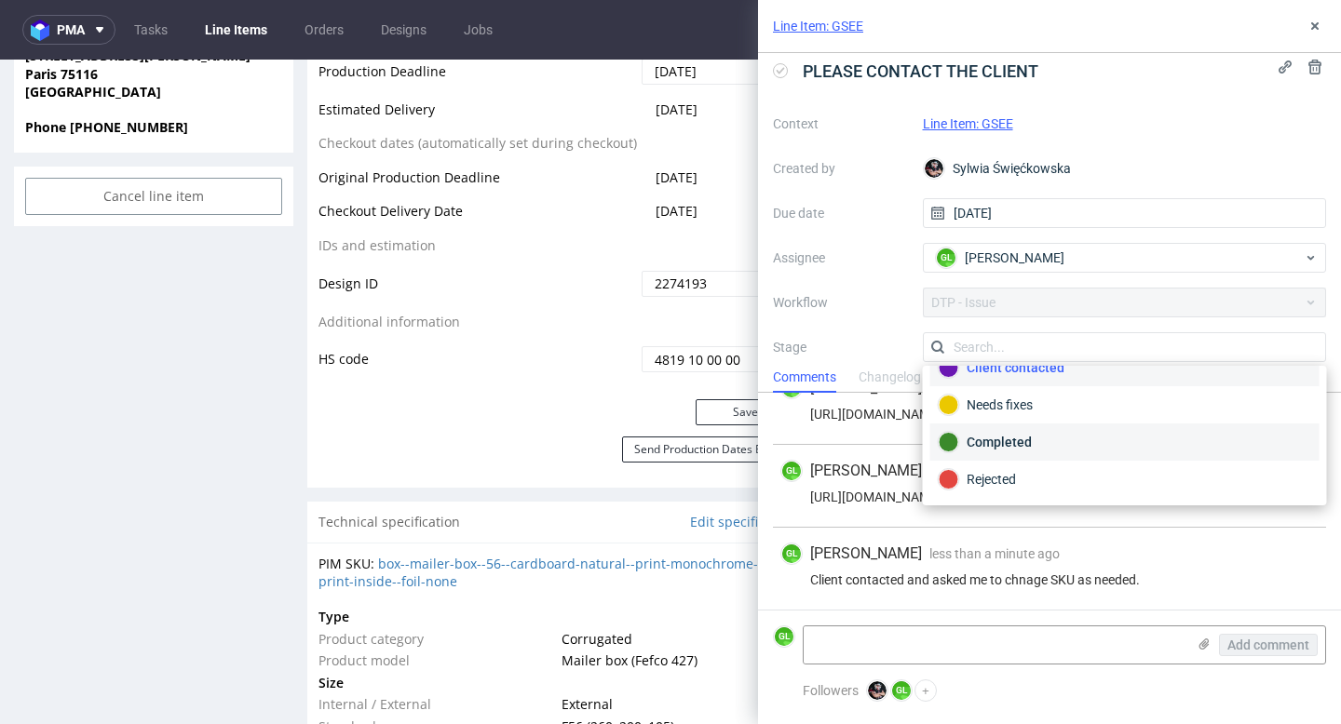
click at [1022, 445] on div "Completed" at bounding box center [1125, 442] width 372 height 20
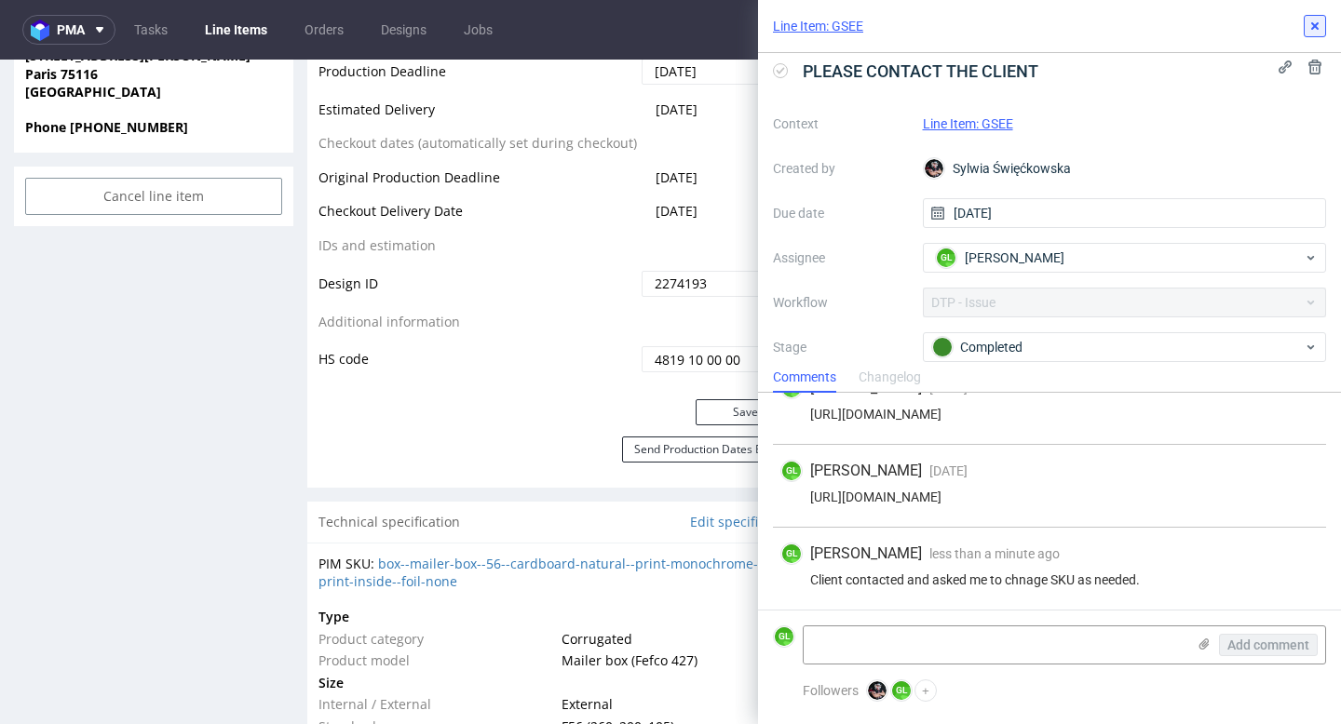
click at [1306, 22] on button at bounding box center [1315, 26] width 22 height 22
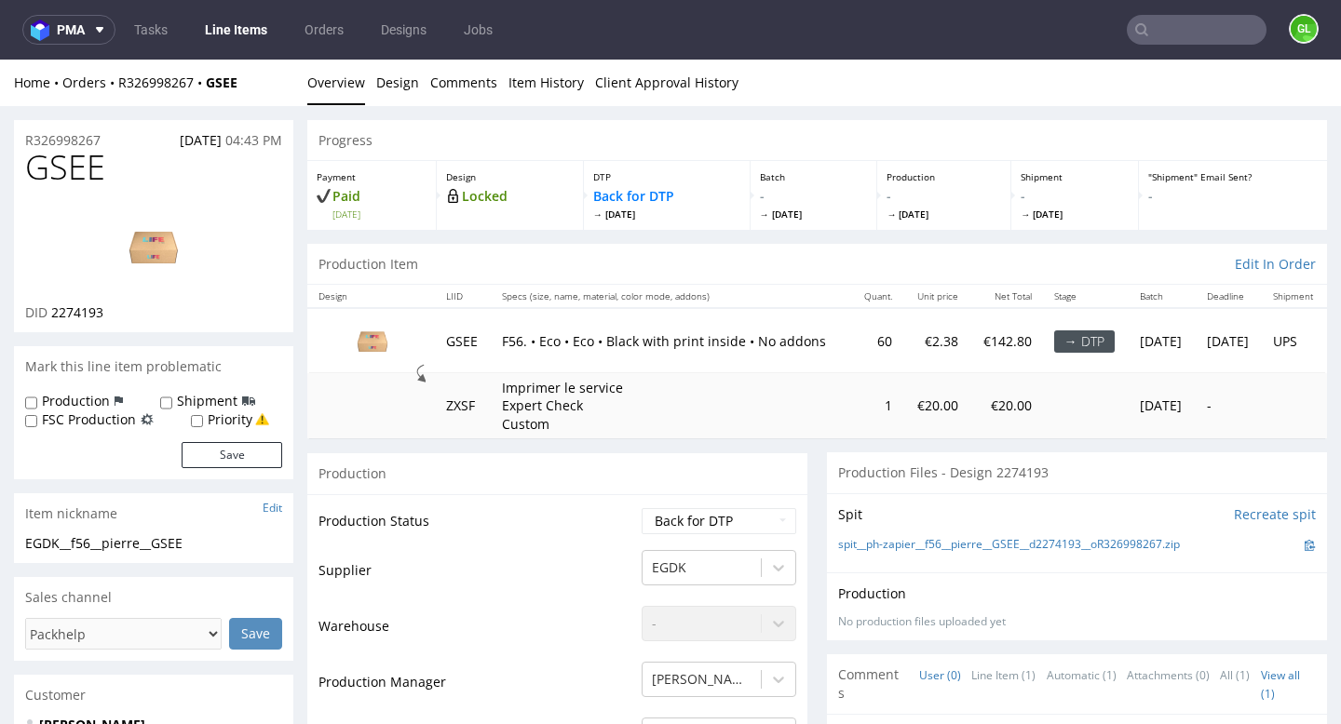
click at [1204, 27] on input "text" at bounding box center [1197, 30] width 140 height 30
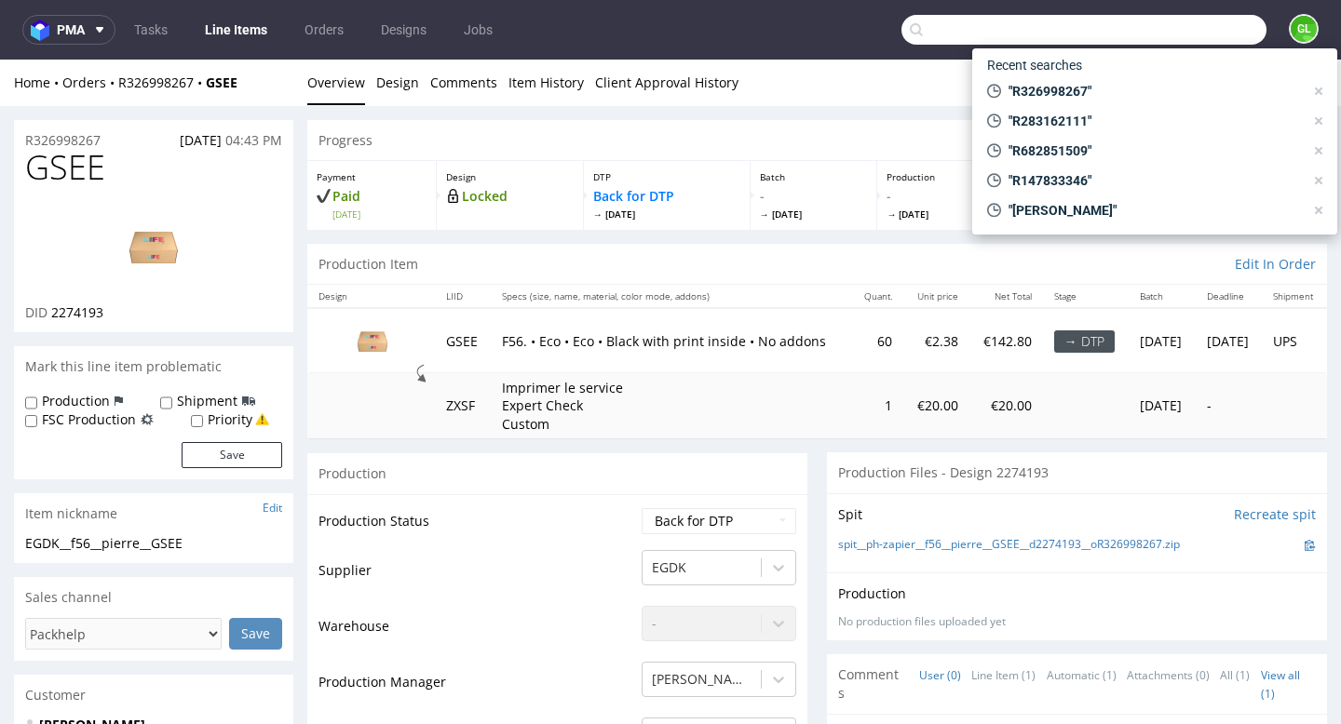
paste input "R865421190"
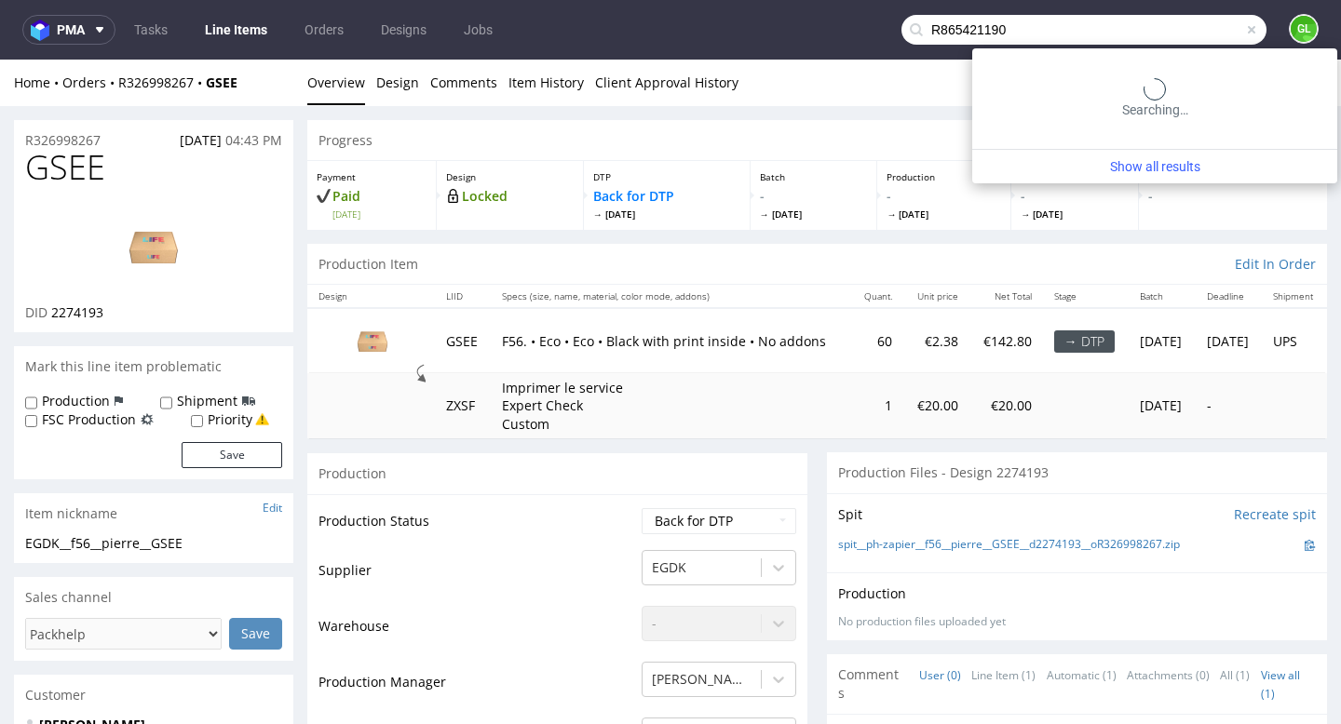
type input "R865421190"
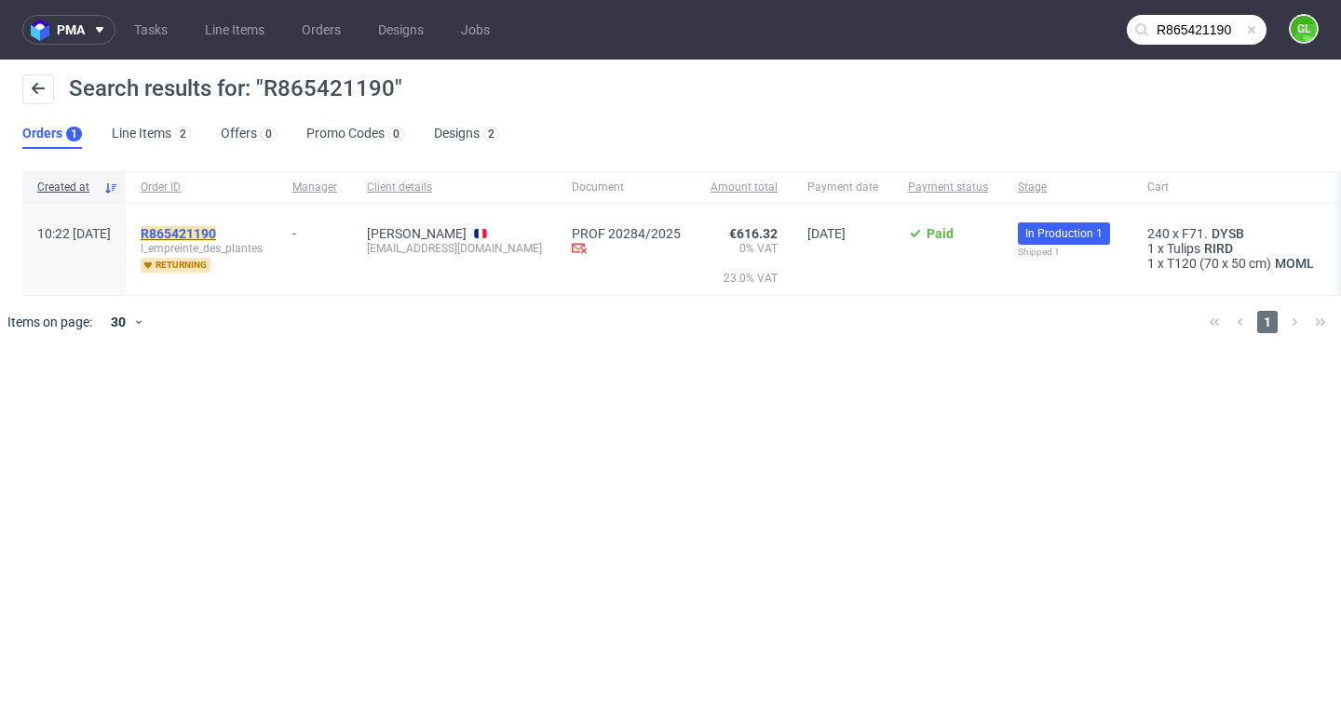
click at [216, 235] on mark "R865421190" at bounding box center [178, 233] width 75 height 15
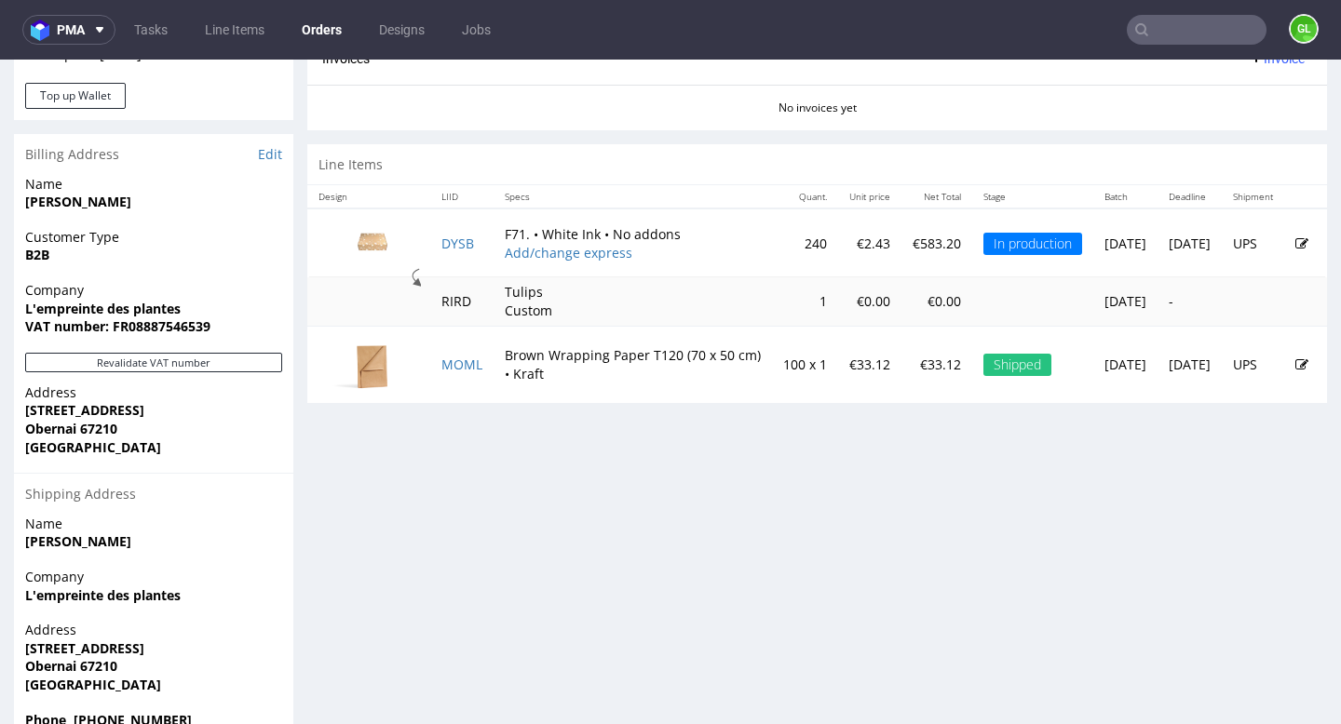
scroll to position [856, 0]
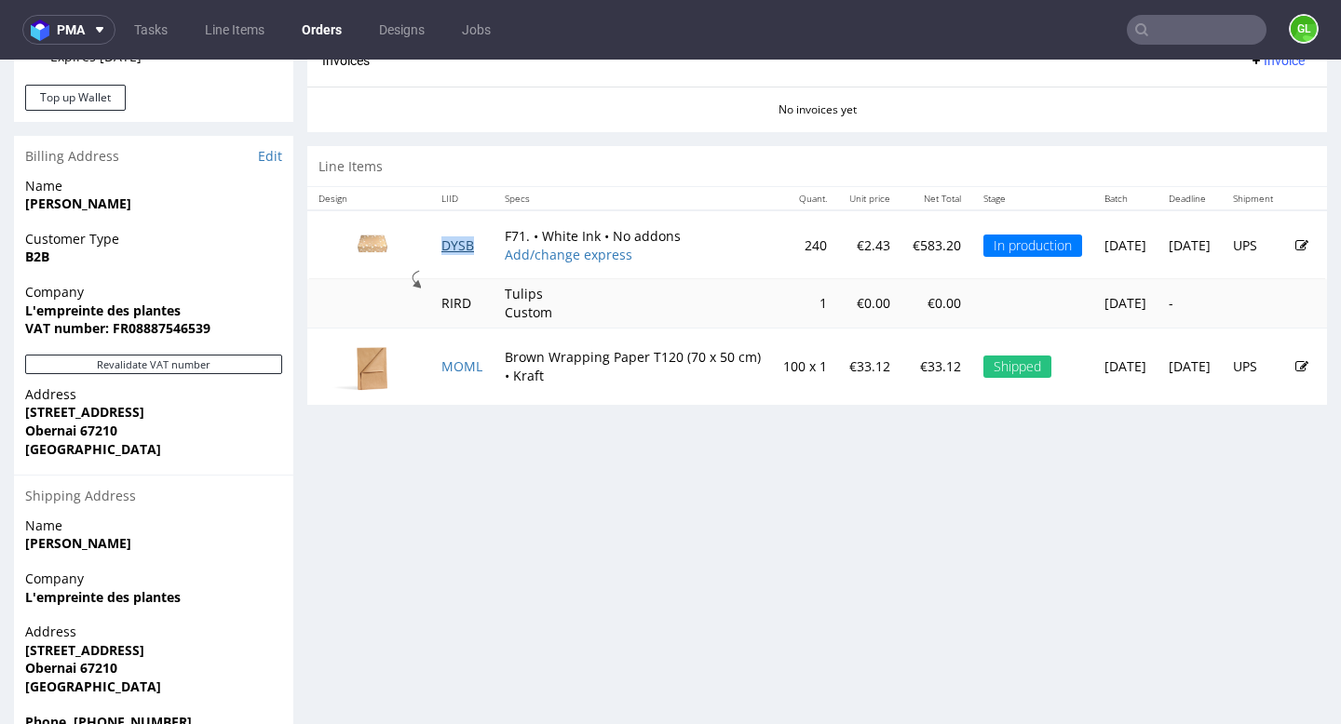
click at [463, 245] on link "DYSB" at bounding box center [457, 246] width 33 height 18
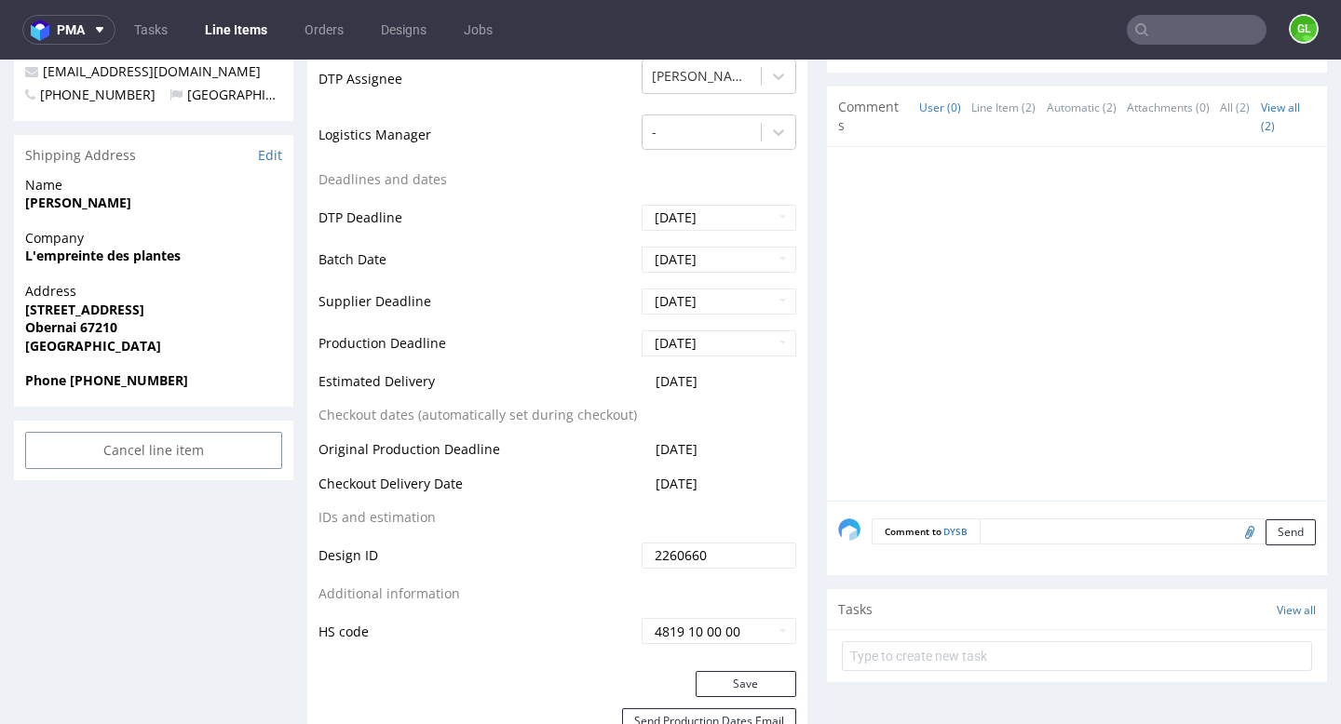
scroll to position [652, 0]
